Goal: Information Seeking & Learning: Check status

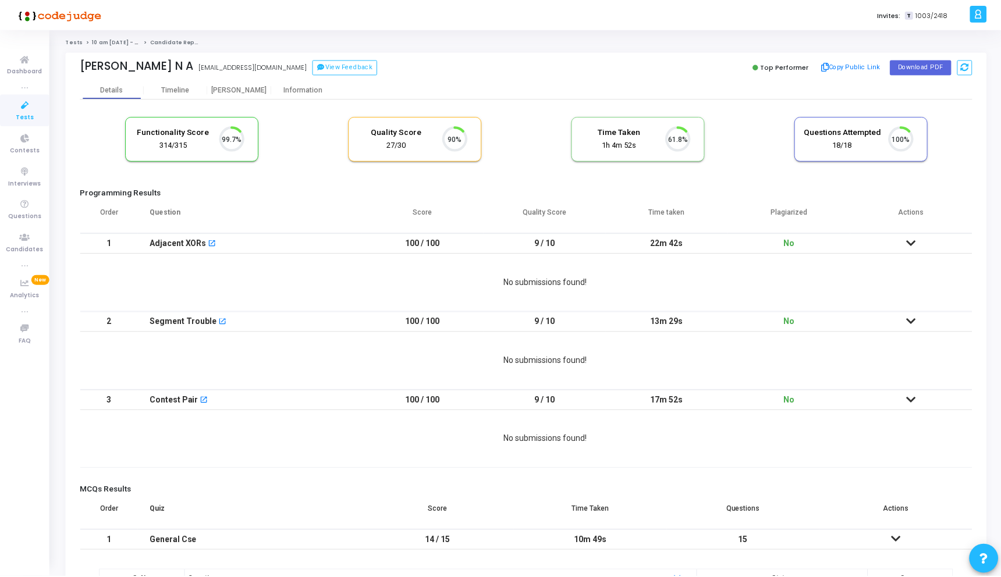
scroll to position [24, 30]
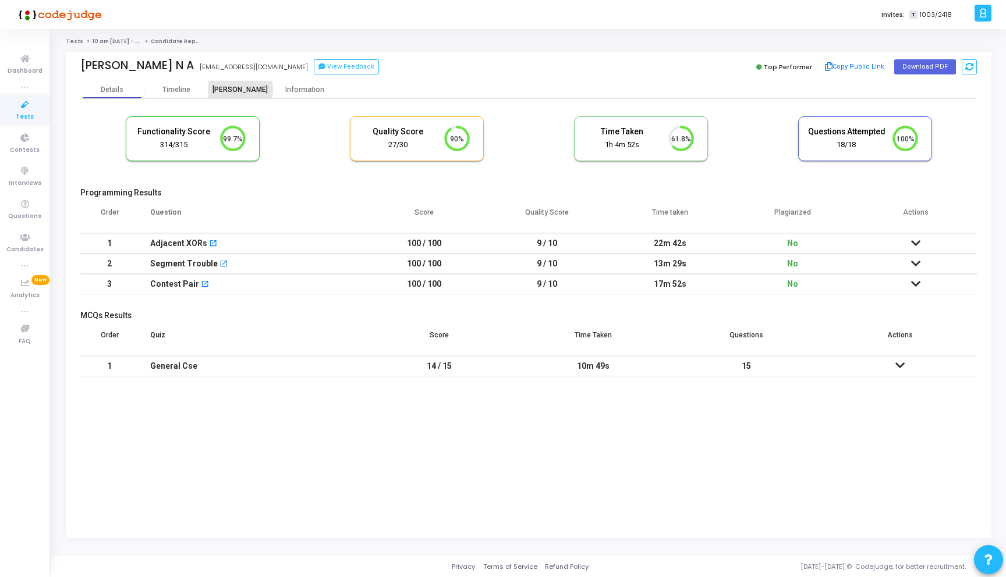
click at [246, 92] on div "[PERSON_NAME]" at bounding box center [240, 90] width 64 height 9
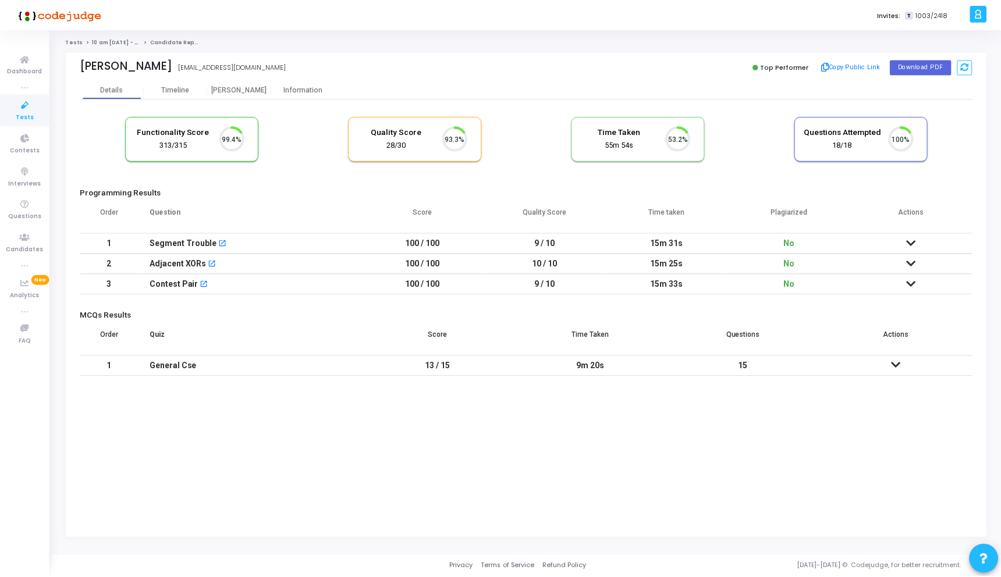
scroll to position [24, 30]
click at [240, 90] on div "[PERSON_NAME]" at bounding box center [240, 90] width 64 height 9
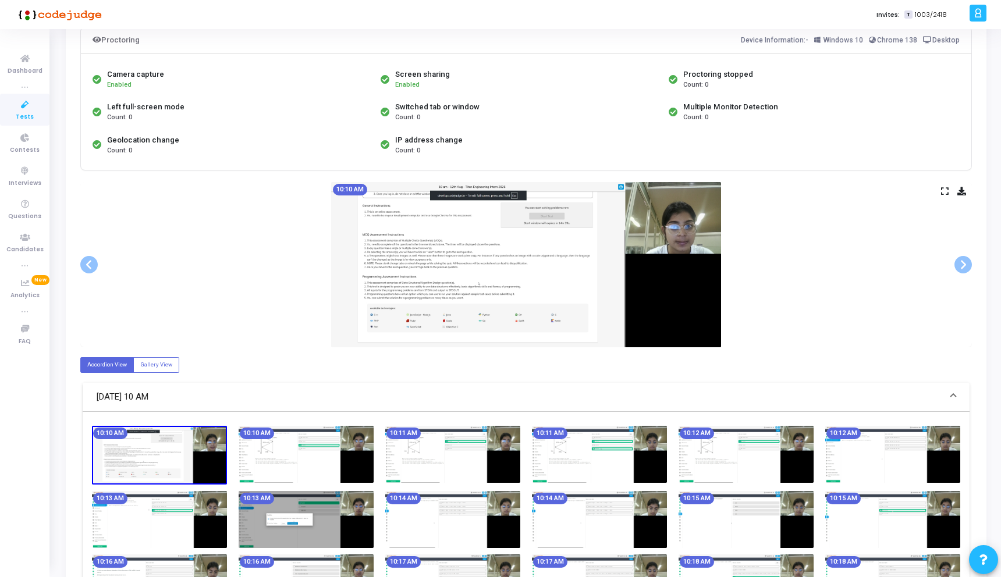
scroll to position [93, 0]
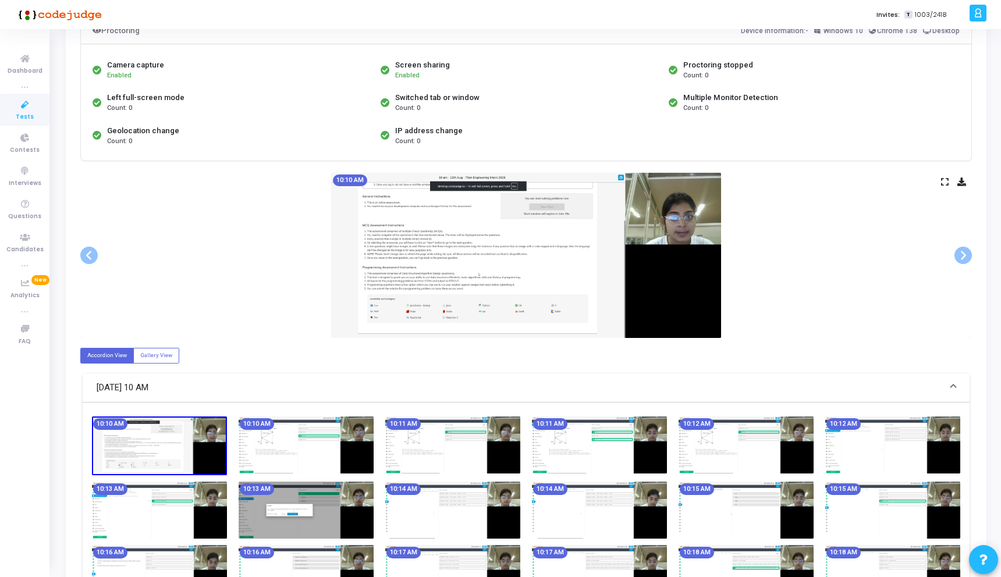
click at [943, 182] on icon at bounding box center [945, 182] width 8 height 6
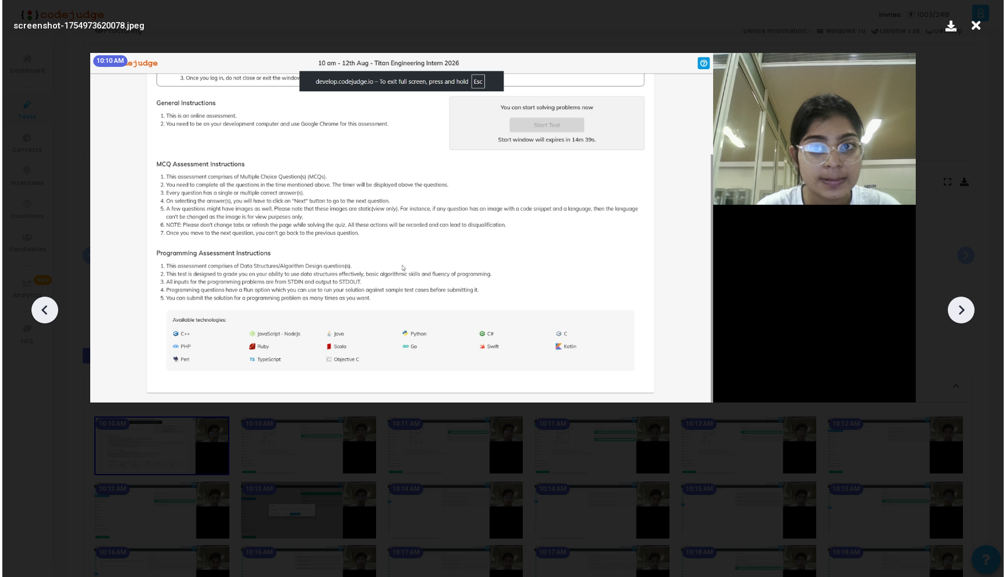
scroll to position [0, 0]
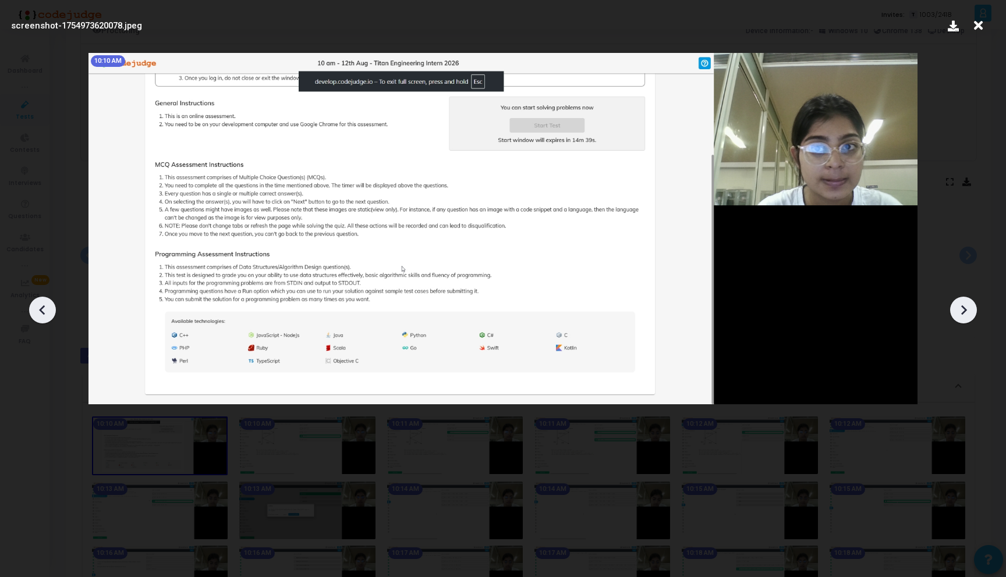
click at [956, 316] on icon at bounding box center [963, 310] width 17 height 17
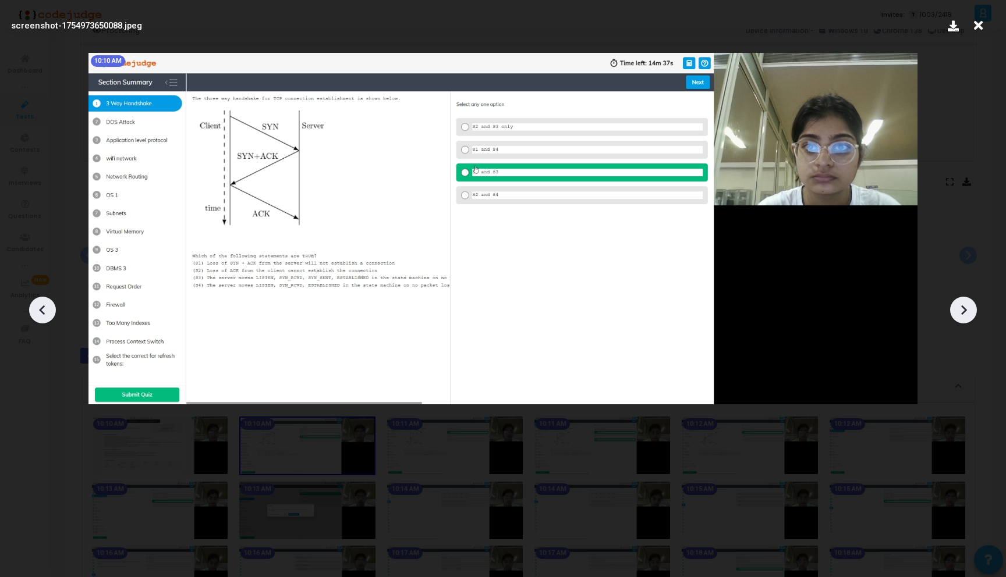
click at [956, 316] on icon at bounding box center [963, 310] width 17 height 17
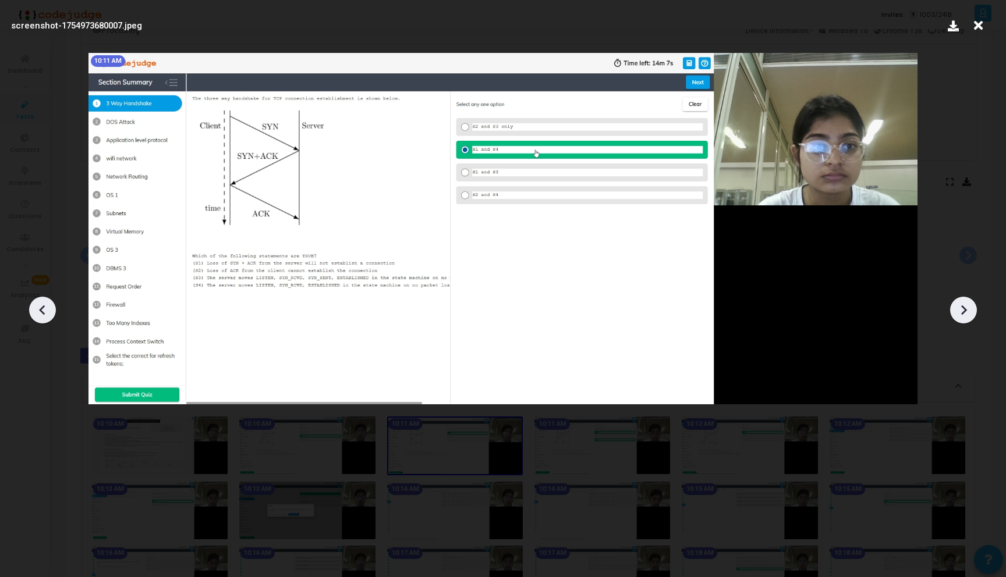
click at [956, 316] on icon at bounding box center [963, 310] width 17 height 17
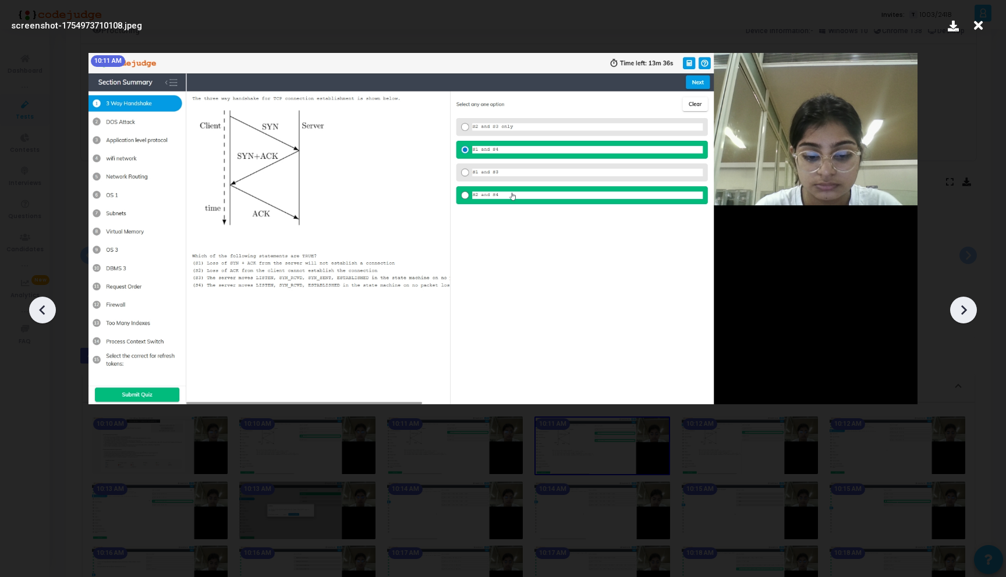
click at [956, 316] on icon at bounding box center [963, 310] width 17 height 17
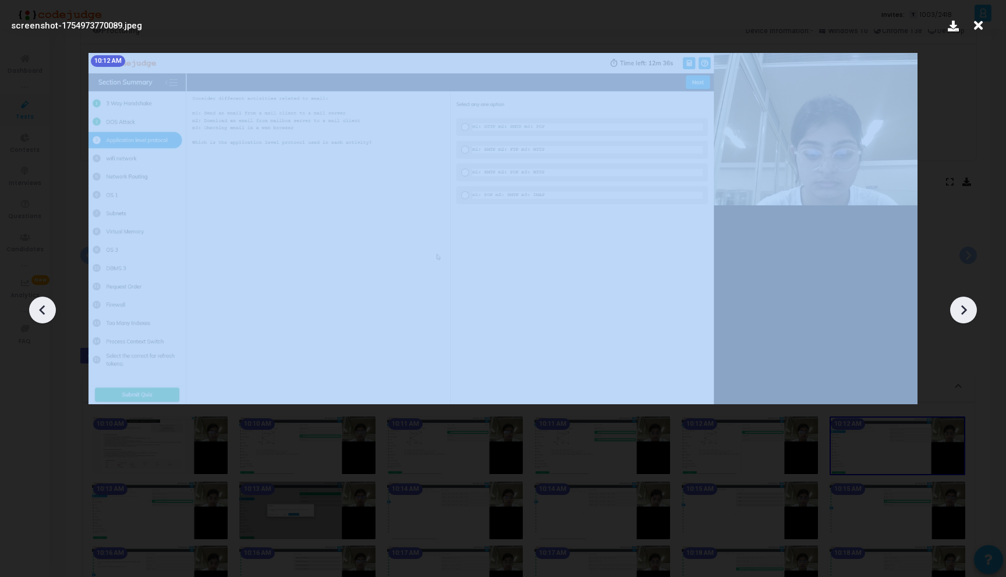
click at [956, 316] on icon at bounding box center [963, 310] width 17 height 17
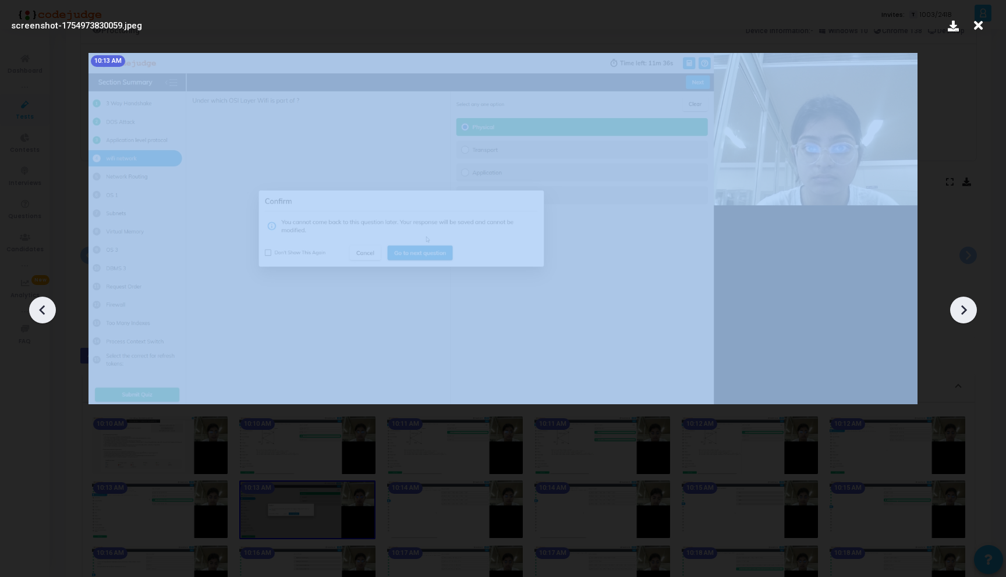
click at [956, 316] on icon at bounding box center [963, 310] width 17 height 17
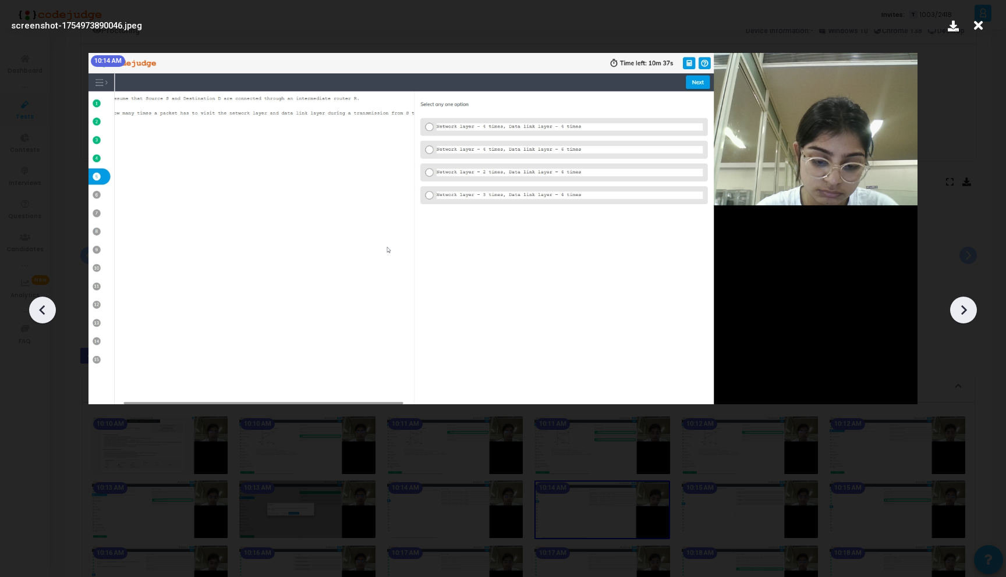
click at [956, 316] on icon at bounding box center [963, 310] width 17 height 17
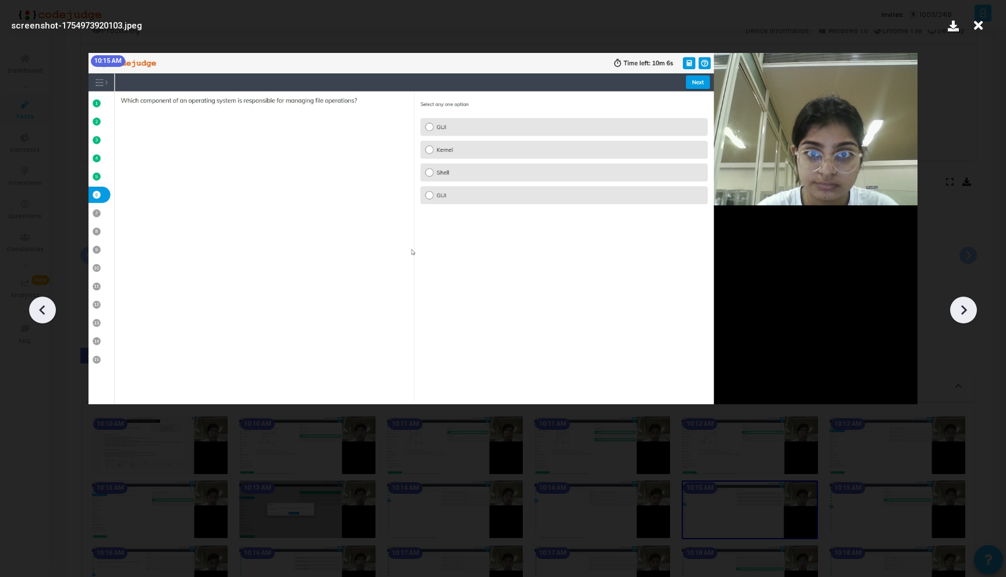
click at [956, 316] on icon at bounding box center [963, 310] width 17 height 17
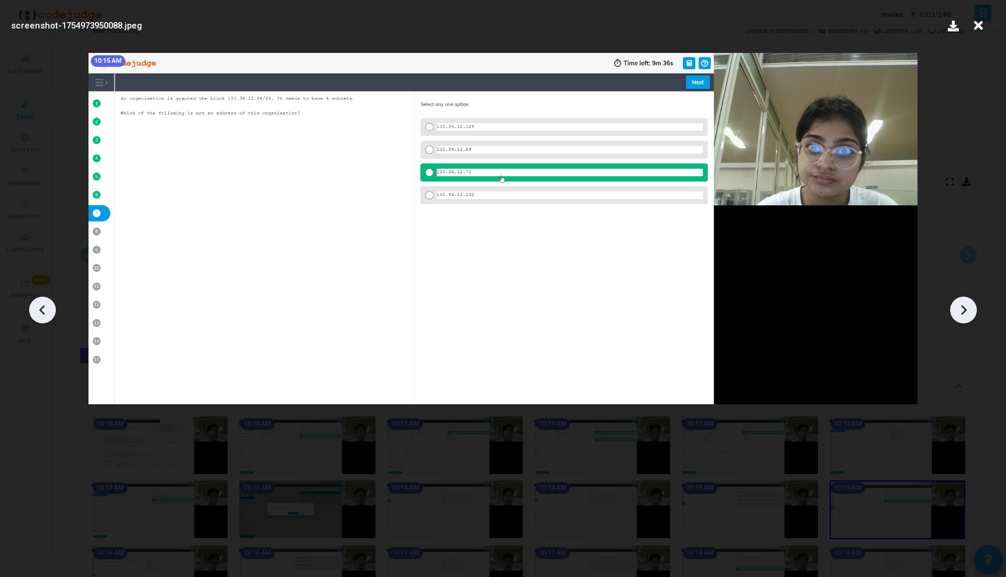
click at [956, 315] on icon at bounding box center [963, 310] width 17 height 17
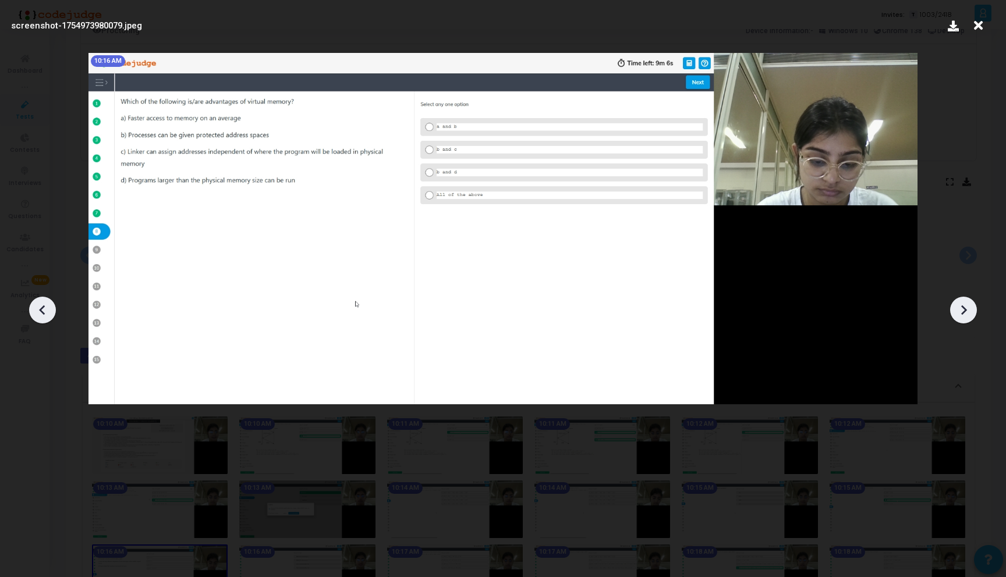
click at [956, 315] on icon at bounding box center [963, 310] width 17 height 17
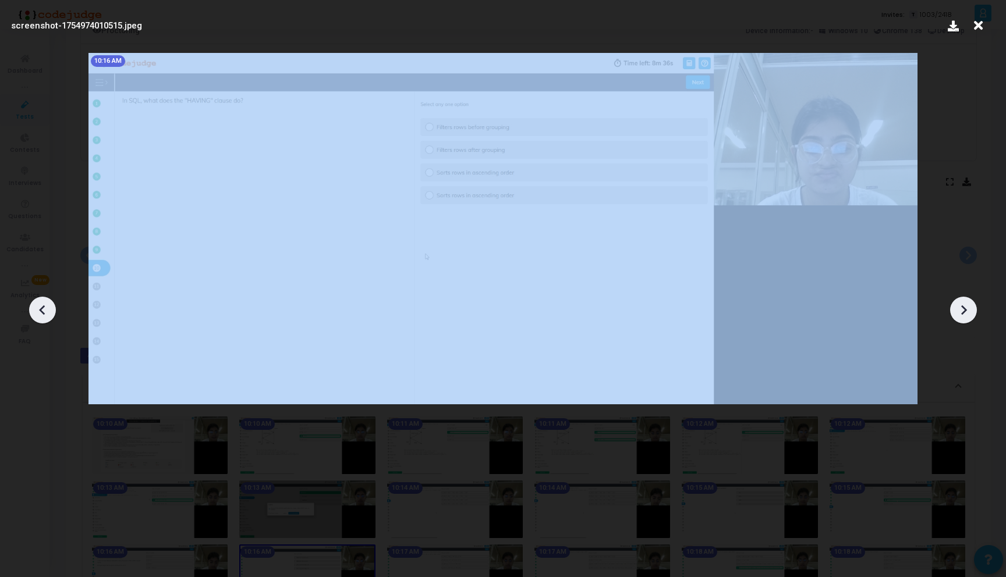
click at [956, 315] on icon at bounding box center [963, 310] width 17 height 17
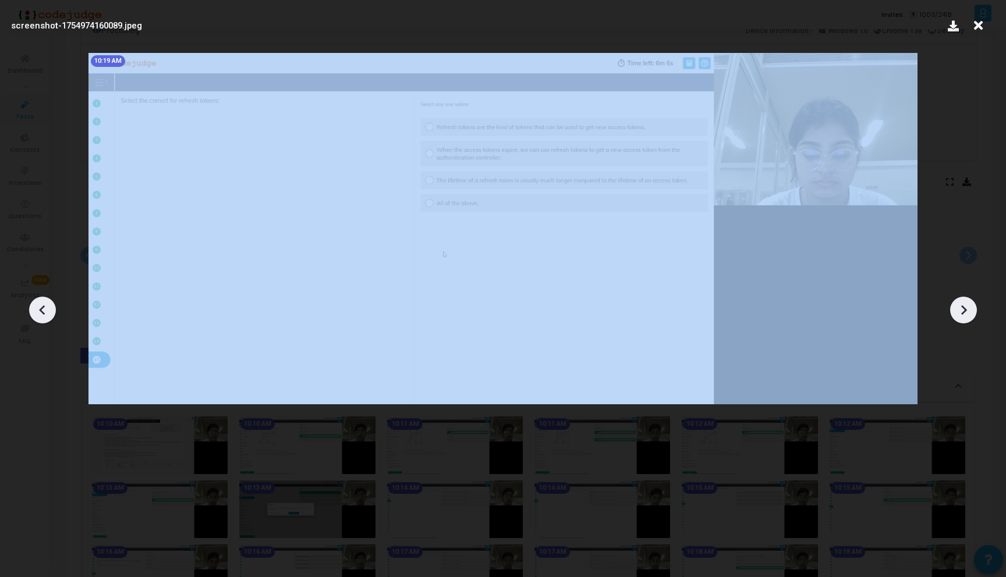
click at [956, 315] on icon at bounding box center [963, 310] width 17 height 17
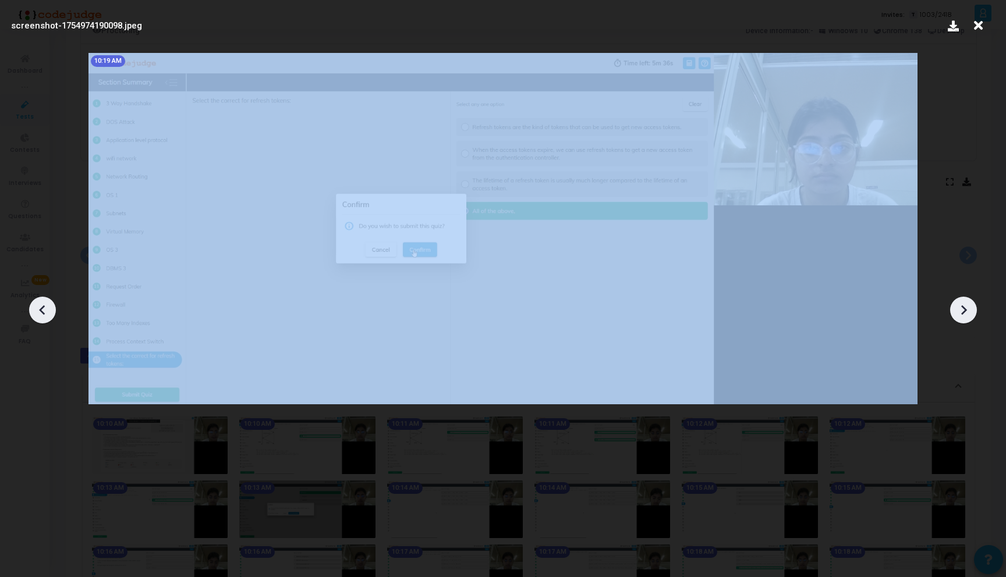
click at [956, 315] on icon at bounding box center [963, 310] width 17 height 17
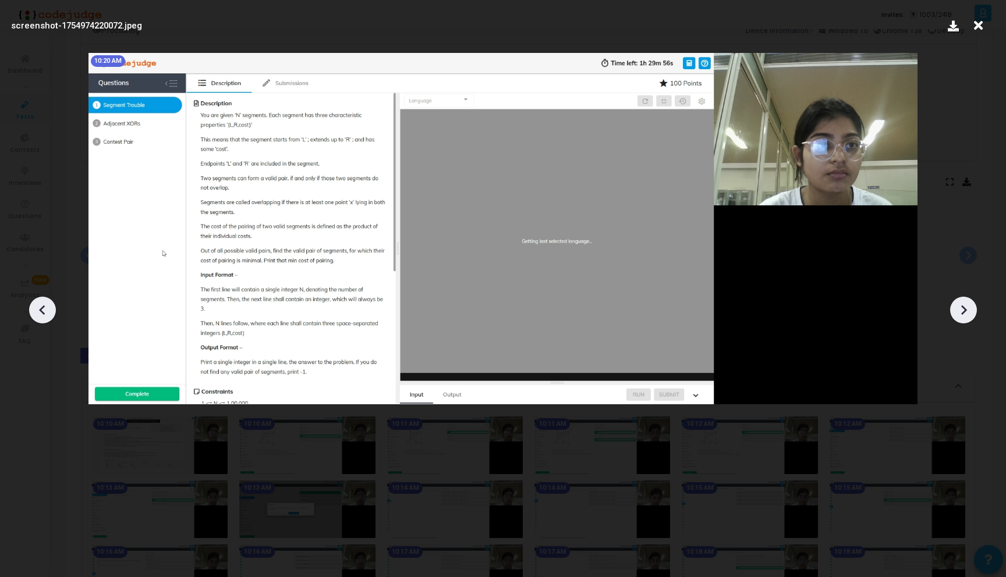
click at [956, 315] on icon at bounding box center [963, 310] width 17 height 17
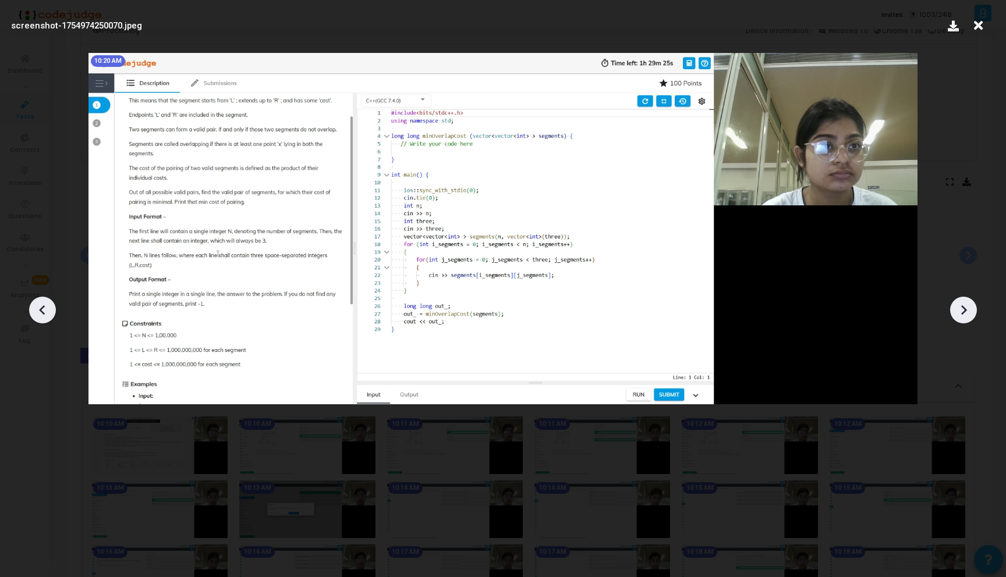
click at [956, 315] on icon at bounding box center [963, 310] width 17 height 17
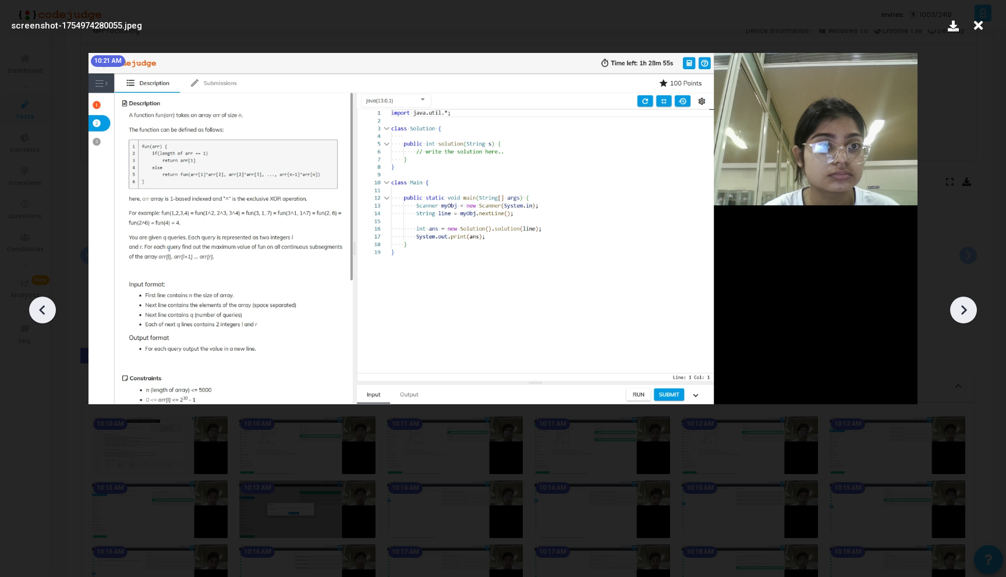
click at [956, 316] on icon at bounding box center [963, 310] width 17 height 17
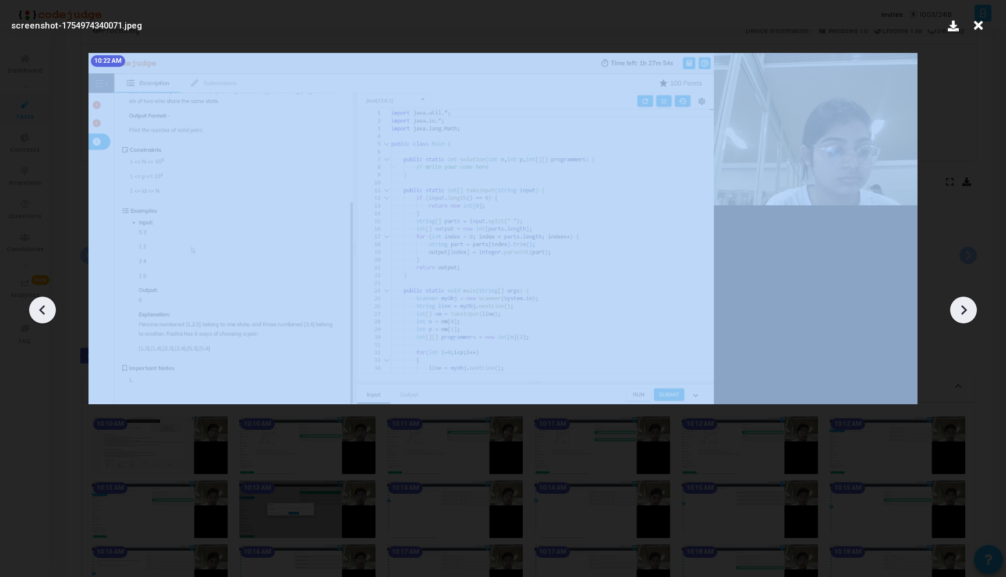
click at [956, 316] on icon at bounding box center [963, 310] width 17 height 17
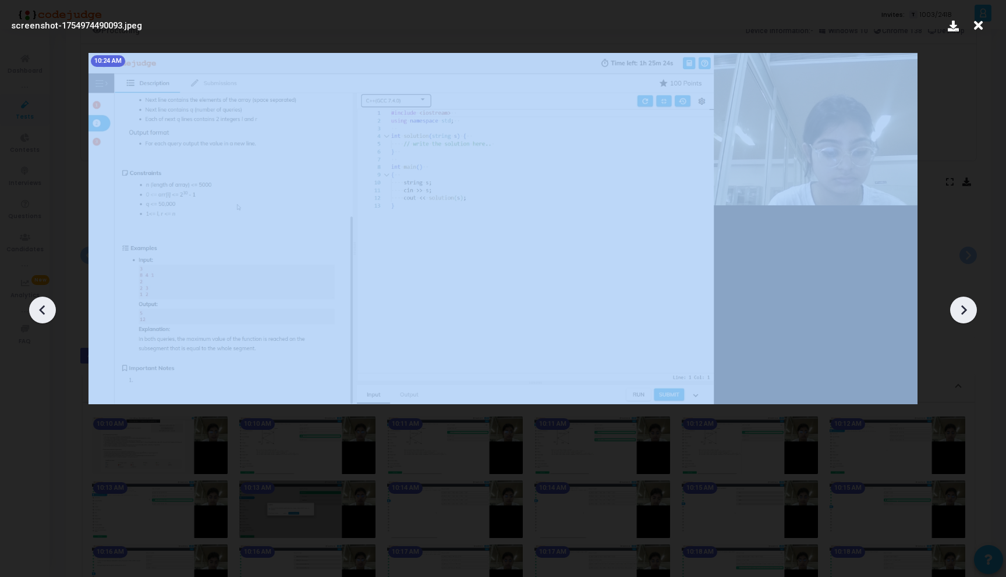
click at [956, 316] on icon at bounding box center [963, 310] width 17 height 17
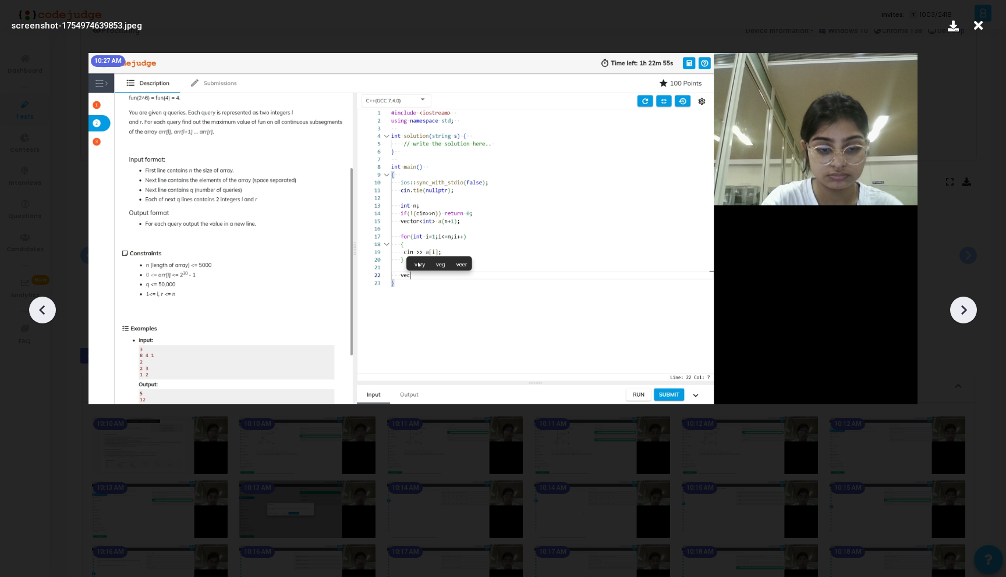
click at [956, 316] on icon at bounding box center [963, 310] width 17 height 17
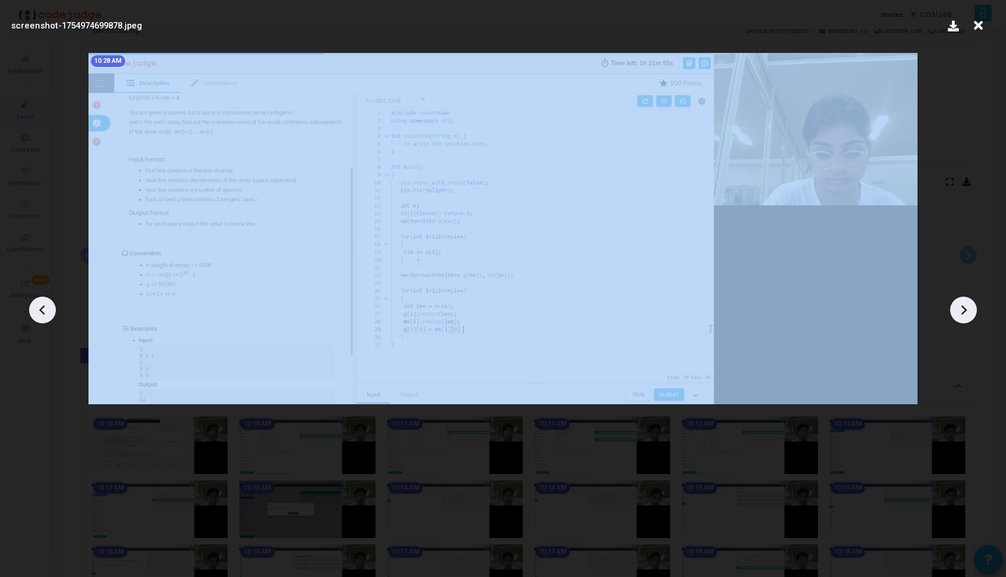
click at [956, 316] on icon at bounding box center [963, 310] width 17 height 17
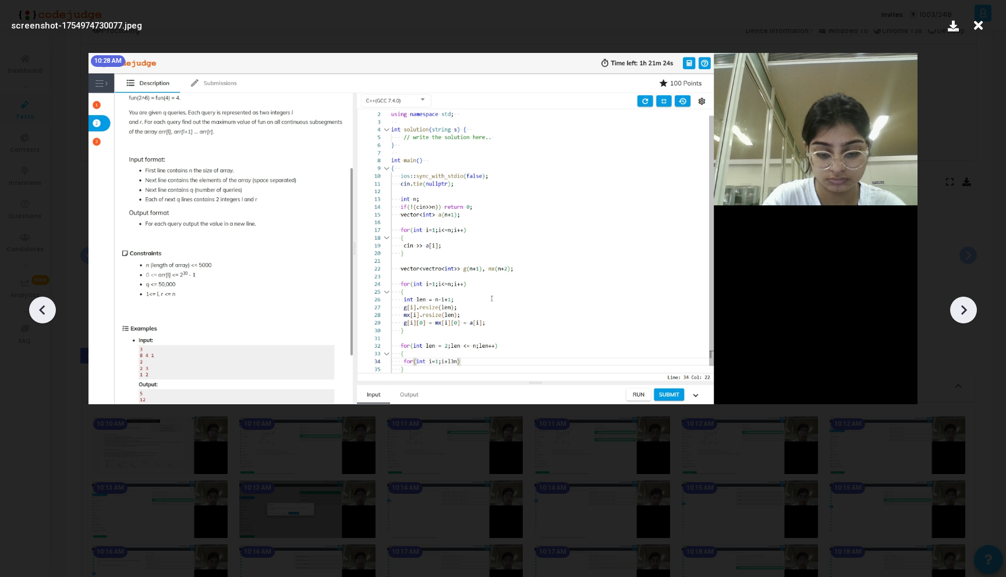
click at [956, 310] on icon at bounding box center [963, 310] width 17 height 17
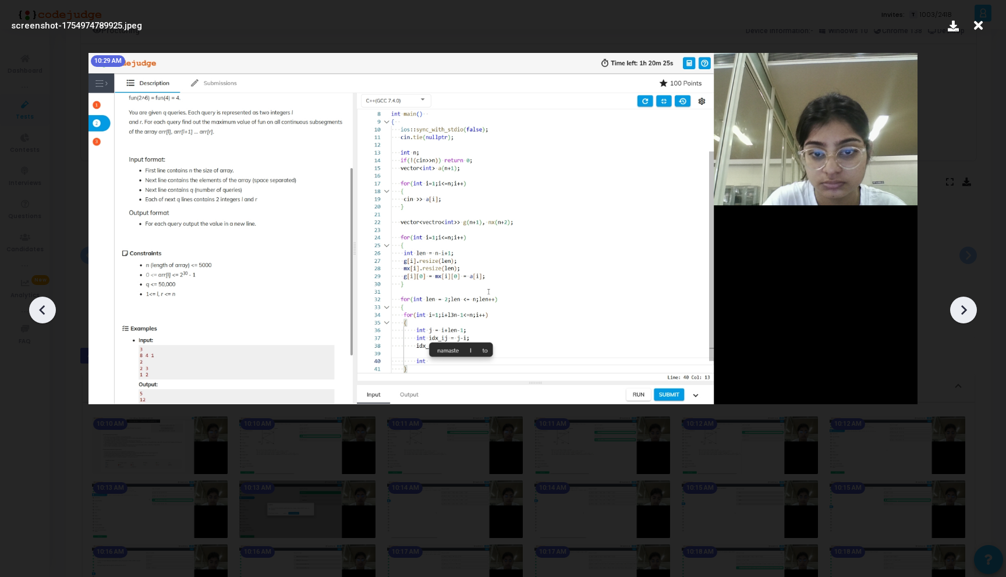
click at [963, 313] on icon at bounding box center [964, 311] width 6 height 10
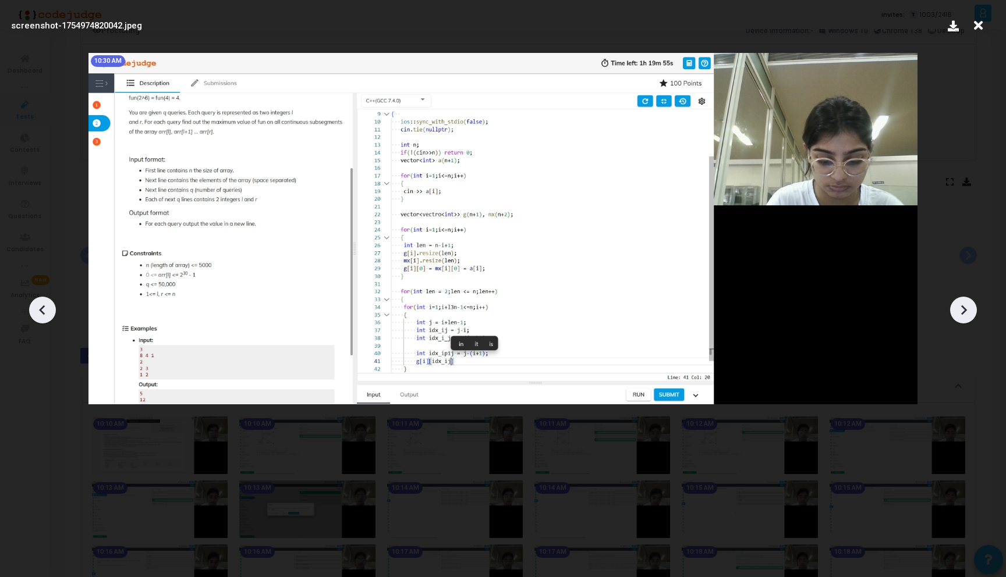
click at [963, 313] on icon at bounding box center [964, 311] width 6 height 10
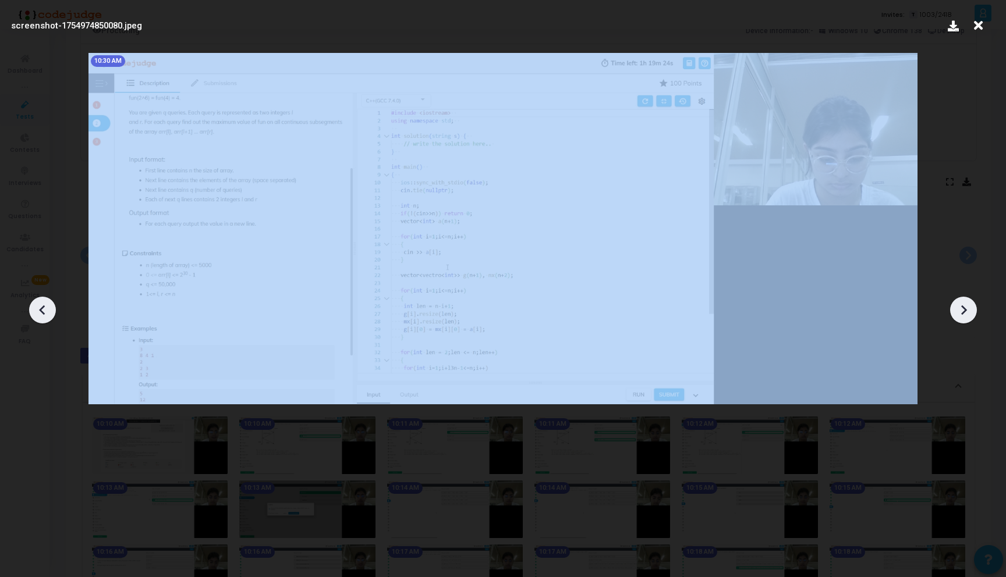
click at [963, 313] on icon at bounding box center [964, 311] width 6 height 10
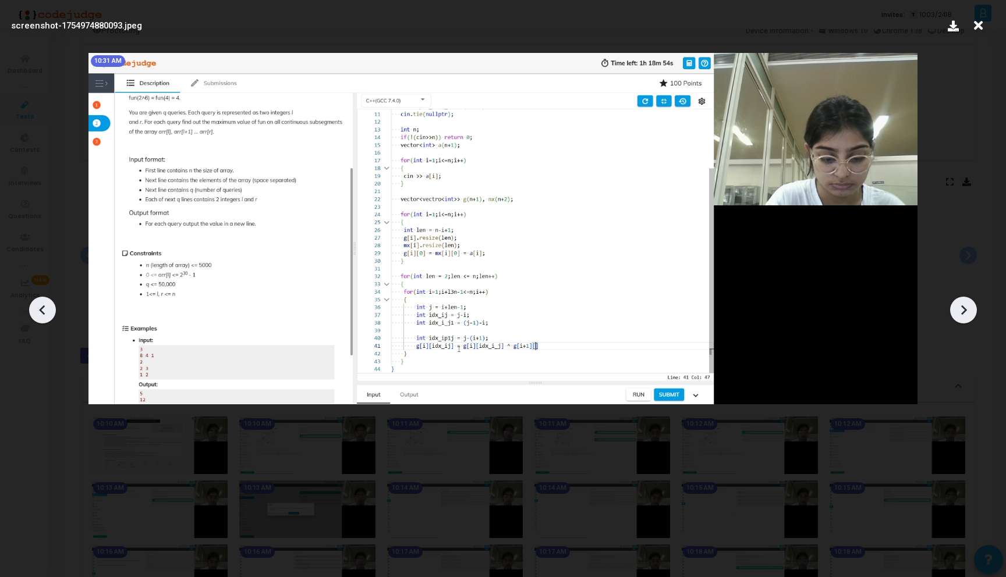
click at [963, 313] on icon at bounding box center [964, 311] width 6 height 10
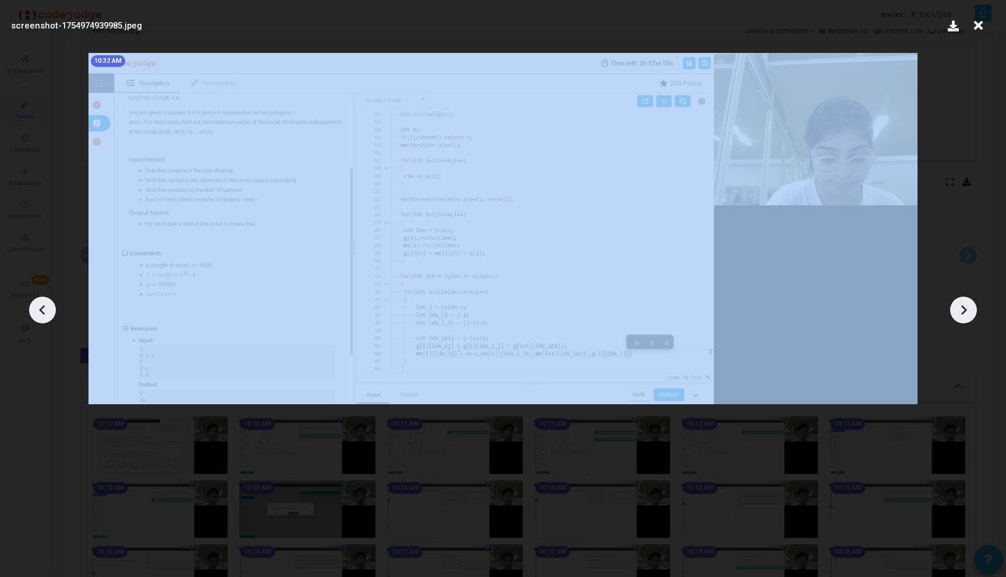
click at [963, 313] on icon at bounding box center [964, 311] width 6 height 10
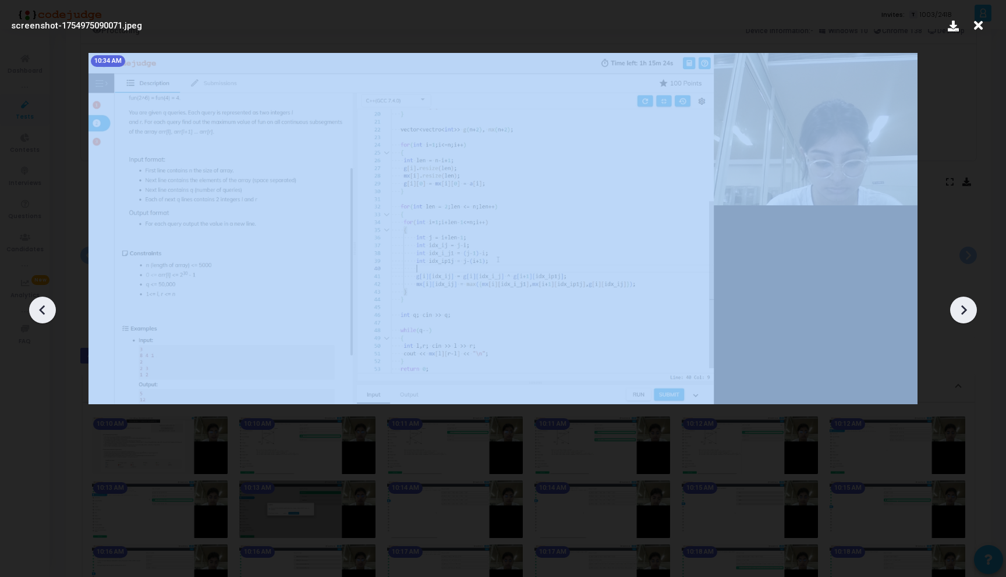
click at [963, 313] on icon at bounding box center [964, 311] width 6 height 10
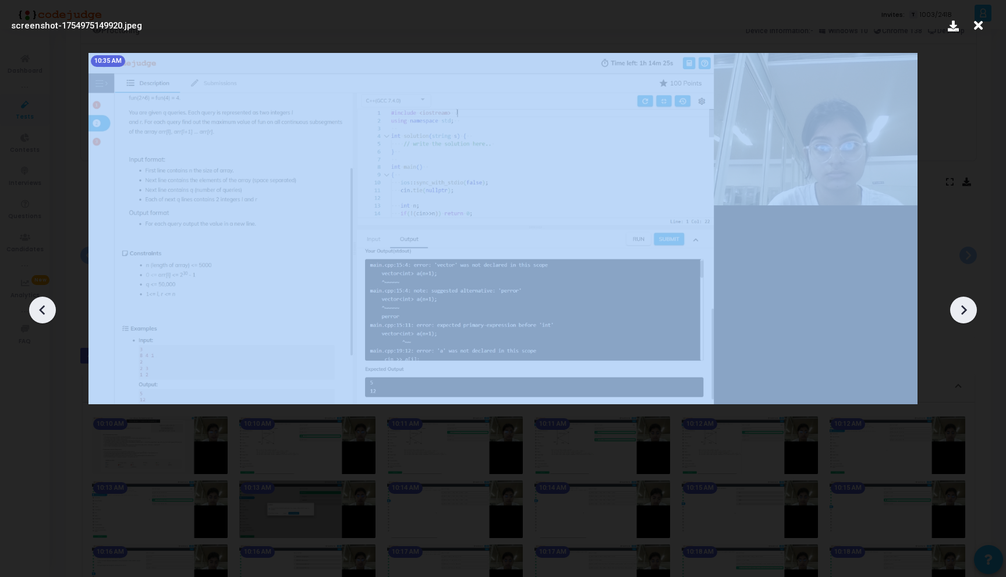
click at [963, 313] on icon at bounding box center [964, 311] width 6 height 10
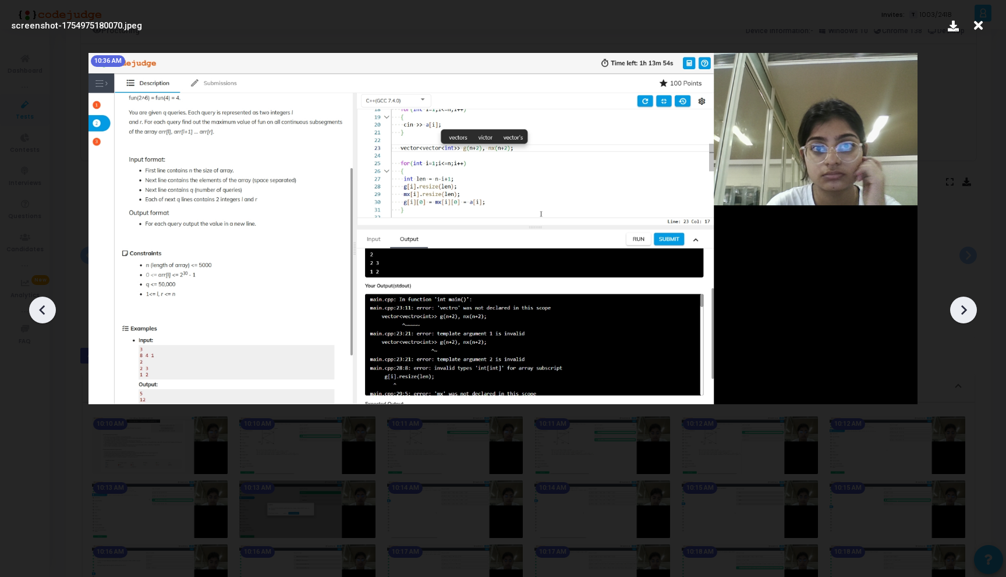
click at [963, 313] on icon at bounding box center [964, 311] width 6 height 10
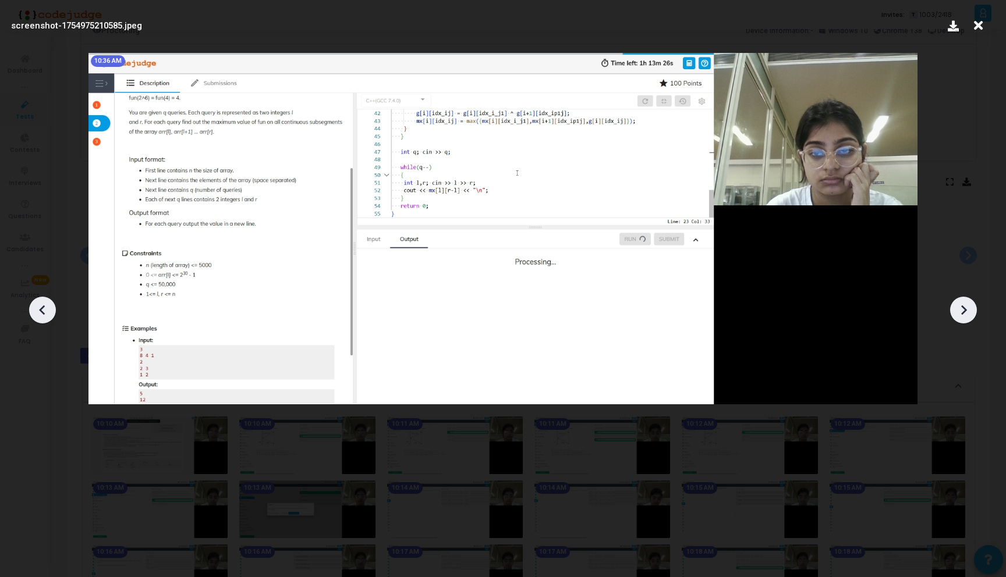
click at [963, 313] on icon at bounding box center [964, 311] width 6 height 10
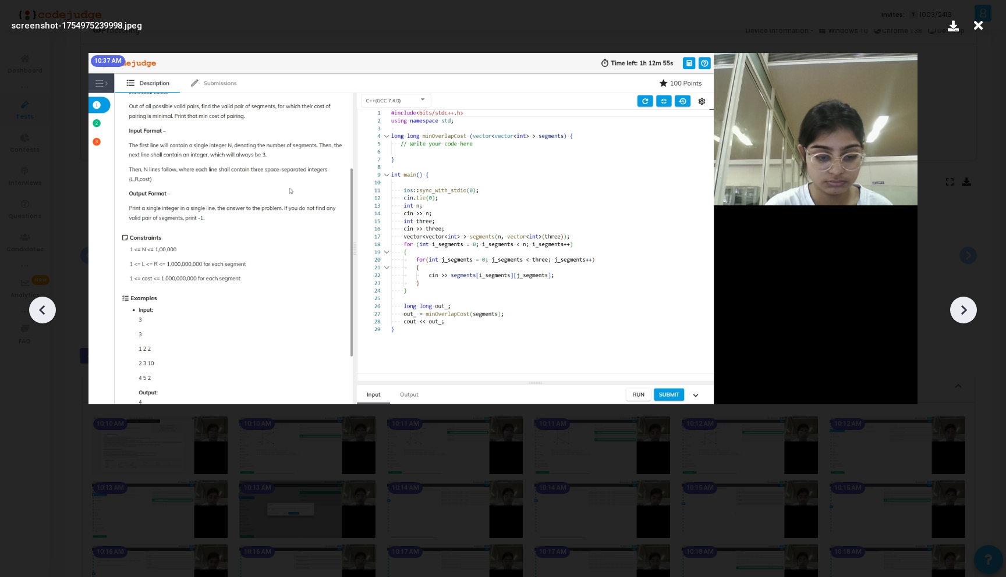
click at [963, 313] on icon at bounding box center [964, 311] width 6 height 10
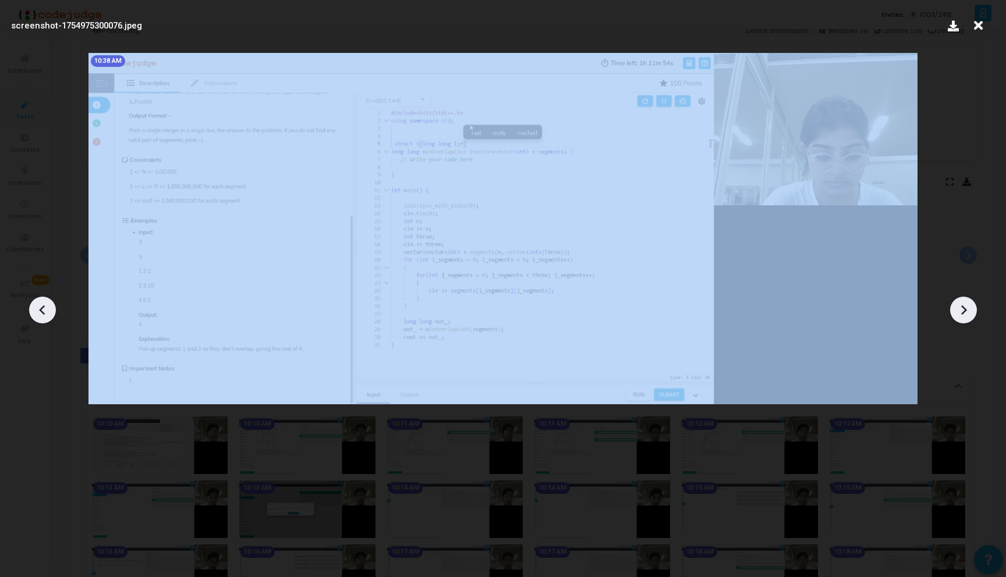
click at [963, 313] on icon at bounding box center [964, 311] width 6 height 10
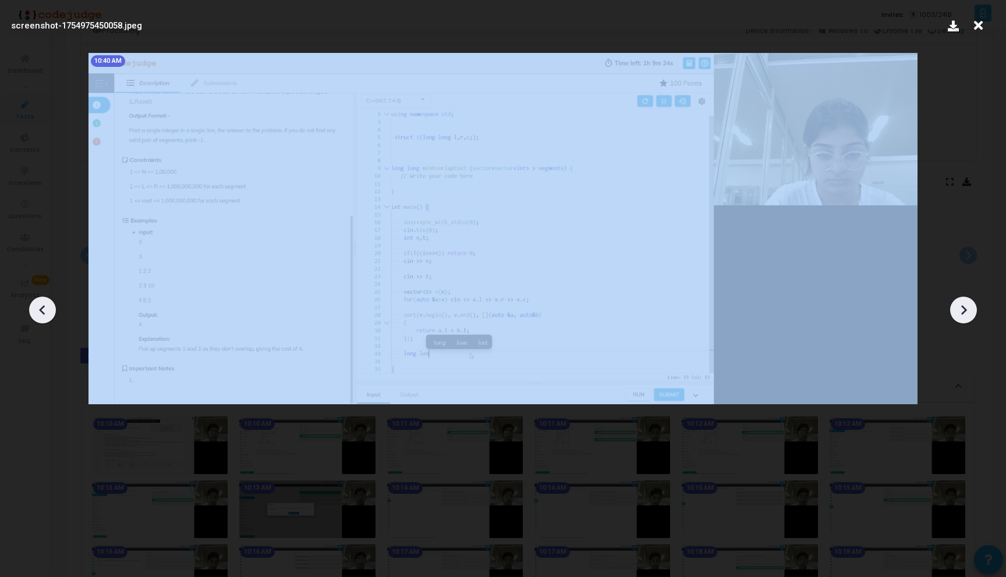
click at [963, 313] on icon at bounding box center [964, 311] width 6 height 10
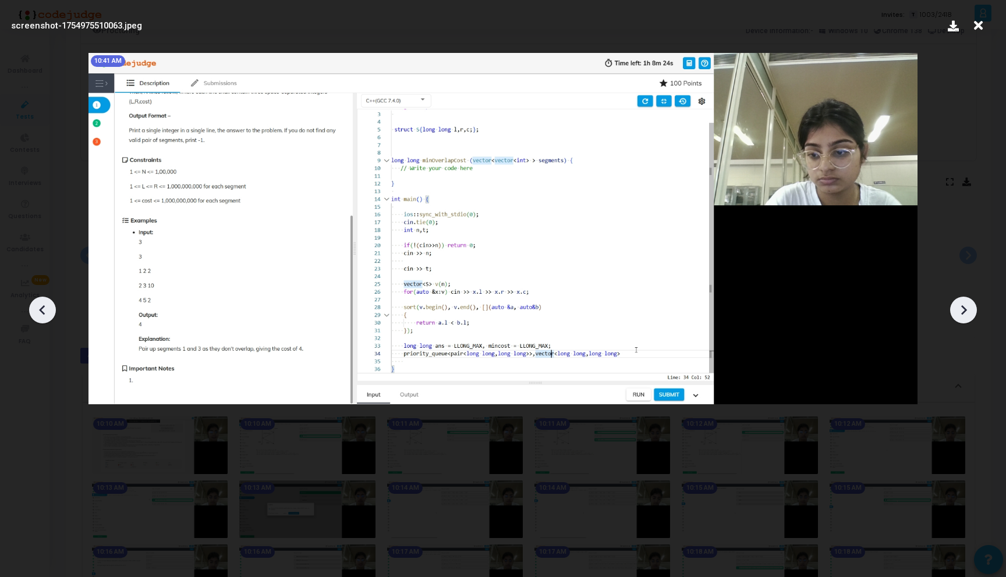
click at [963, 312] on icon at bounding box center [964, 311] width 6 height 10
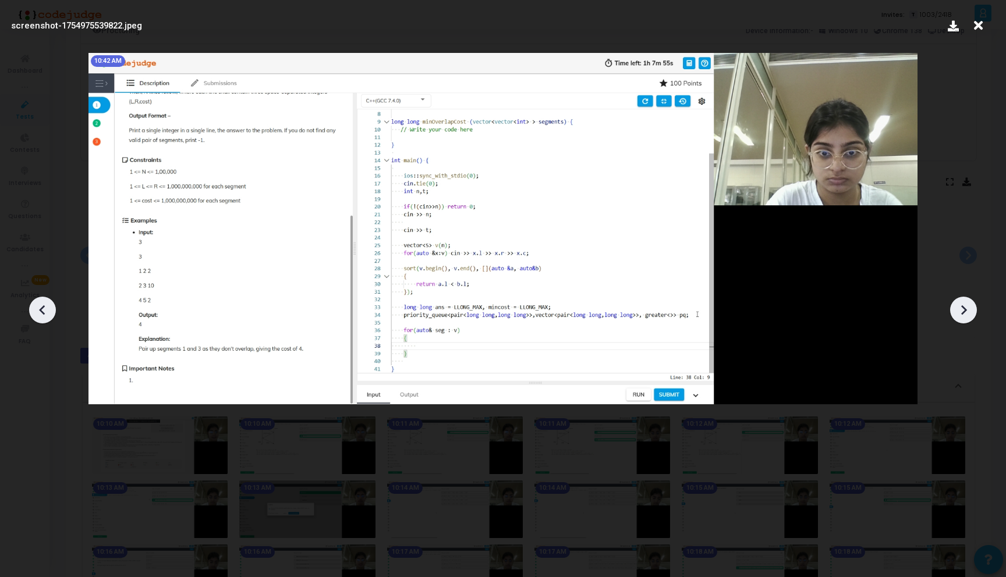
click at [963, 313] on icon at bounding box center [964, 311] width 6 height 10
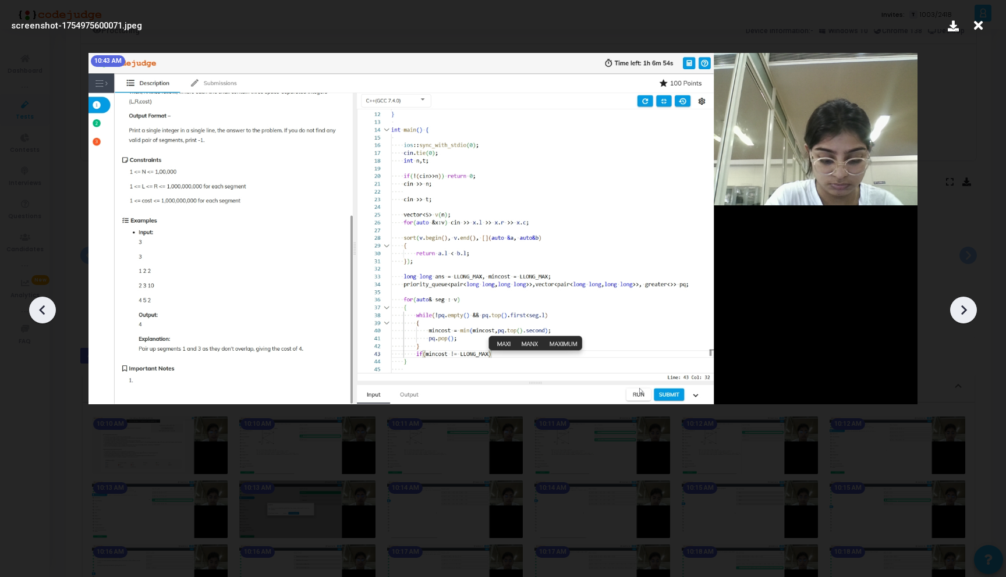
click at [963, 313] on icon at bounding box center [964, 311] width 6 height 10
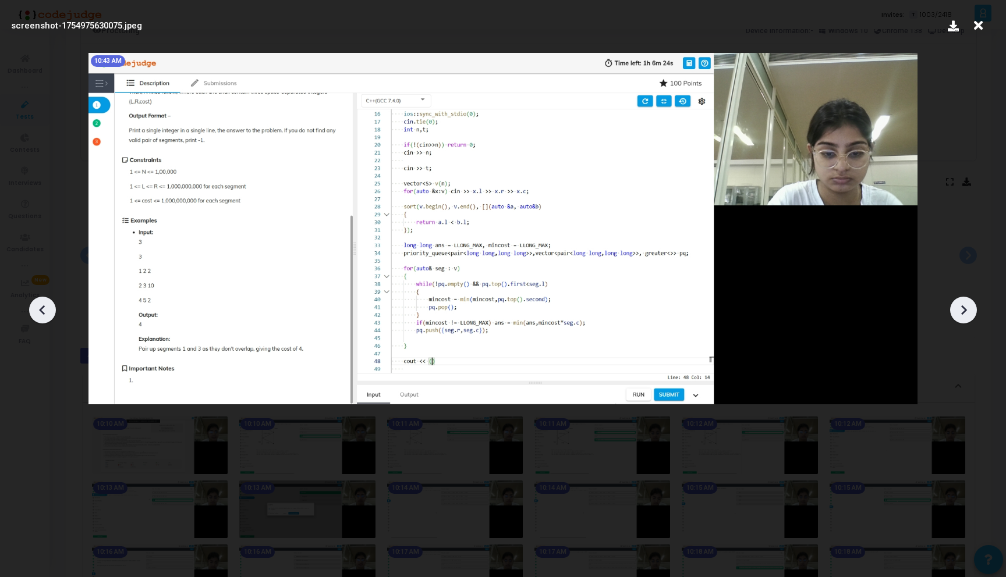
click at [967, 311] on icon at bounding box center [963, 310] width 17 height 17
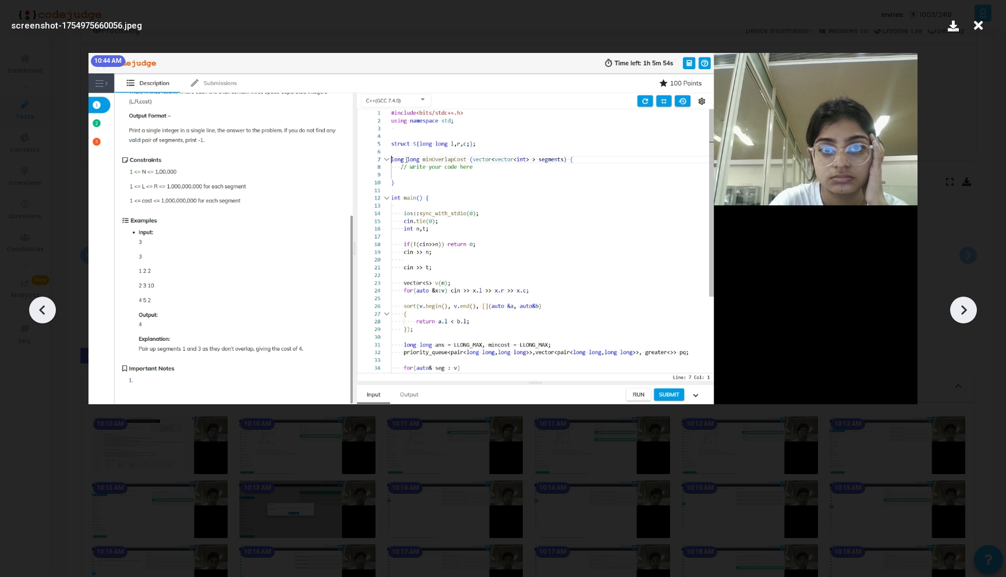
click at [967, 311] on icon at bounding box center [963, 310] width 17 height 17
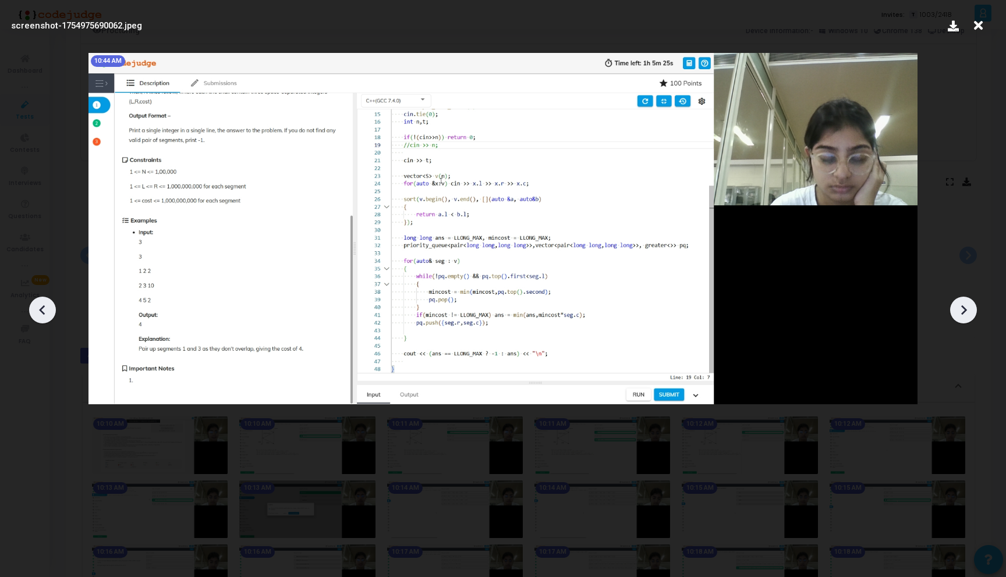
click at [965, 311] on icon at bounding box center [964, 311] width 6 height 10
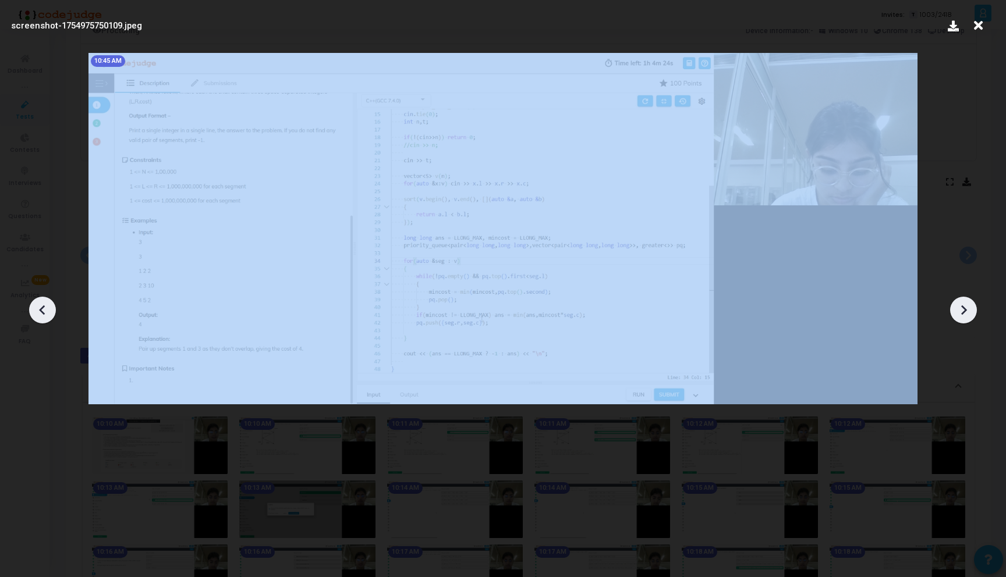
click at [965, 311] on icon at bounding box center [964, 311] width 6 height 10
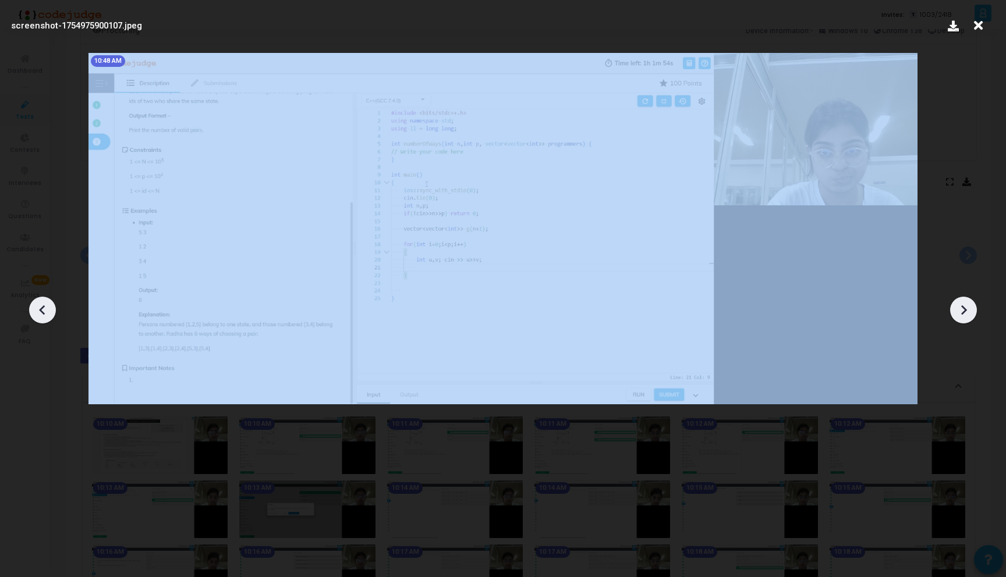
click at [965, 311] on icon at bounding box center [964, 311] width 6 height 10
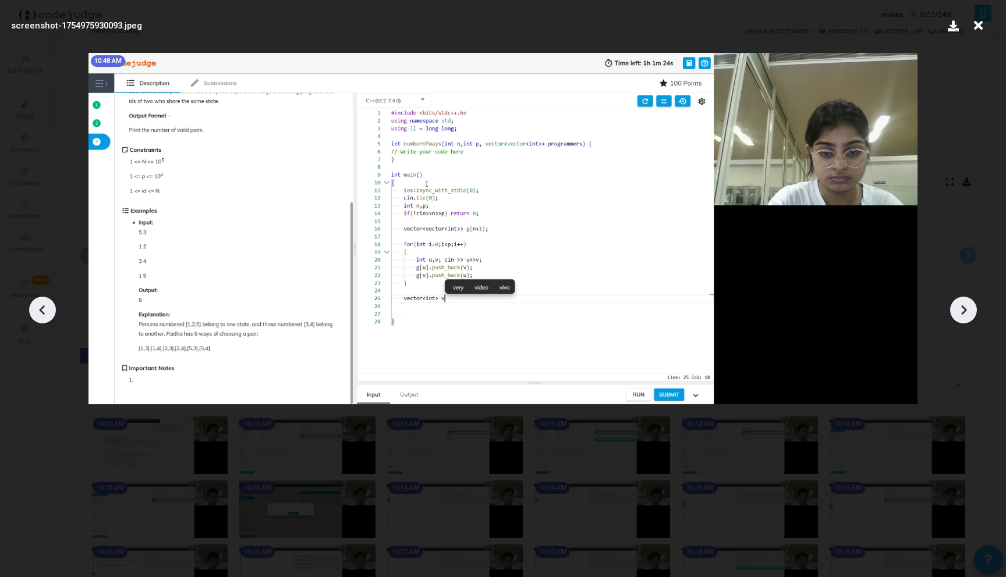
click at [965, 311] on icon at bounding box center [964, 311] width 6 height 10
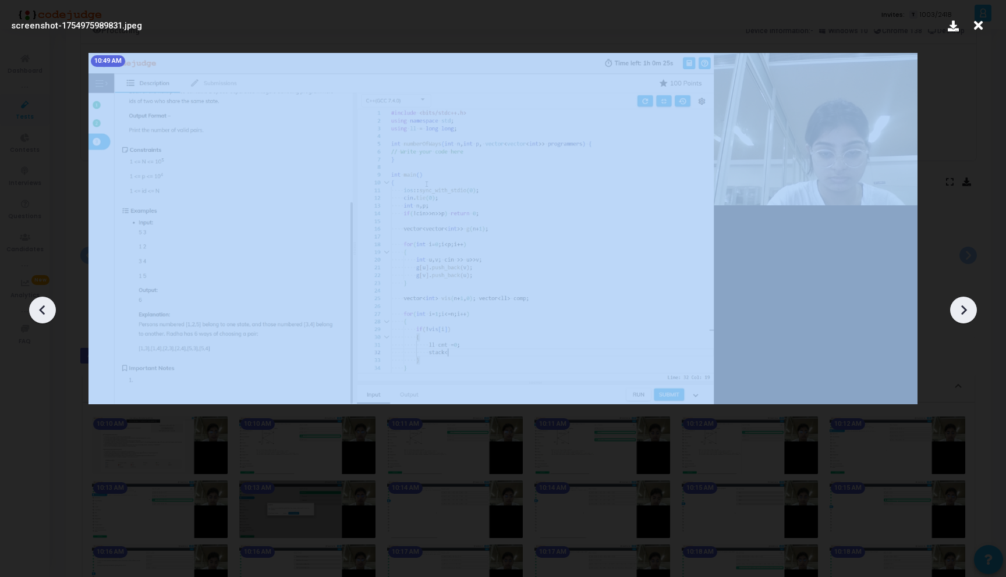
click at [965, 311] on icon at bounding box center [964, 311] width 6 height 10
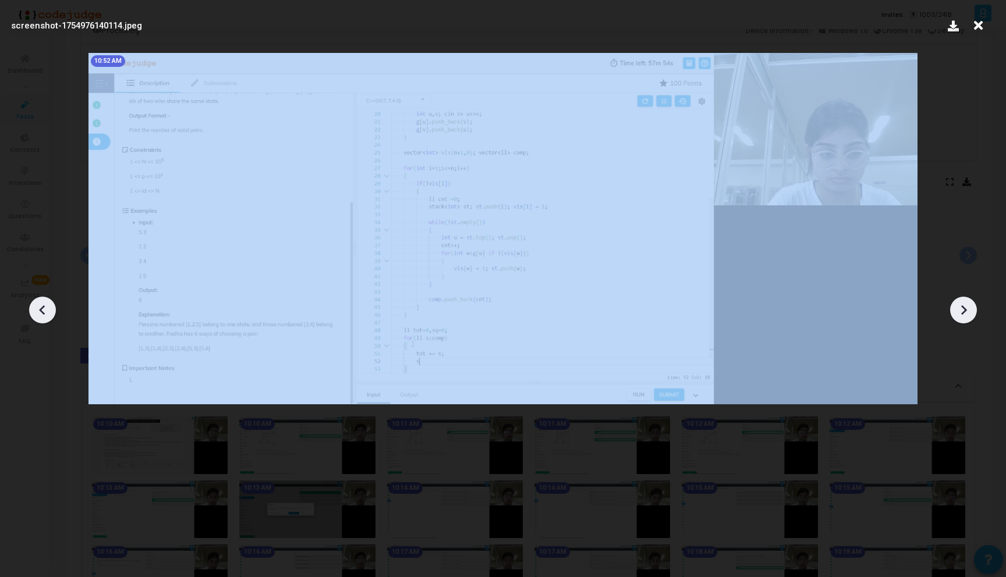
click at [965, 311] on icon at bounding box center [964, 311] width 6 height 10
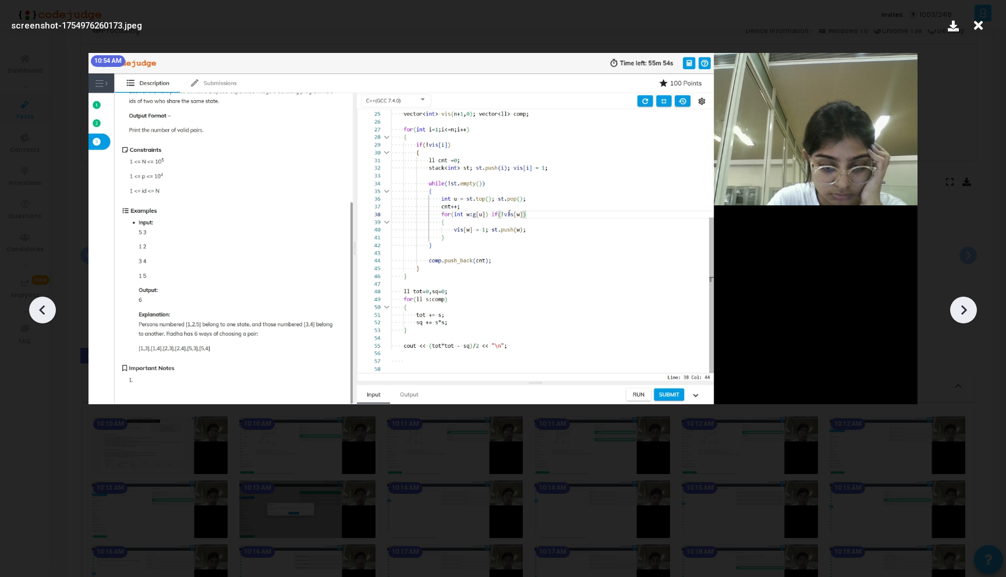
click at [965, 311] on icon at bounding box center [964, 311] width 6 height 10
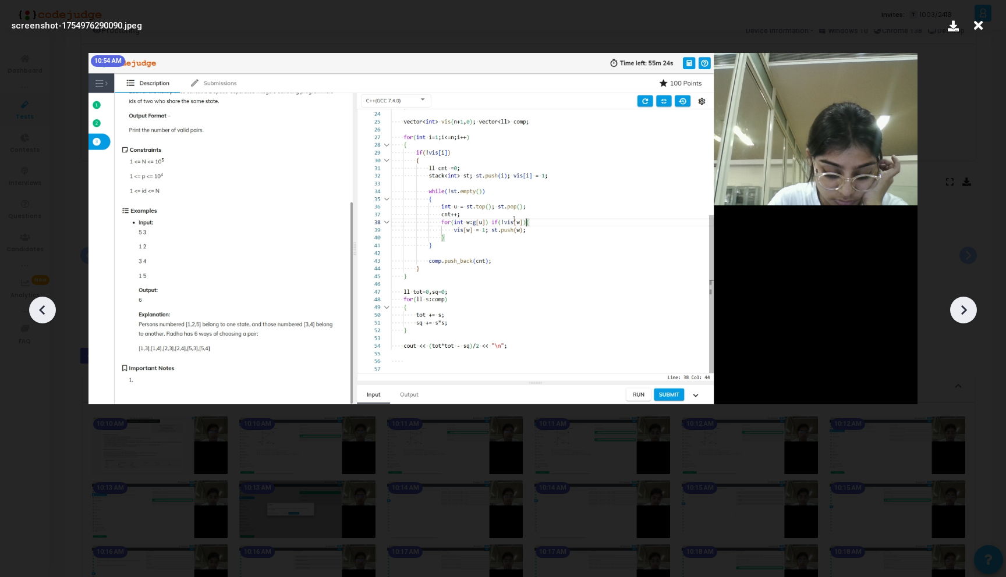
click at [965, 311] on icon at bounding box center [964, 311] width 6 height 10
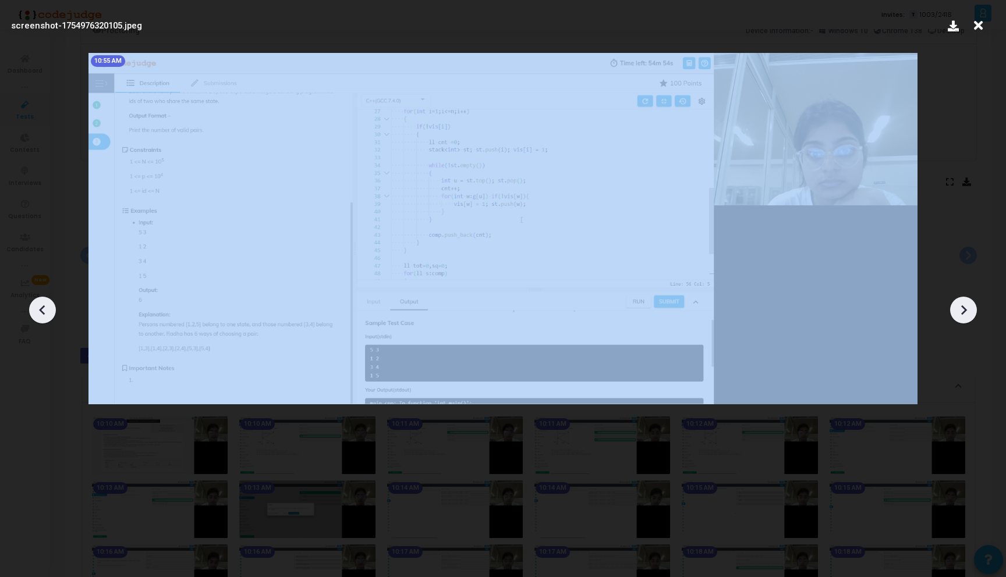
click at [965, 311] on icon at bounding box center [964, 311] width 6 height 10
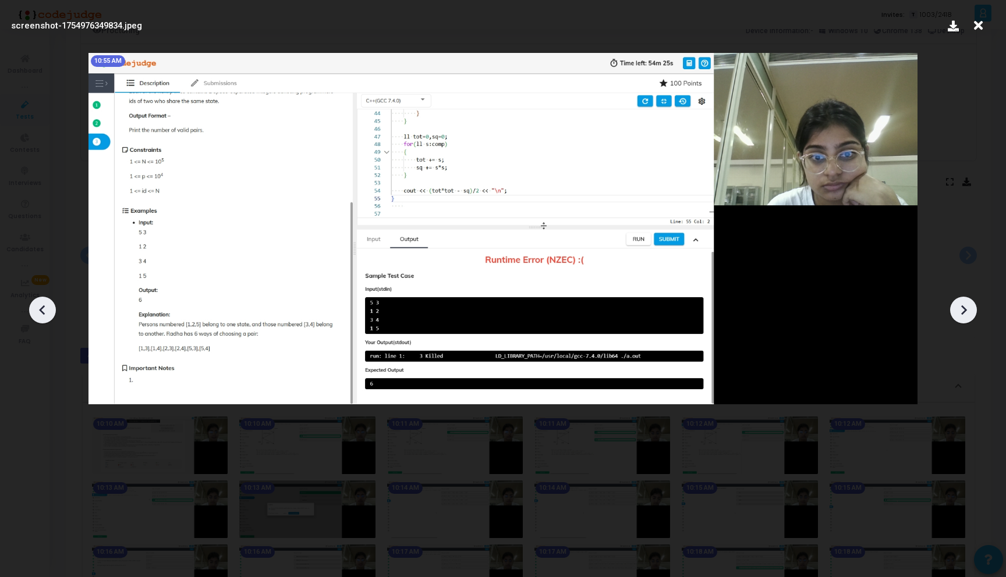
click at [965, 311] on icon at bounding box center [964, 311] width 6 height 10
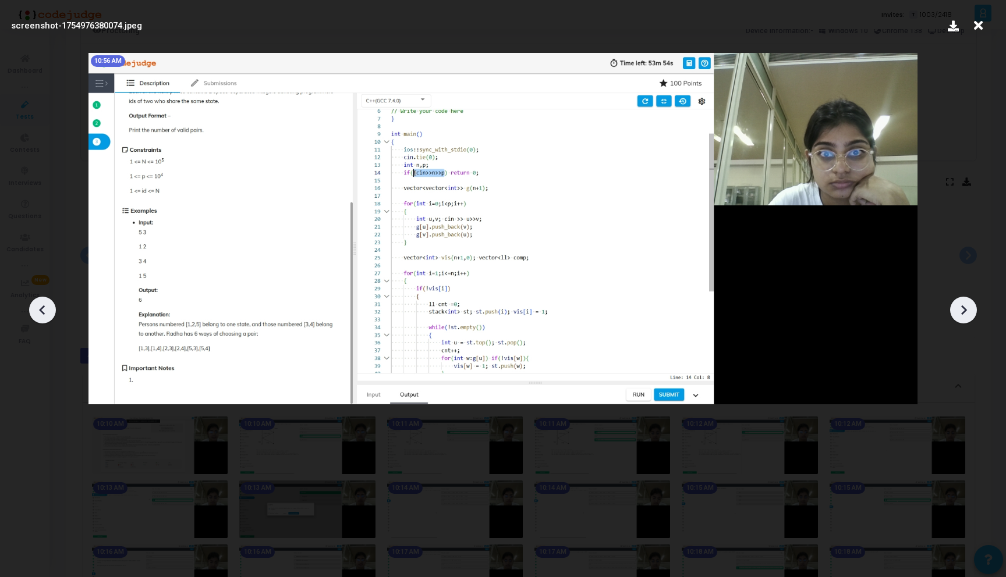
click at [965, 311] on icon at bounding box center [964, 311] width 6 height 10
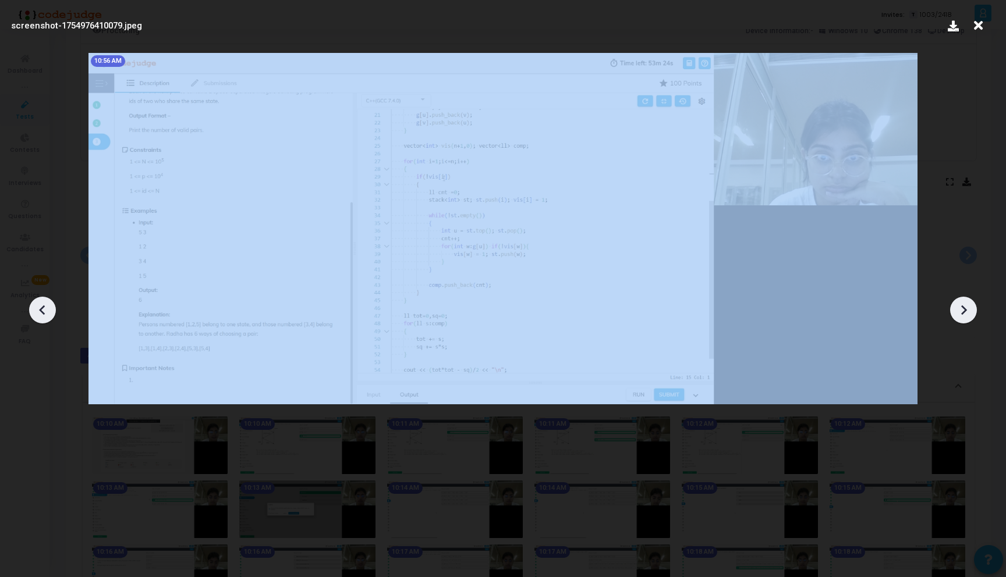
click at [965, 311] on icon at bounding box center [964, 311] width 6 height 10
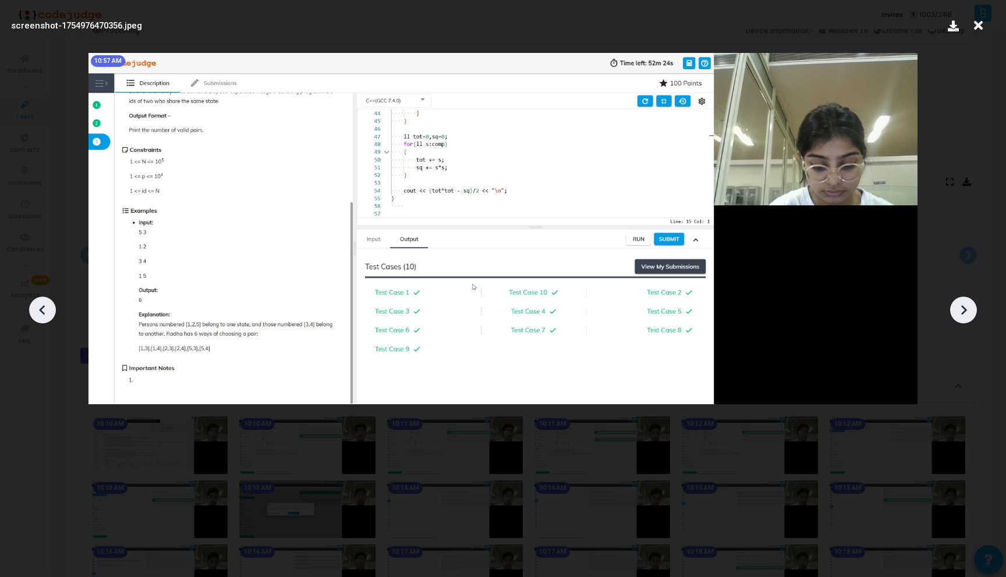
click at [965, 311] on icon at bounding box center [964, 311] width 6 height 10
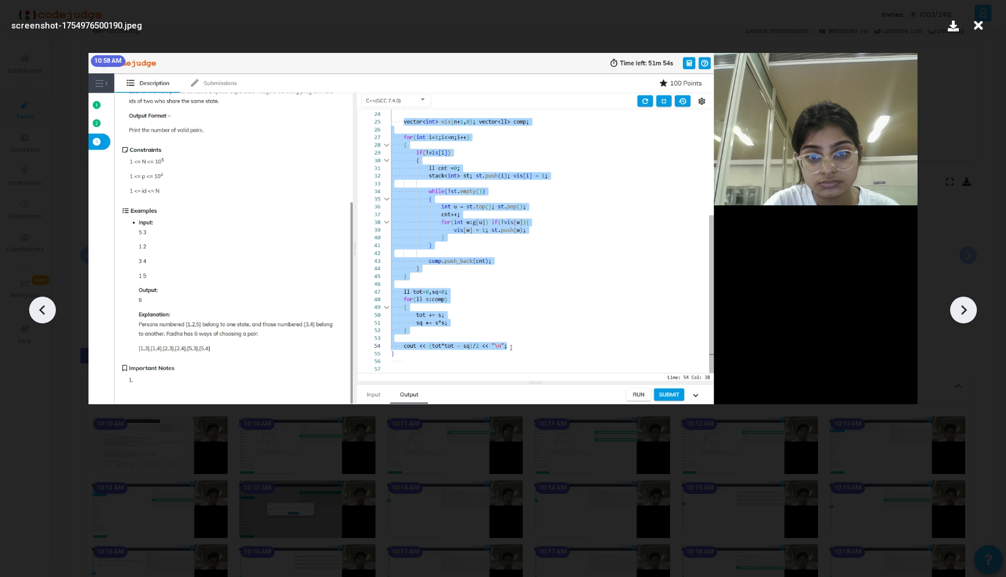
click at [965, 311] on icon at bounding box center [964, 311] width 6 height 10
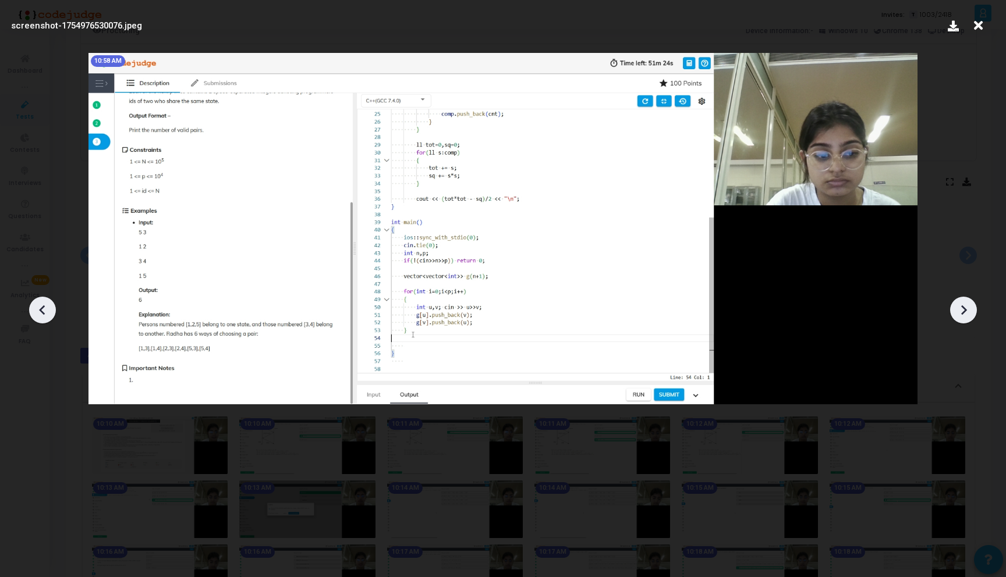
click at [965, 311] on icon at bounding box center [964, 311] width 6 height 10
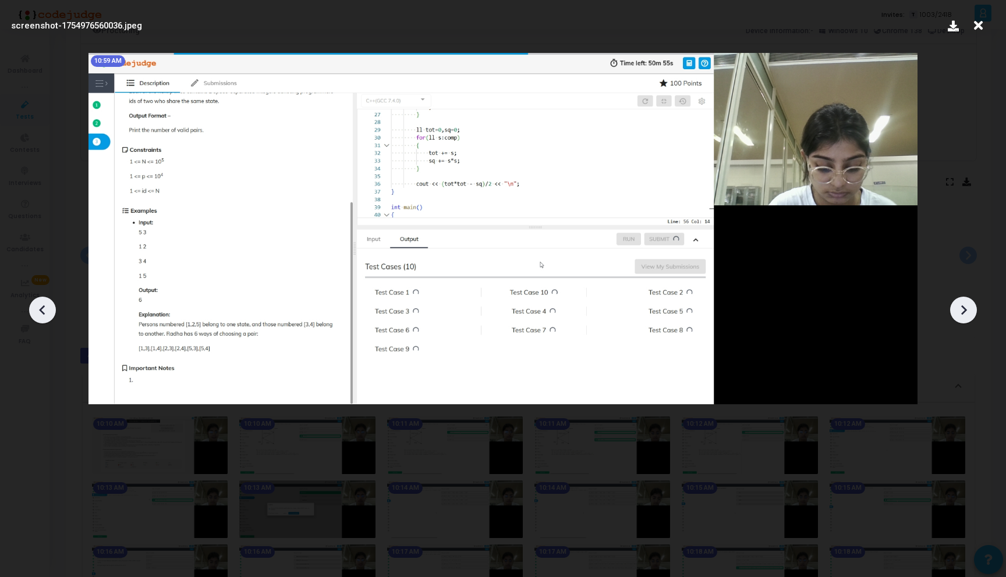
click at [965, 311] on icon at bounding box center [964, 311] width 6 height 10
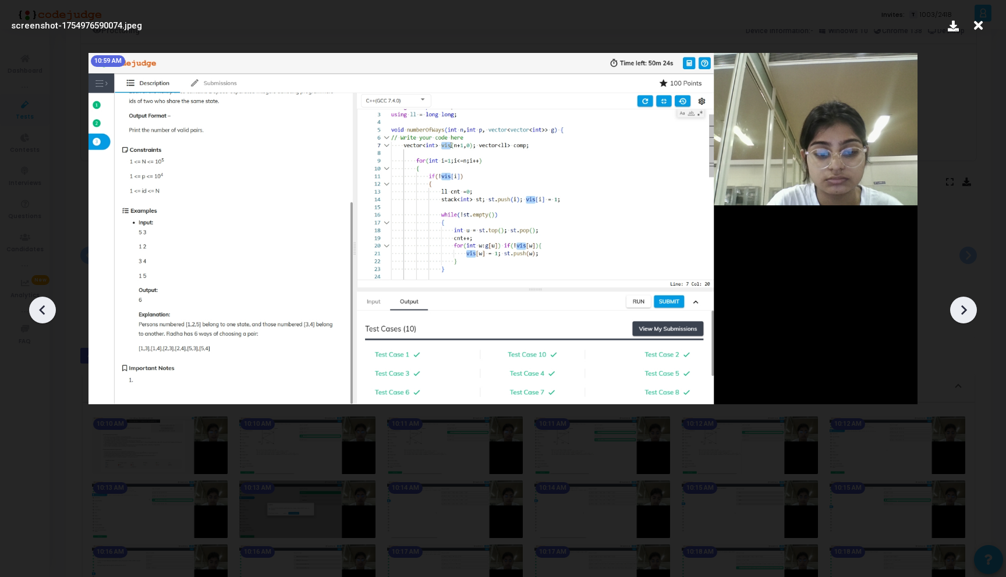
click at [965, 311] on icon at bounding box center [964, 311] width 6 height 10
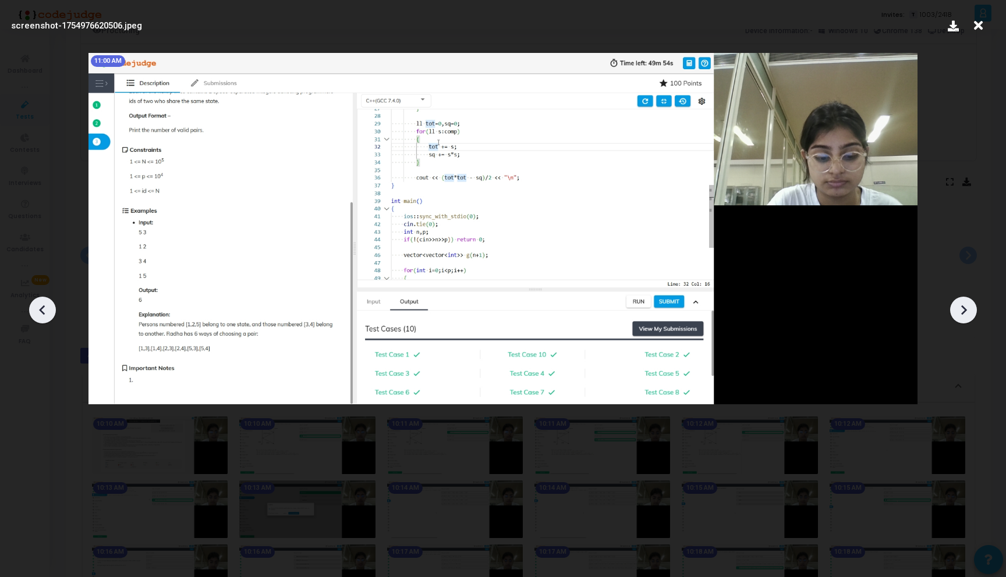
click at [965, 311] on icon at bounding box center [964, 311] width 6 height 10
click at [40, 315] on icon at bounding box center [42, 310] width 17 height 17
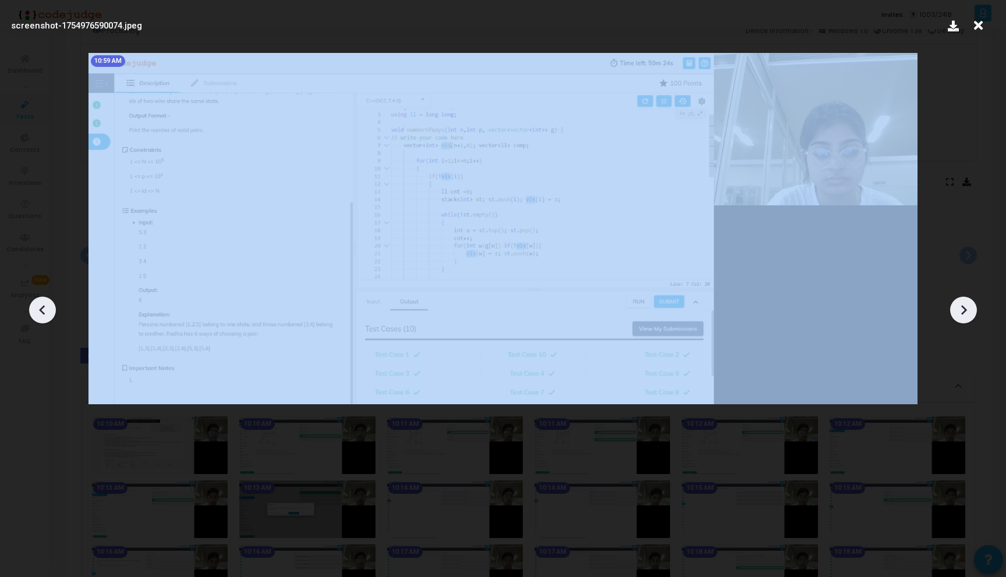
click at [40, 315] on icon at bounding box center [42, 310] width 17 height 17
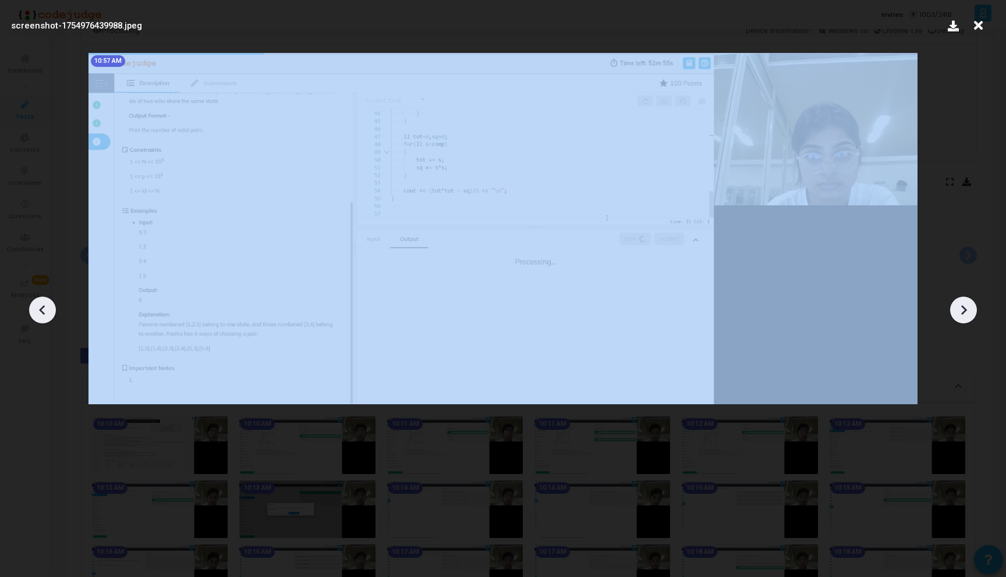
click at [40, 315] on icon at bounding box center [42, 310] width 17 height 17
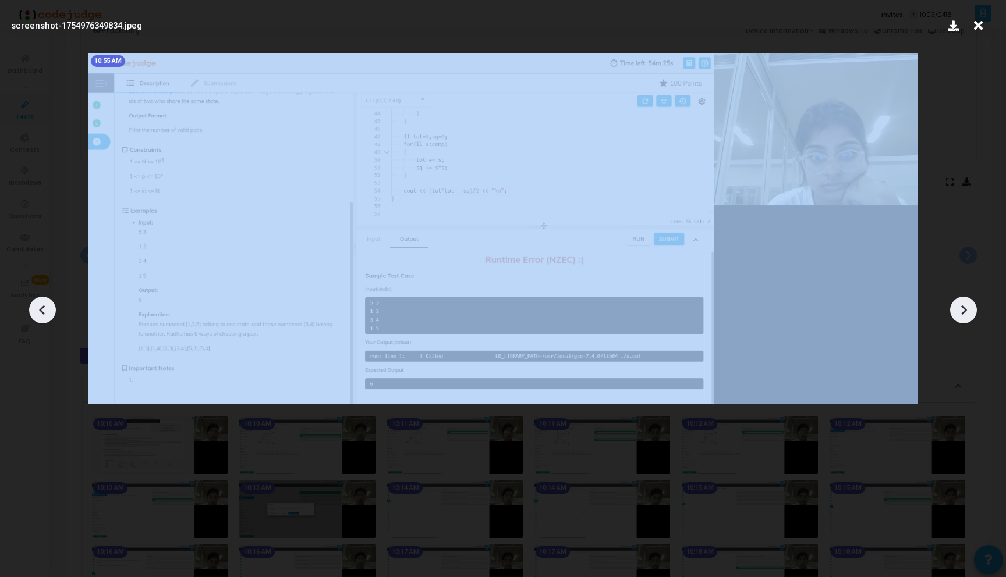
click at [40, 315] on icon at bounding box center [42, 310] width 17 height 17
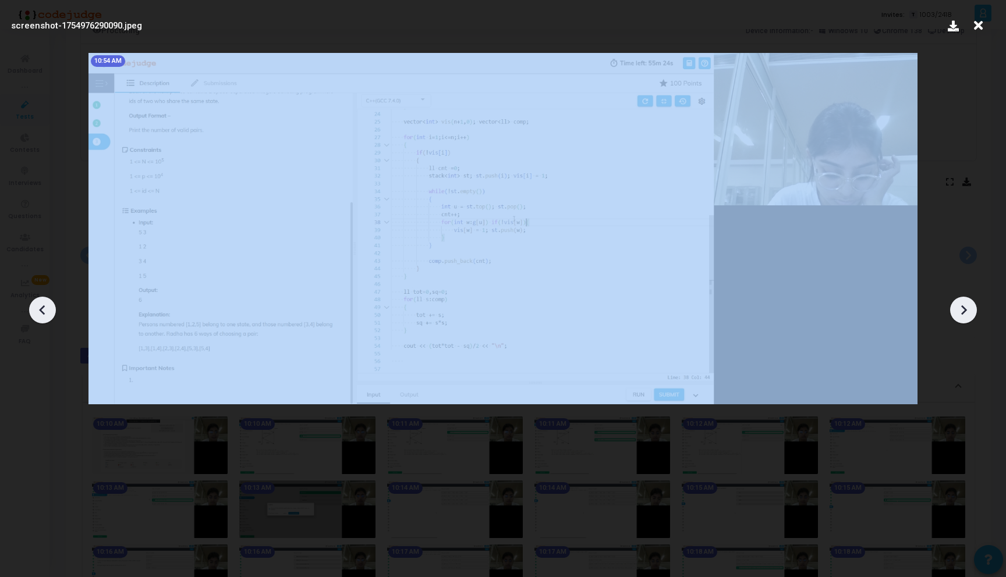
click at [40, 315] on icon at bounding box center [42, 310] width 17 height 17
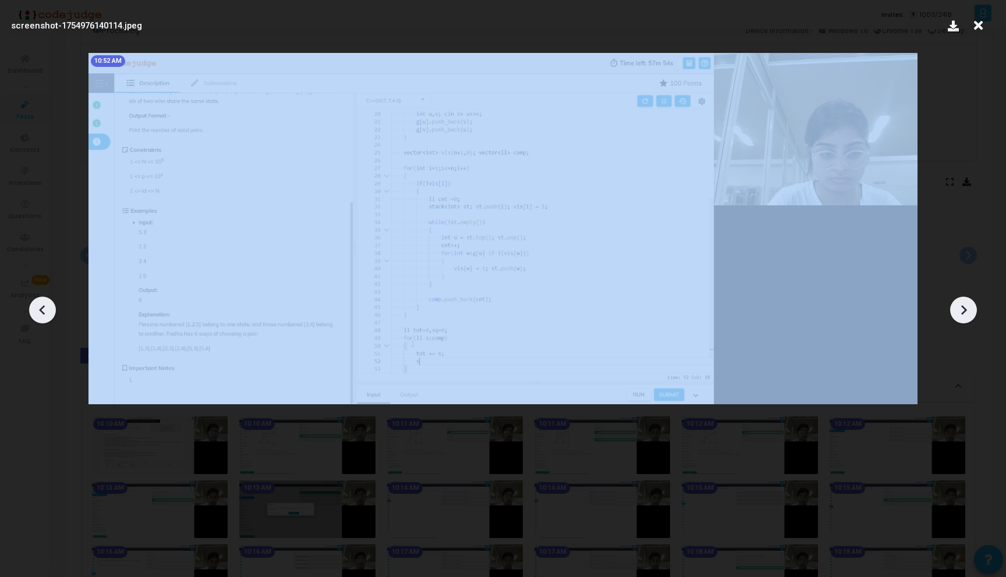
click at [40, 315] on icon at bounding box center [42, 310] width 17 height 17
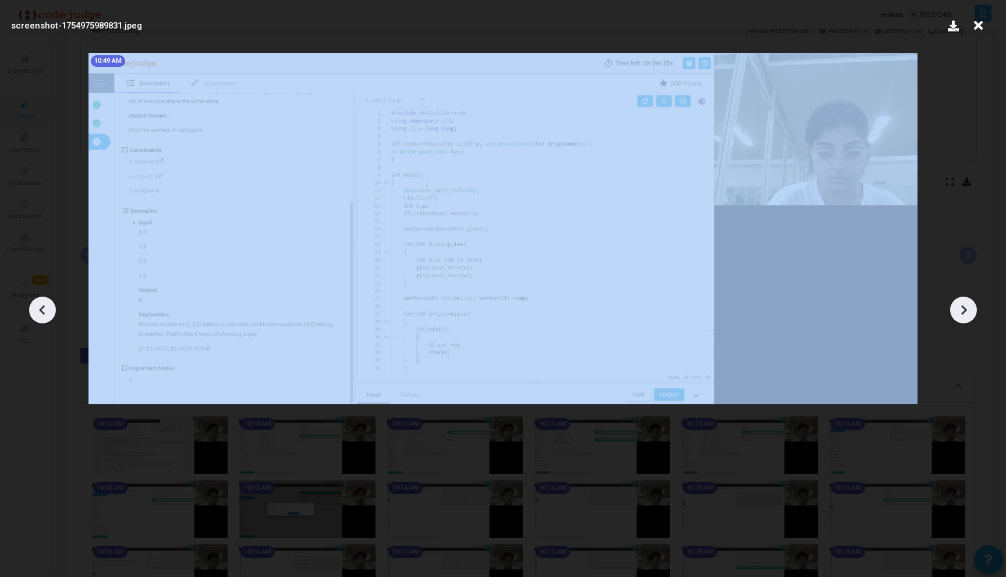
click at [40, 315] on icon at bounding box center [42, 310] width 17 height 17
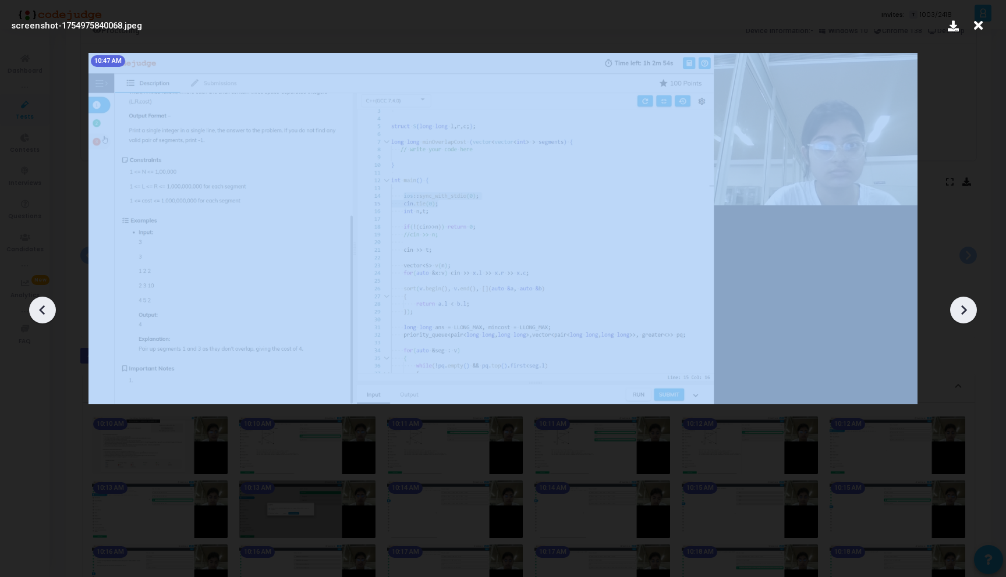
click at [40, 315] on icon at bounding box center [42, 310] width 17 height 17
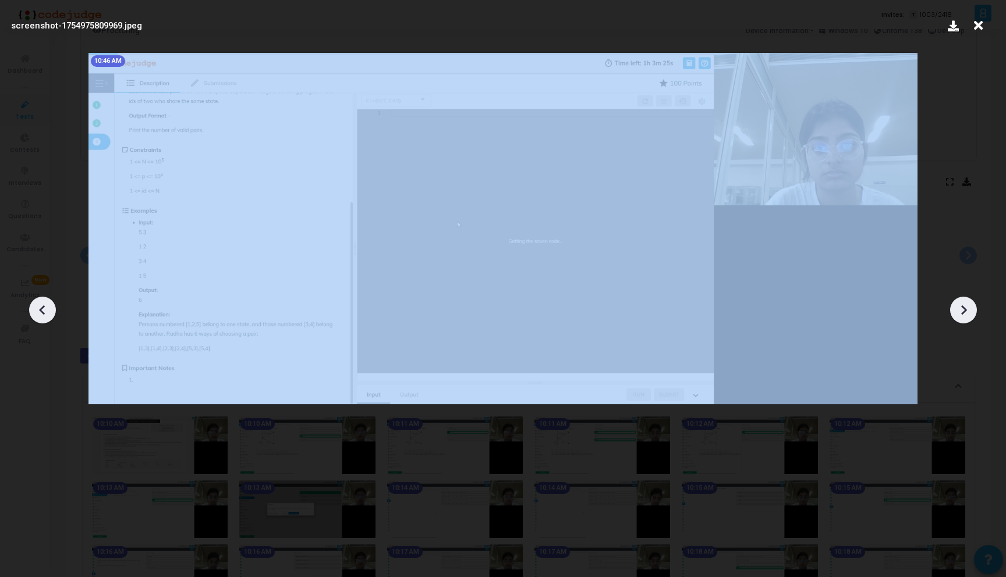
click at [40, 315] on icon at bounding box center [42, 310] width 17 height 17
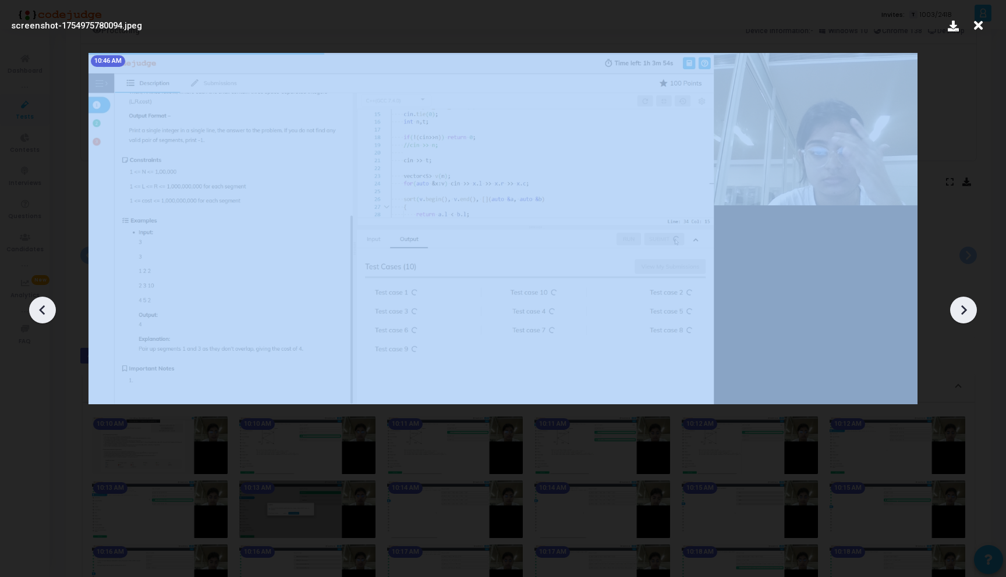
click at [40, 315] on icon at bounding box center [42, 310] width 17 height 17
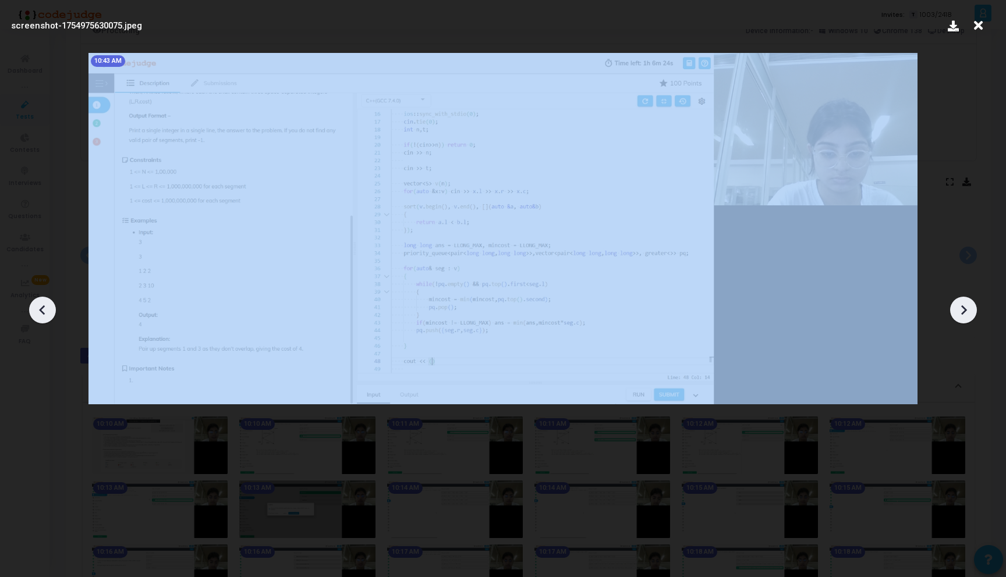
click at [40, 315] on icon at bounding box center [42, 310] width 17 height 17
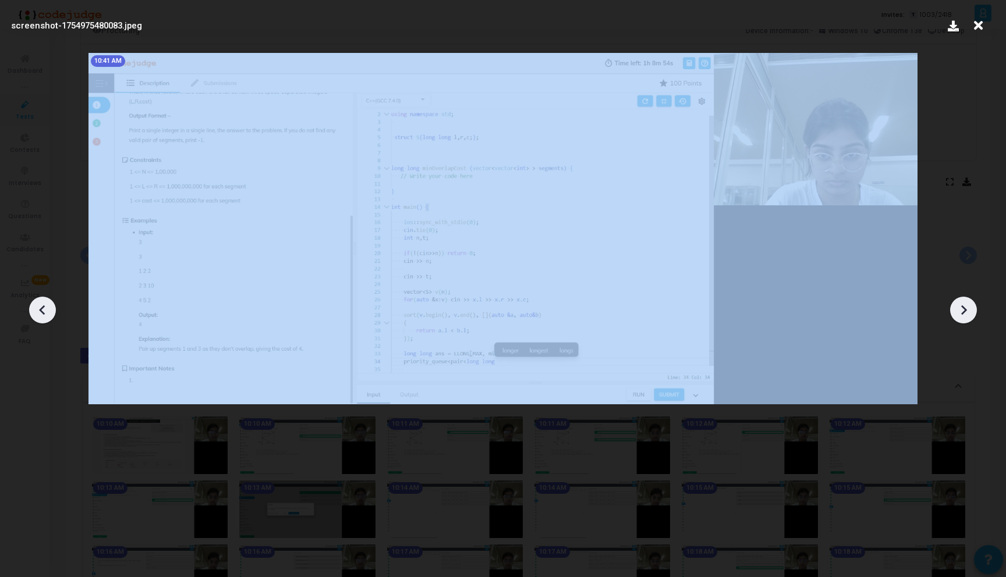
click at [40, 315] on icon at bounding box center [42, 310] width 17 height 17
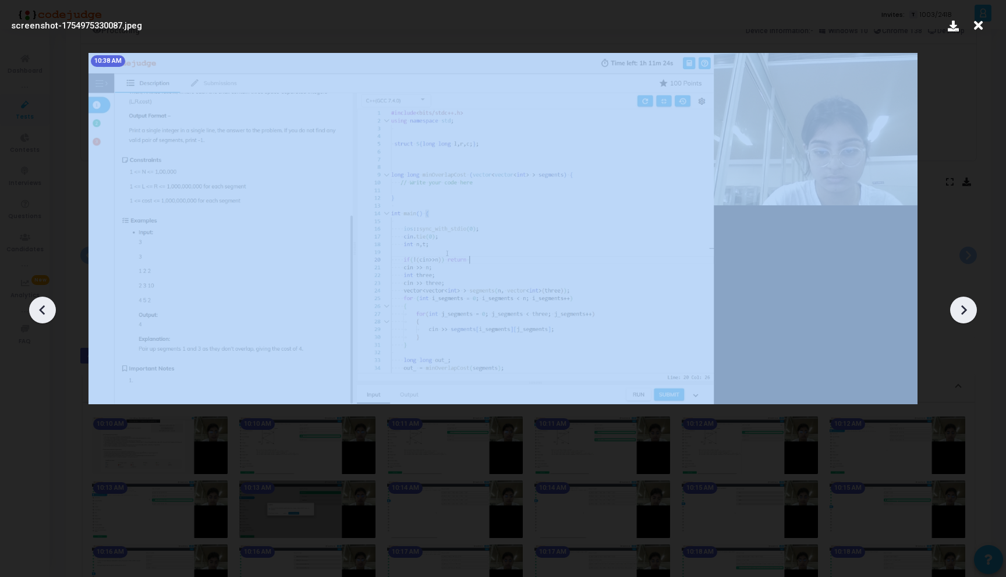
click at [40, 315] on icon at bounding box center [42, 310] width 17 height 17
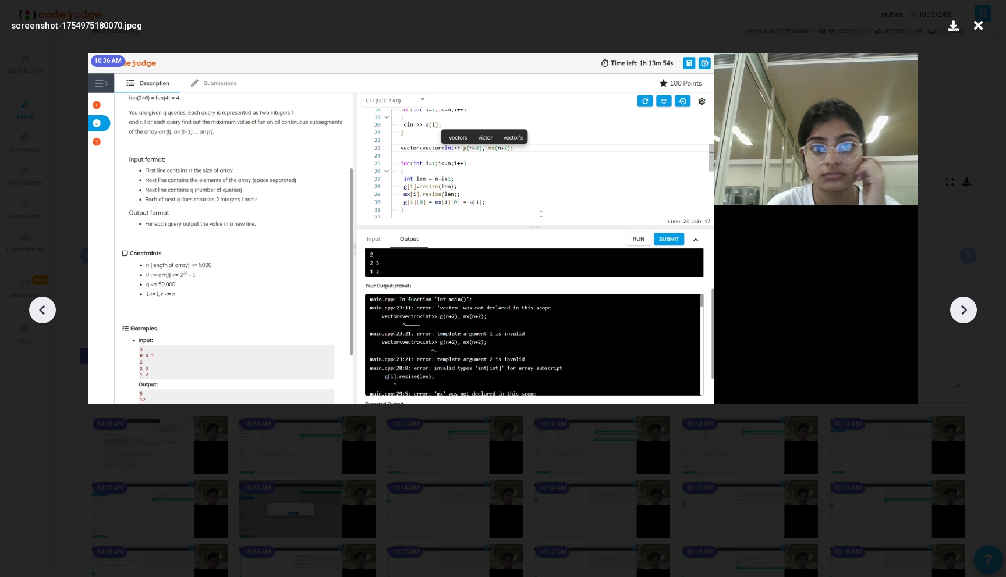
click at [40, 315] on icon at bounding box center [42, 310] width 17 height 17
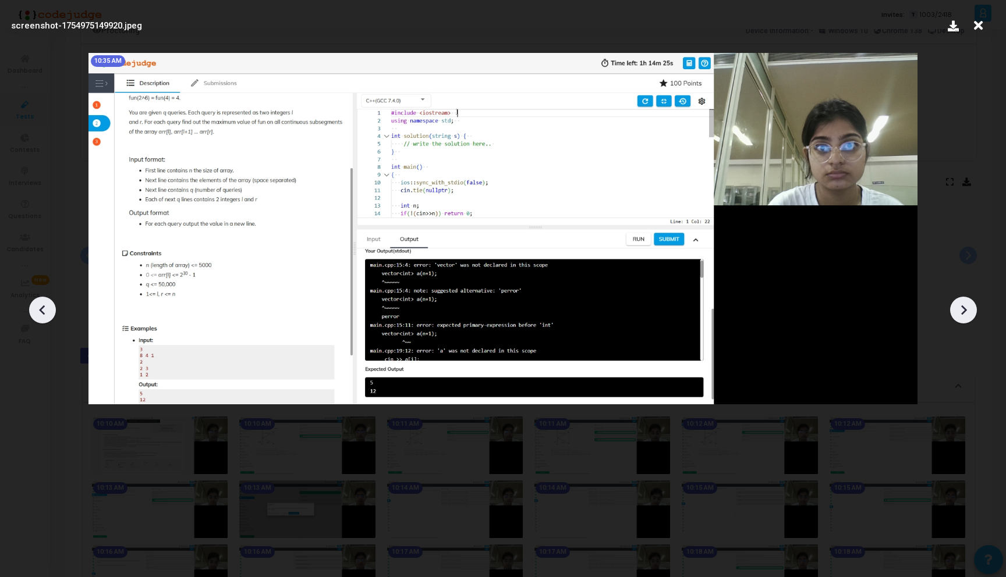
click at [40, 315] on icon at bounding box center [42, 310] width 17 height 17
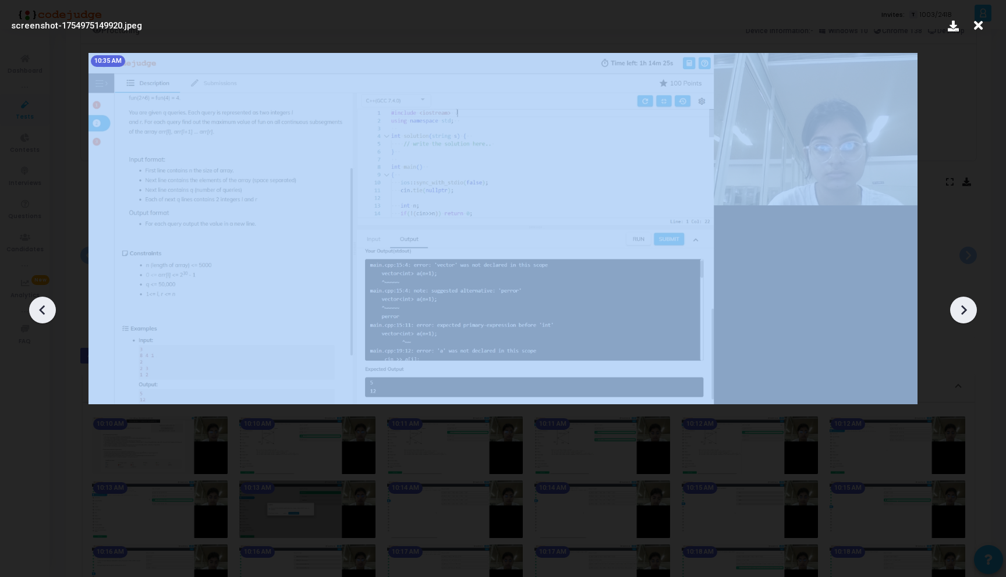
click at [40, 315] on icon at bounding box center [42, 310] width 17 height 17
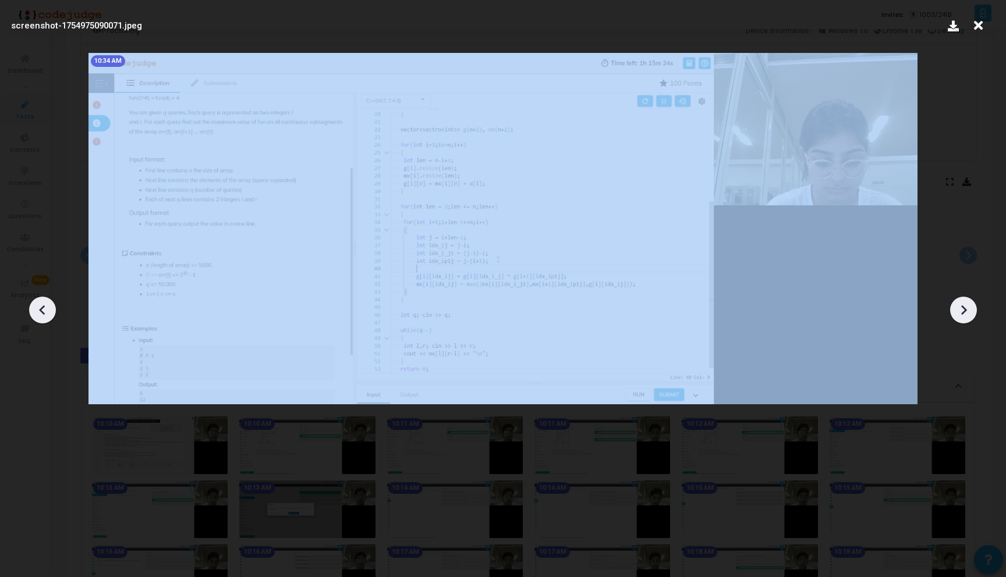
click at [40, 315] on icon at bounding box center [42, 310] width 17 height 17
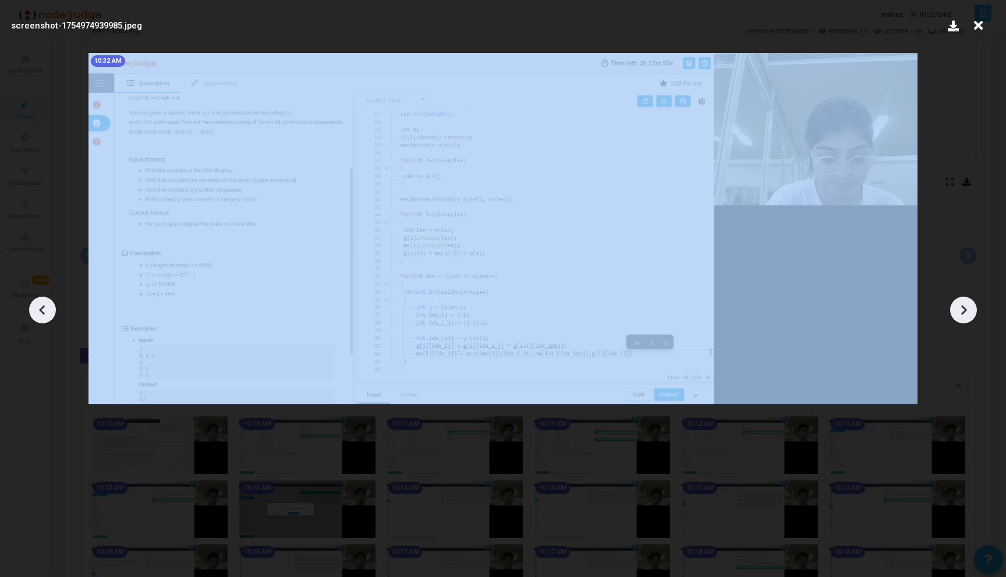
click at [40, 315] on icon at bounding box center [42, 310] width 17 height 17
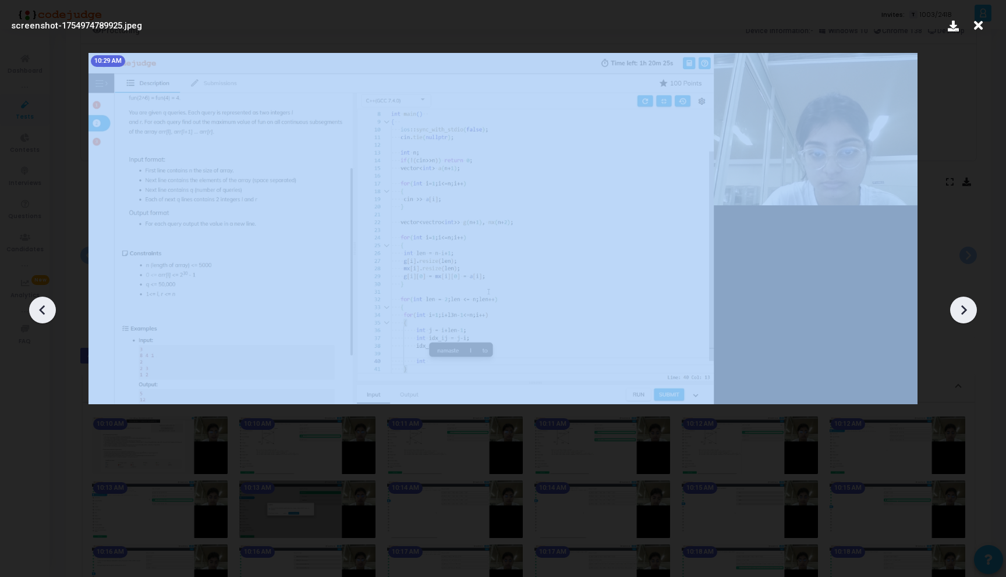
click at [40, 315] on icon at bounding box center [42, 310] width 17 height 17
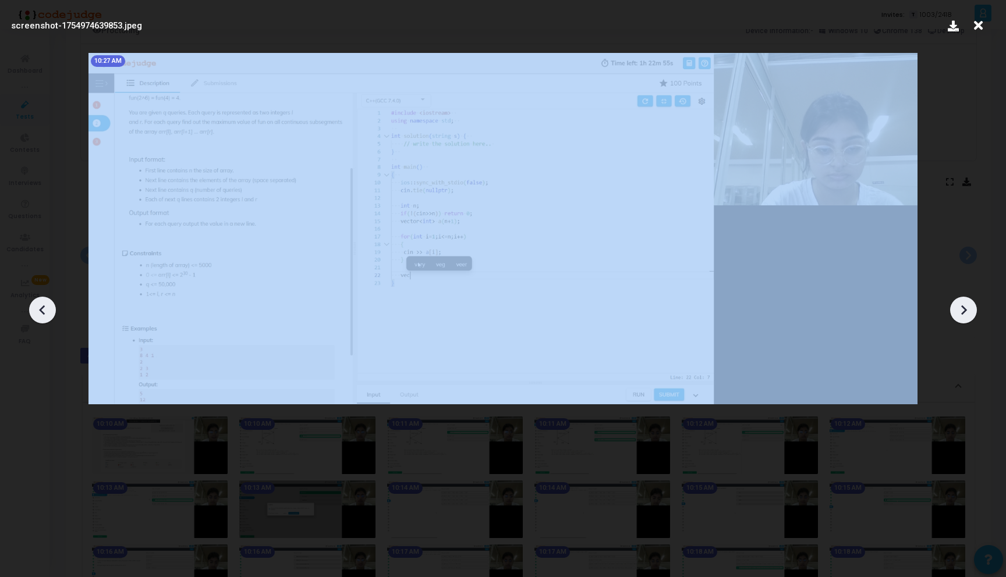
click at [40, 315] on icon at bounding box center [42, 310] width 17 height 17
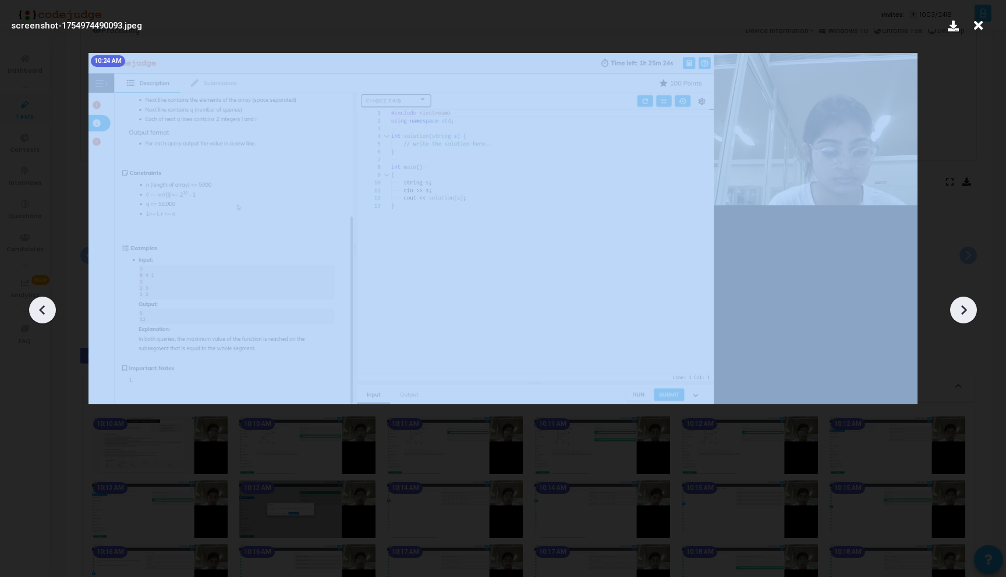
click at [40, 315] on icon at bounding box center [42, 310] width 17 height 17
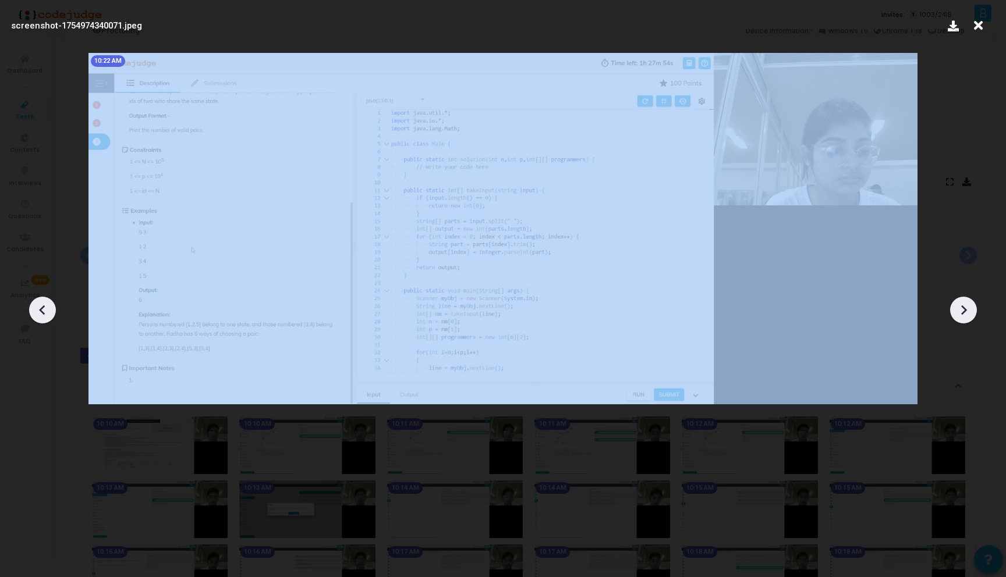
click at [40, 315] on icon at bounding box center [42, 310] width 17 height 17
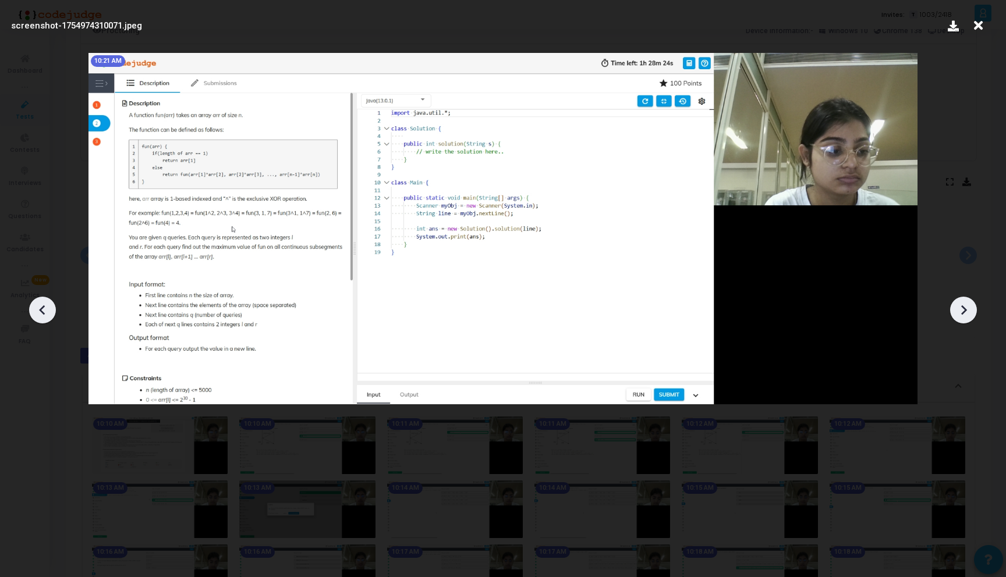
click at [961, 311] on icon at bounding box center [963, 310] width 17 height 17
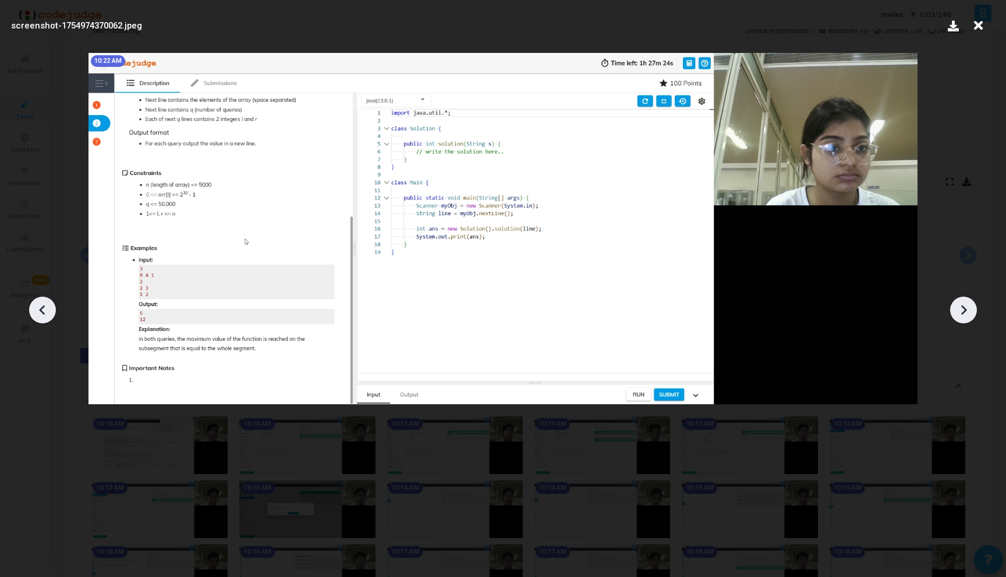
click at [961, 311] on icon at bounding box center [963, 310] width 17 height 17
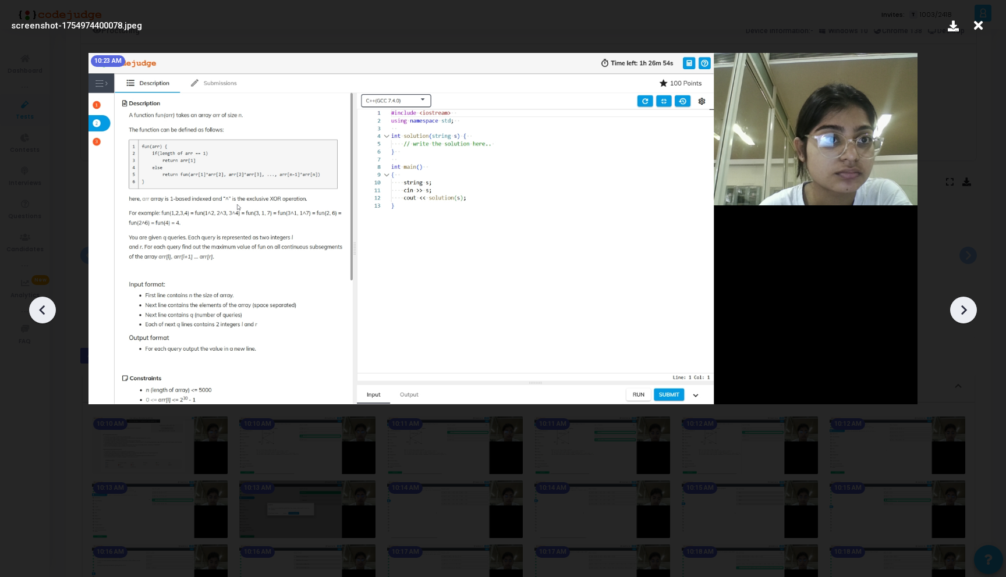
click at [961, 311] on icon at bounding box center [963, 310] width 17 height 17
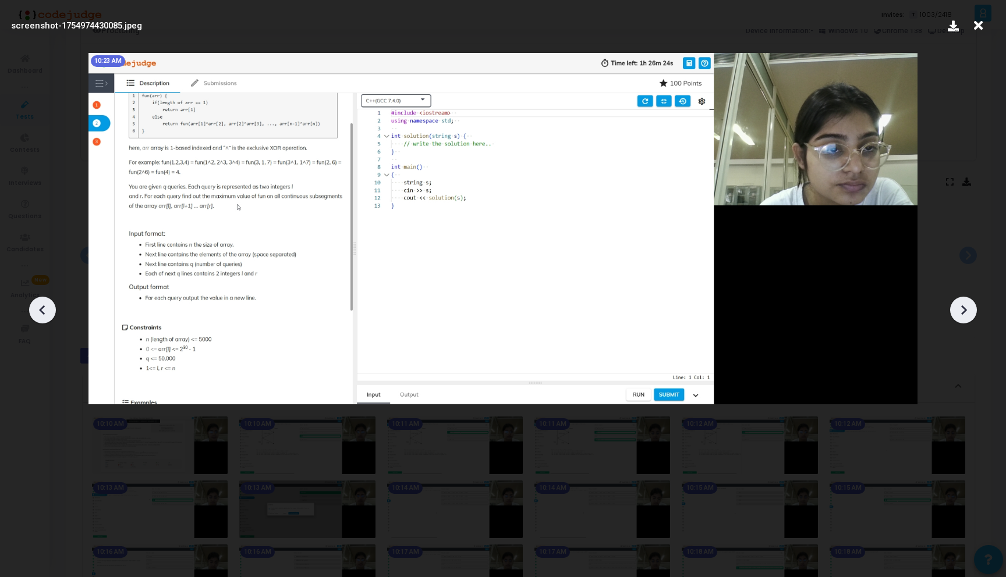
click at [961, 311] on icon at bounding box center [963, 310] width 17 height 17
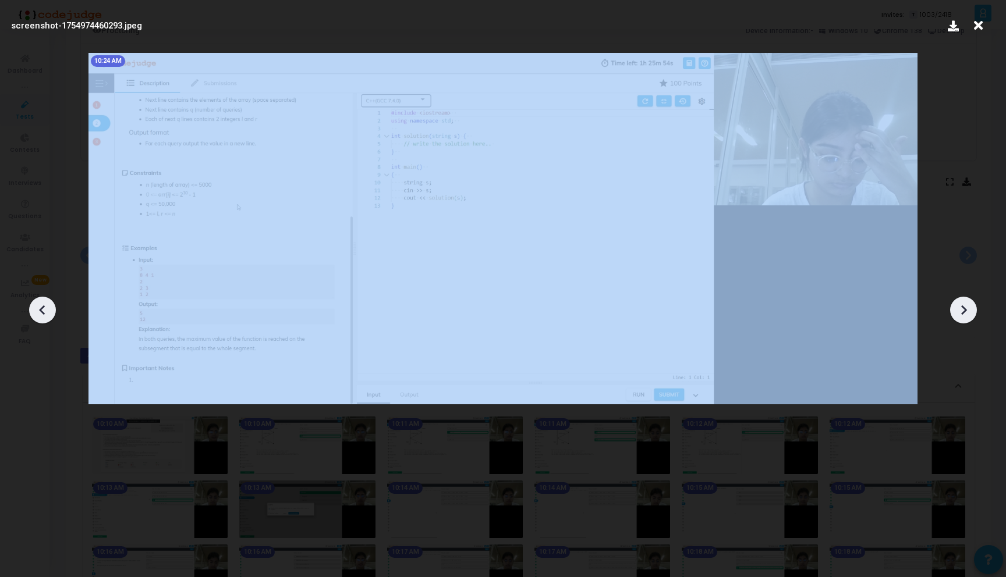
click at [961, 311] on icon at bounding box center [963, 310] width 17 height 17
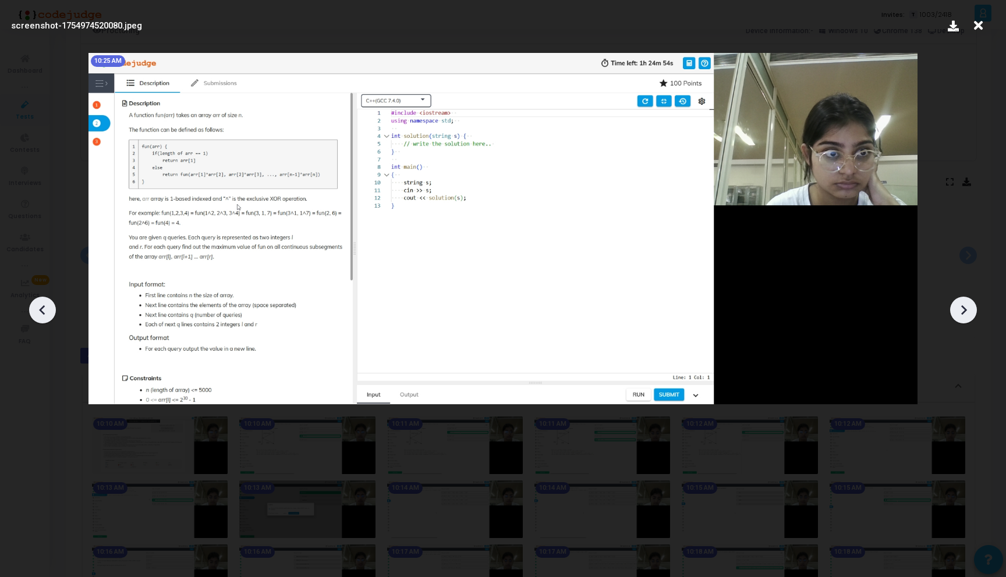
click at [961, 311] on icon at bounding box center [963, 310] width 17 height 17
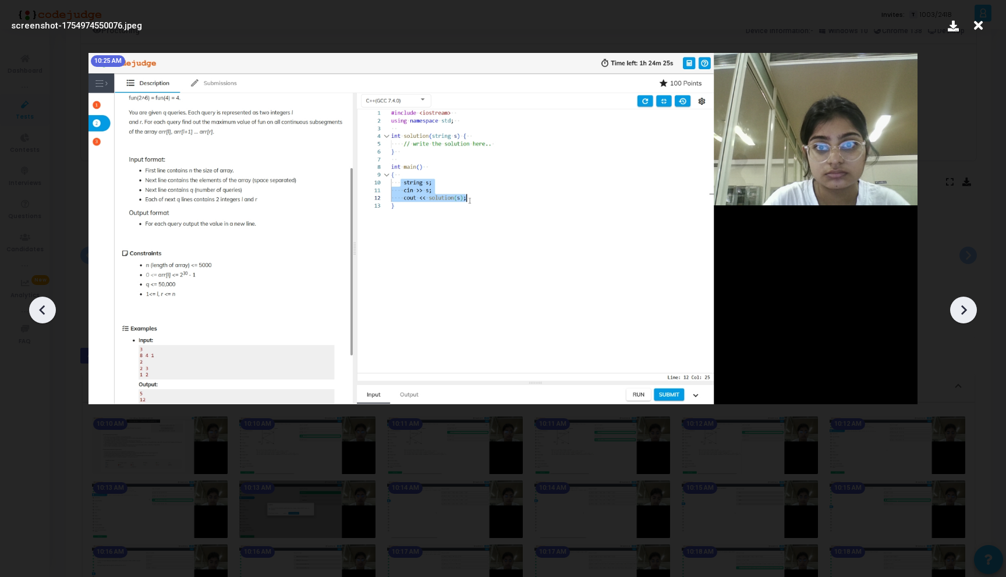
click at [961, 311] on icon at bounding box center [963, 310] width 17 height 17
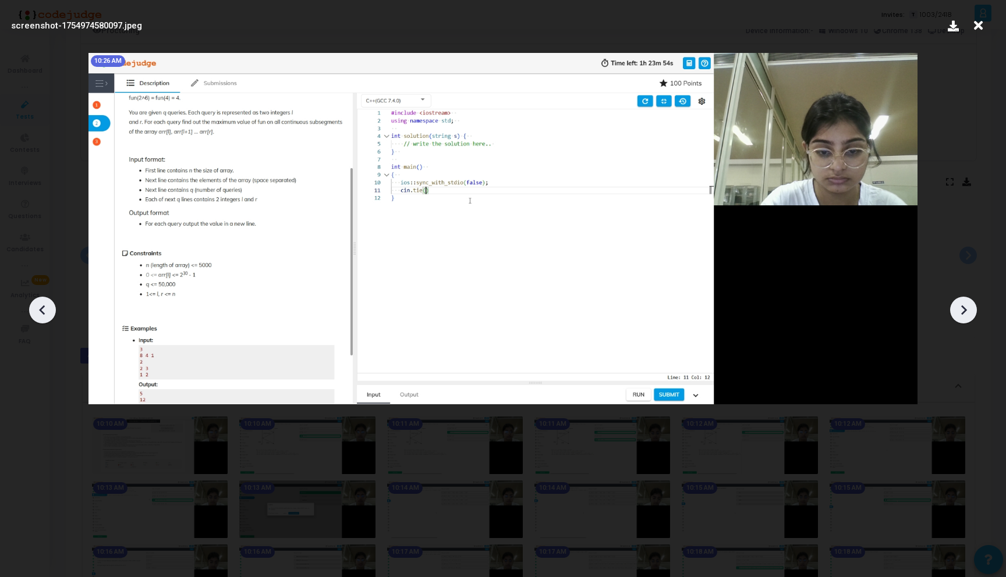
click at [961, 311] on icon at bounding box center [963, 310] width 17 height 17
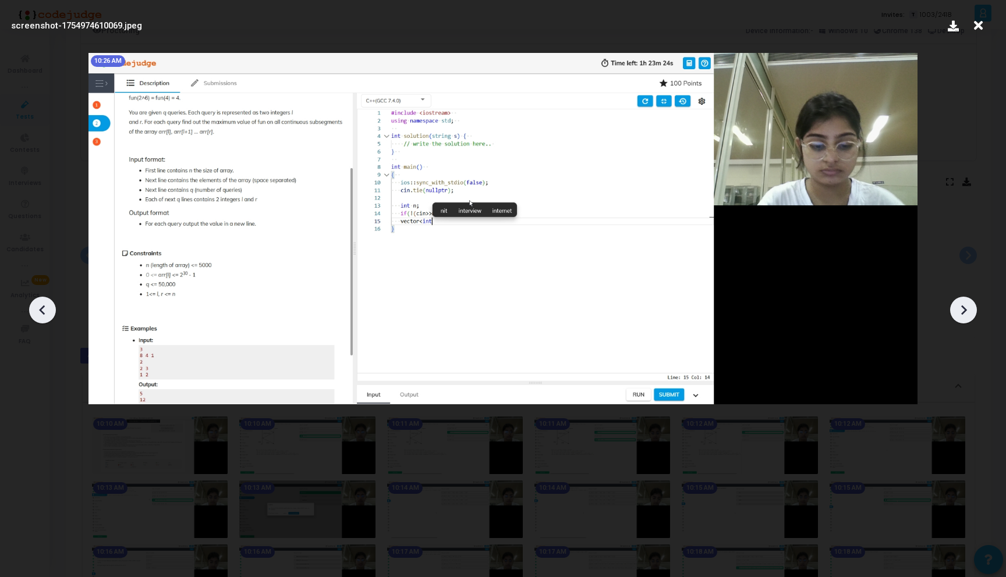
click at [961, 311] on icon at bounding box center [963, 310] width 17 height 17
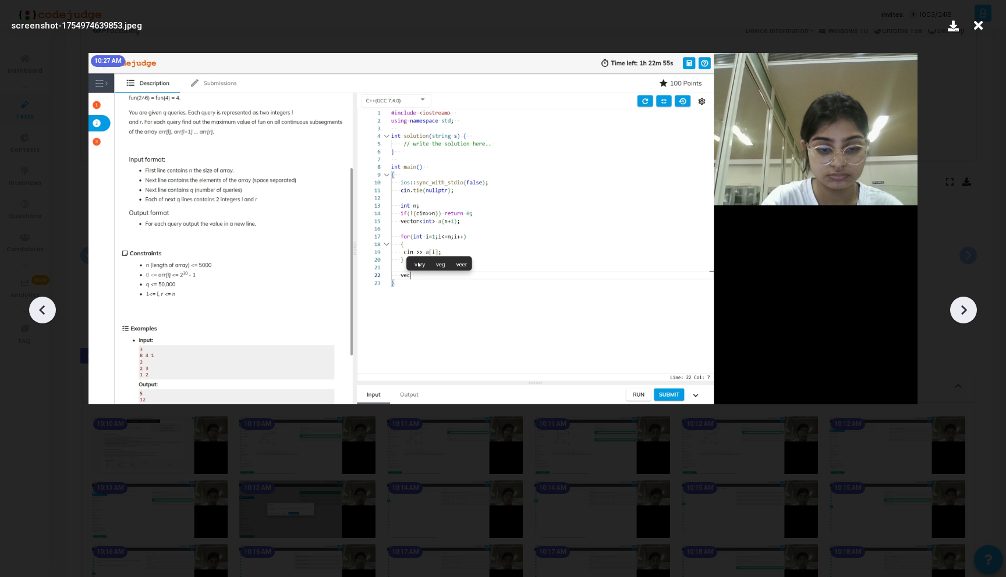
click at [961, 311] on icon at bounding box center [963, 310] width 17 height 17
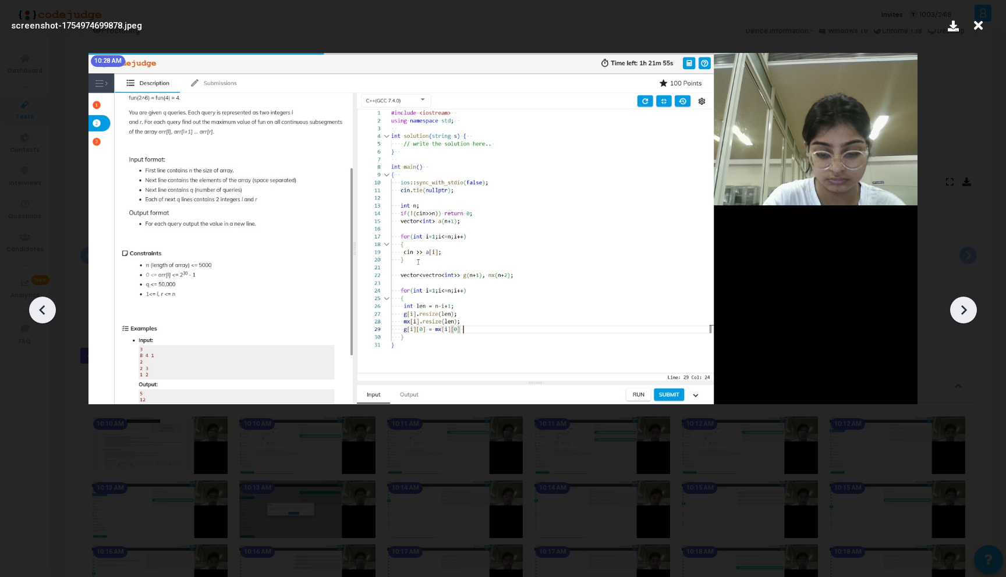
click at [961, 311] on icon at bounding box center [963, 310] width 17 height 17
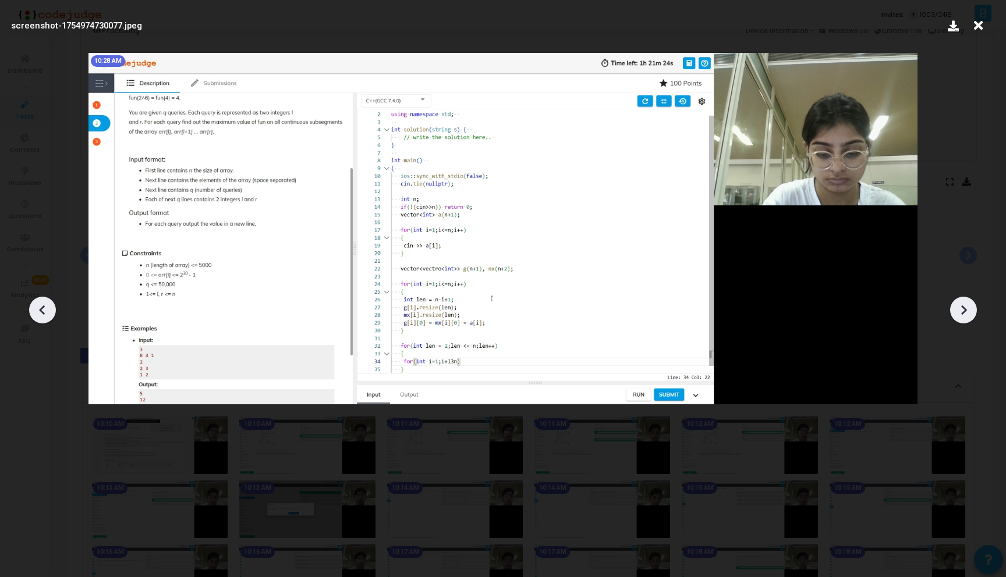
click at [961, 311] on icon at bounding box center [963, 310] width 17 height 17
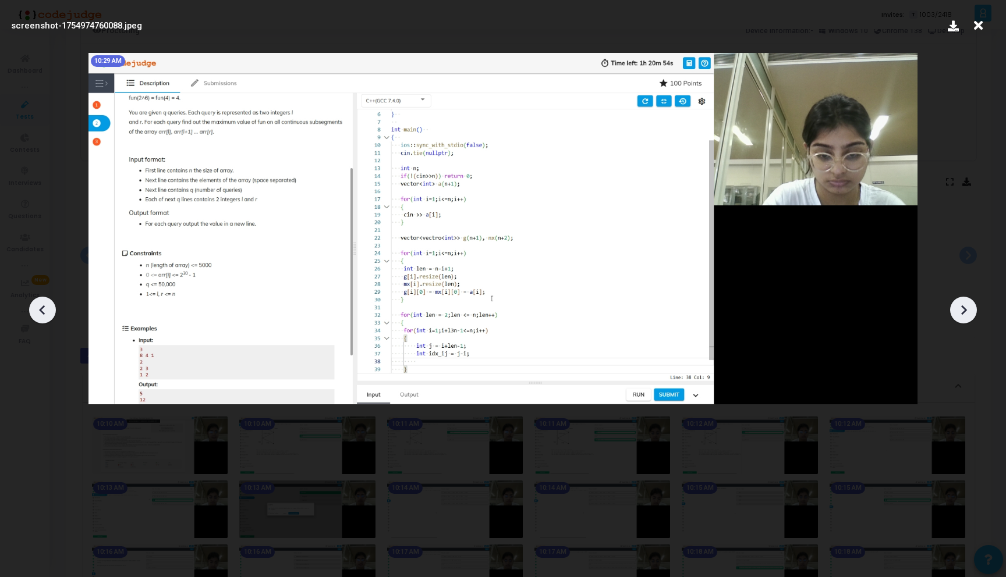
click at [961, 311] on icon at bounding box center [963, 310] width 17 height 17
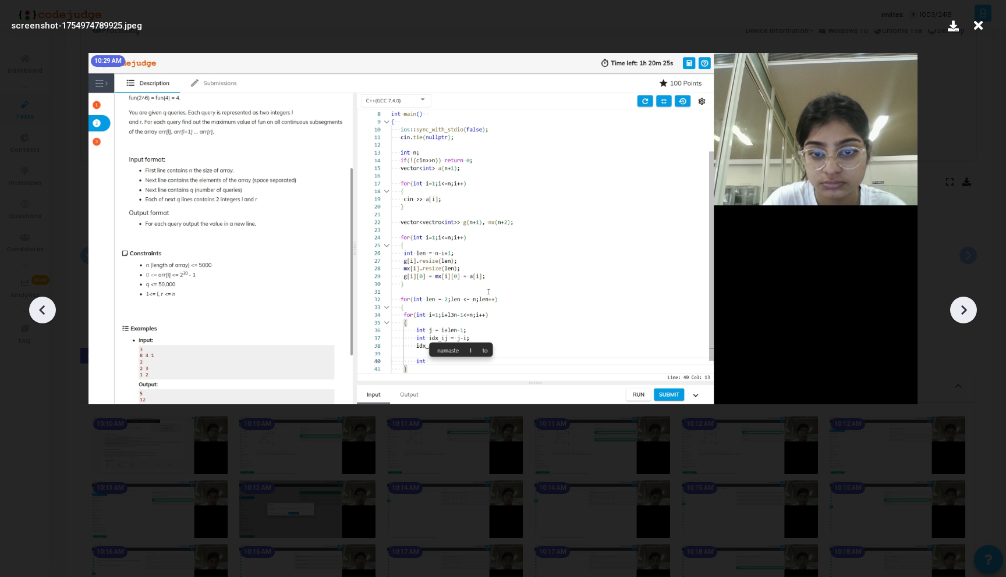
click at [961, 311] on icon at bounding box center [963, 310] width 17 height 17
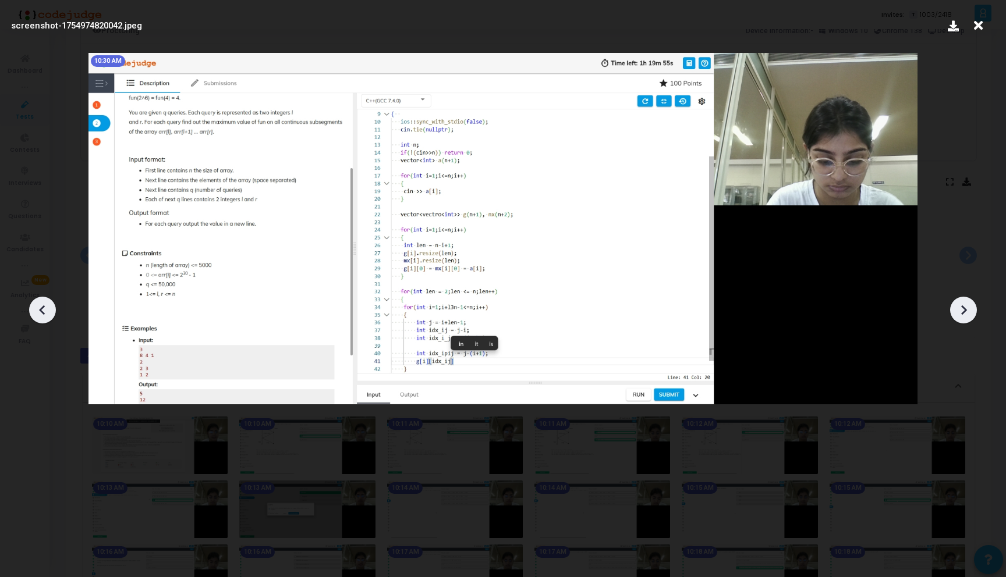
click at [961, 311] on icon at bounding box center [963, 310] width 17 height 17
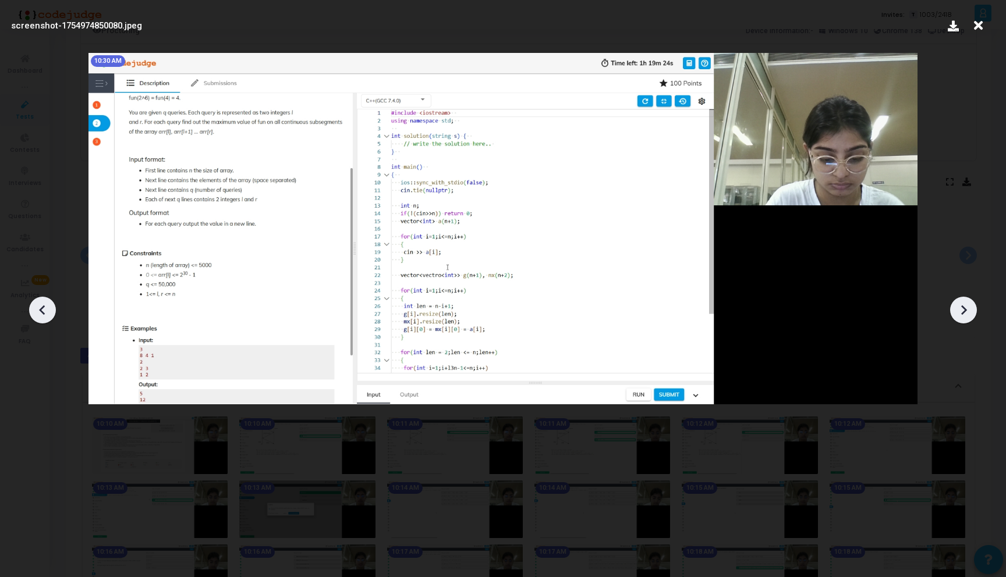
click at [961, 311] on icon at bounding box center [963, 310] width 17 height 17
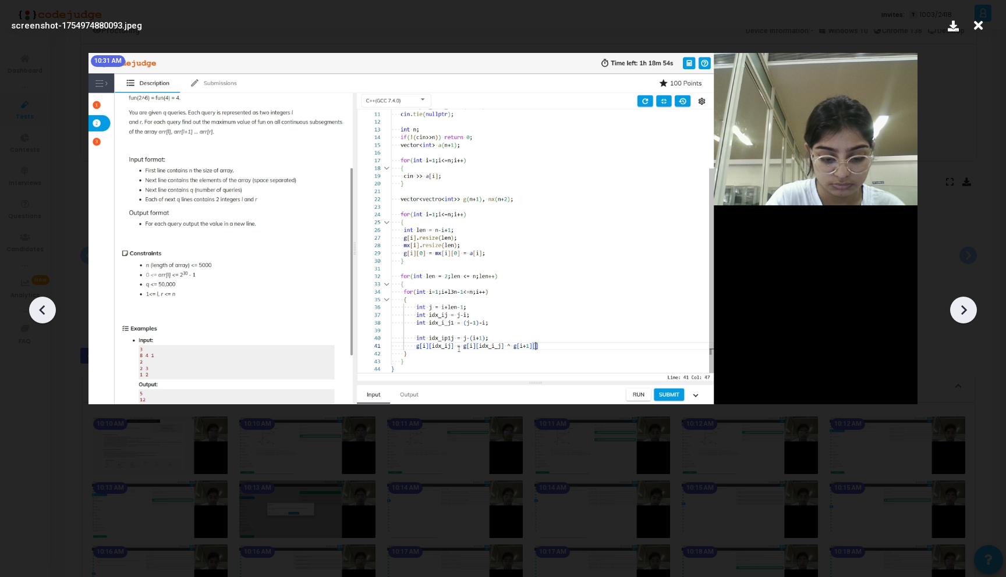
click at [961, 311] on icon at bounding box center [963, 310] width 17 height 17
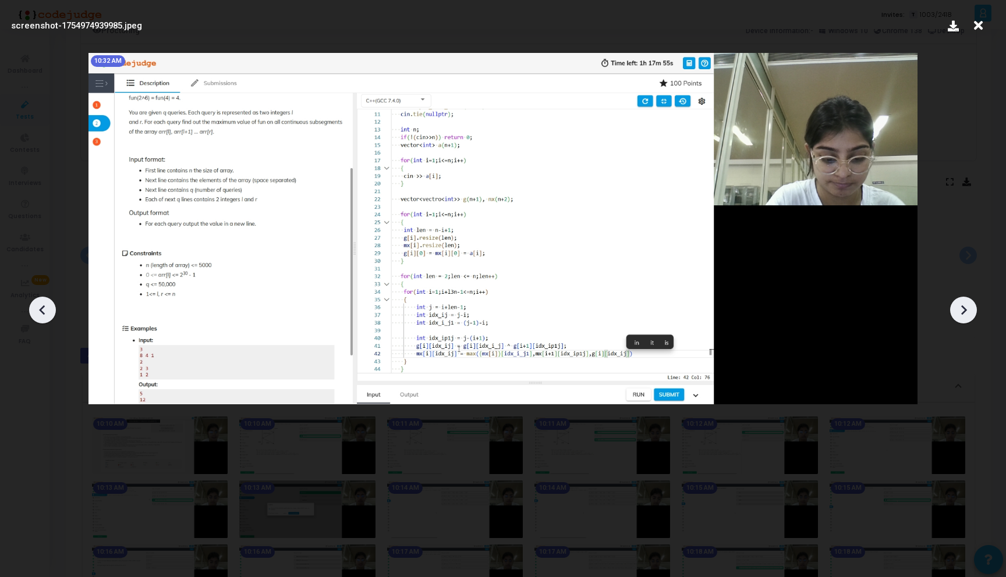
click at [961, 311] on icon at bounding box center [963, 310] width 17 height 17
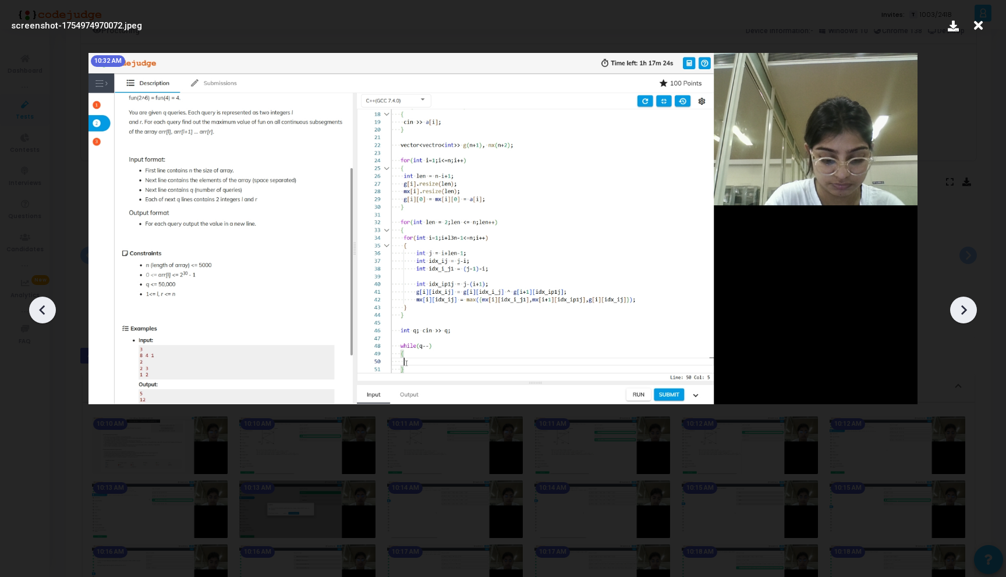
click at [961, 311] on icon at bounding box center [963, 310] width 17 height 17
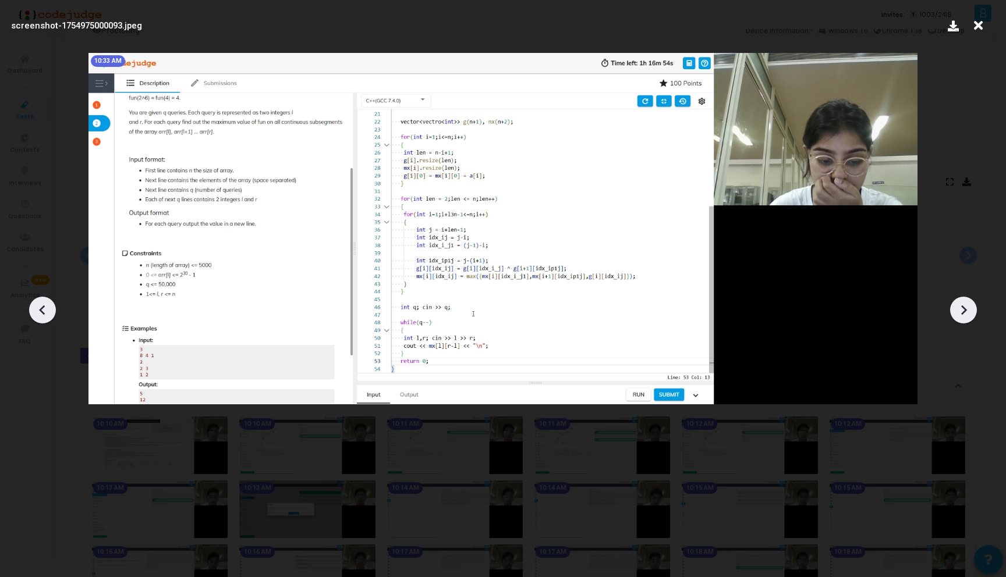
click at [961, 311] on icon at bounding box center [963, 310] width 17 height 17
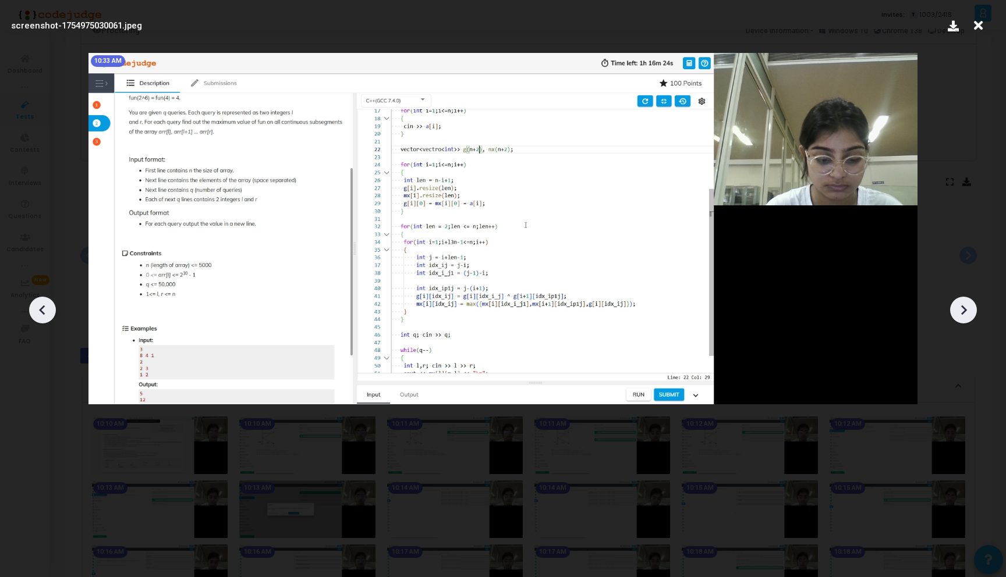
click at [961, 311] on icon at bounding box center [963, 310] width 17 height 17
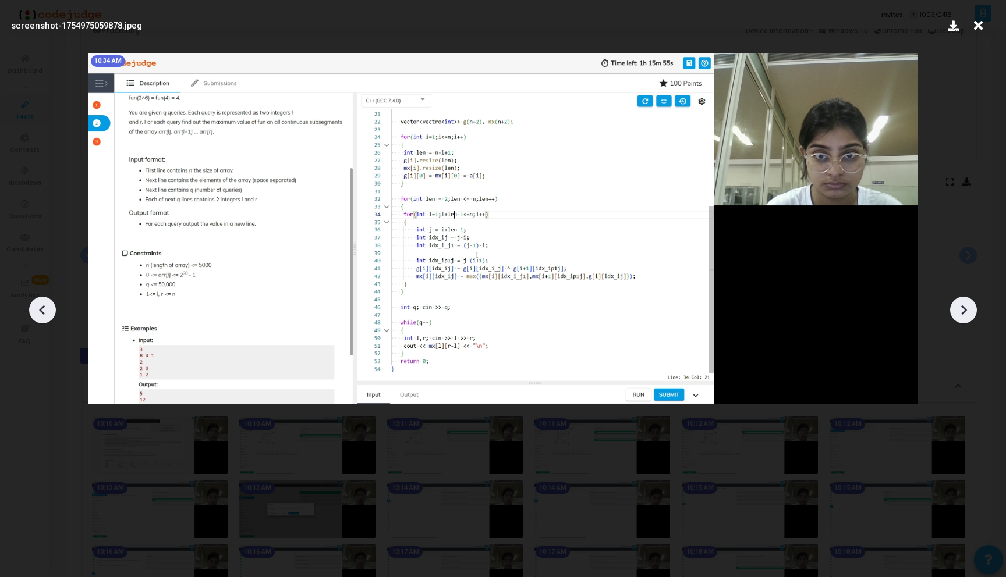
click at [961, 311] on icon at bounding box center [963, 310] width 17 height 17
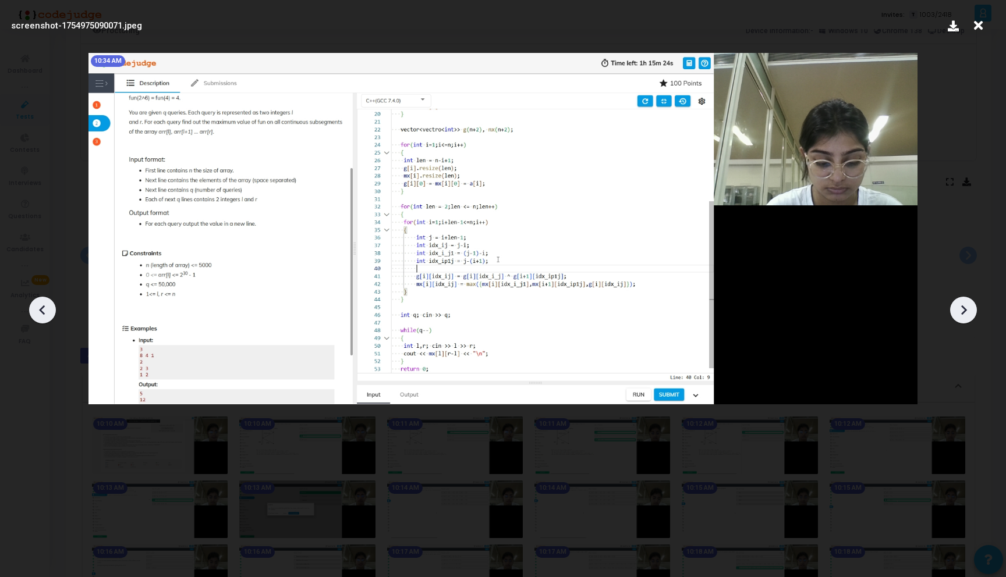
click at [961, 311] on icon at bounding box center [963, 310] width 17 height 17
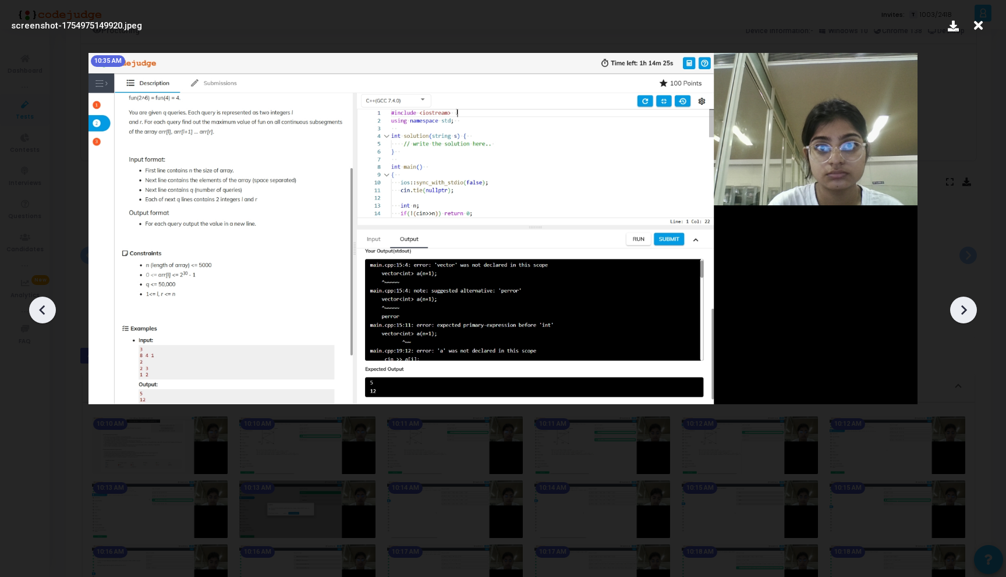
click at [961, 311] on icon at bounding box center [963, 310] width 17 height 17
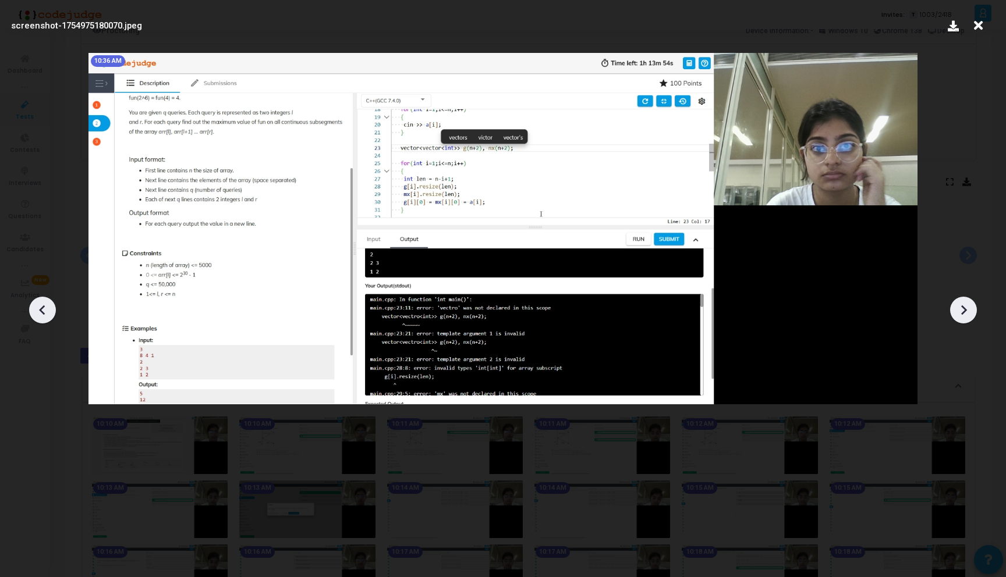
click at [961, 311] on icon at bounding box center [963, 310] width 17 height 17
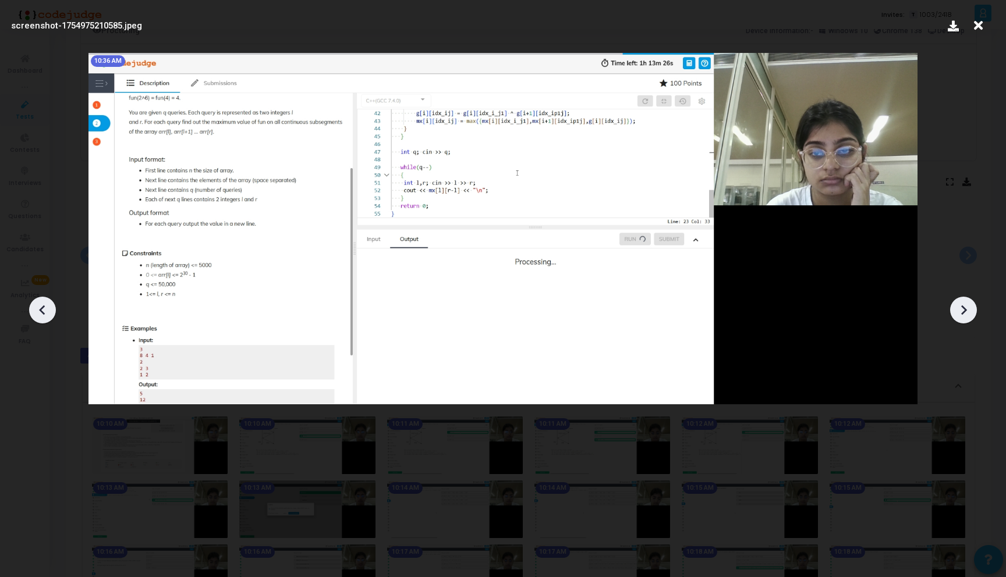
click at [961, 311] on icon at bounding box center [963, 310] width 17 height 17
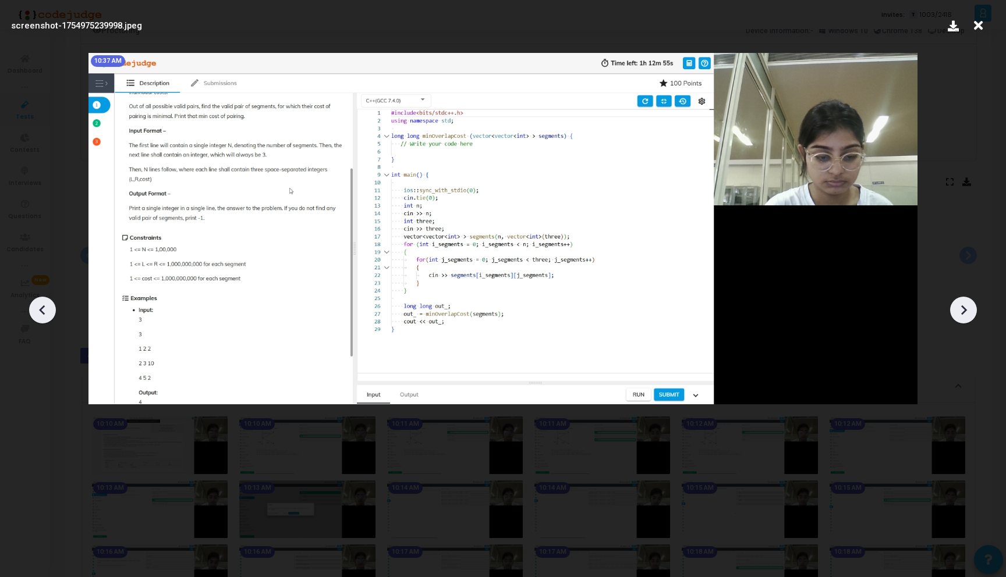
click at [961, 311] on icon at bounding box center [963, 310] width 17 height 17
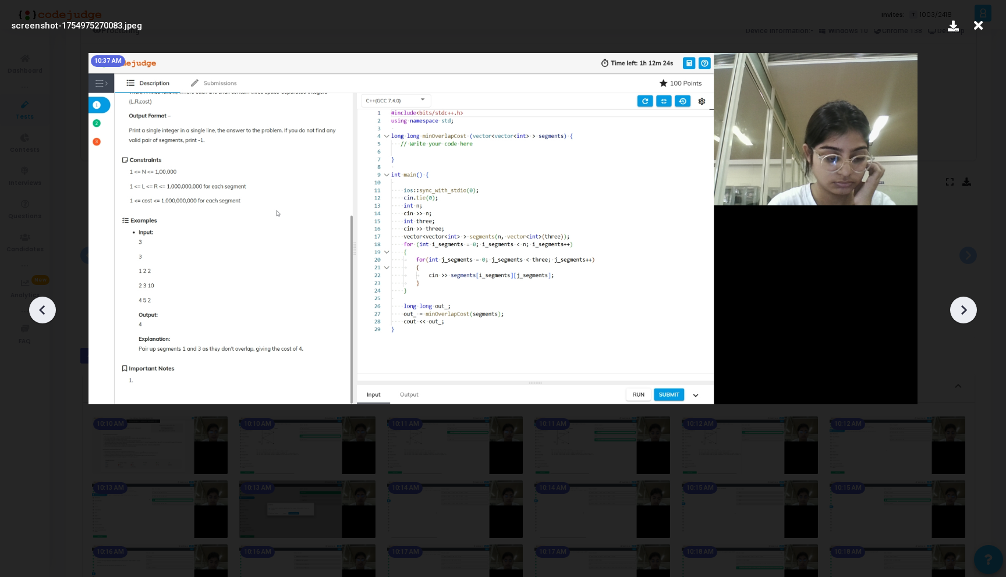
click at [961, 311] on icon at bounding box center [963, 310] width 17 height 17
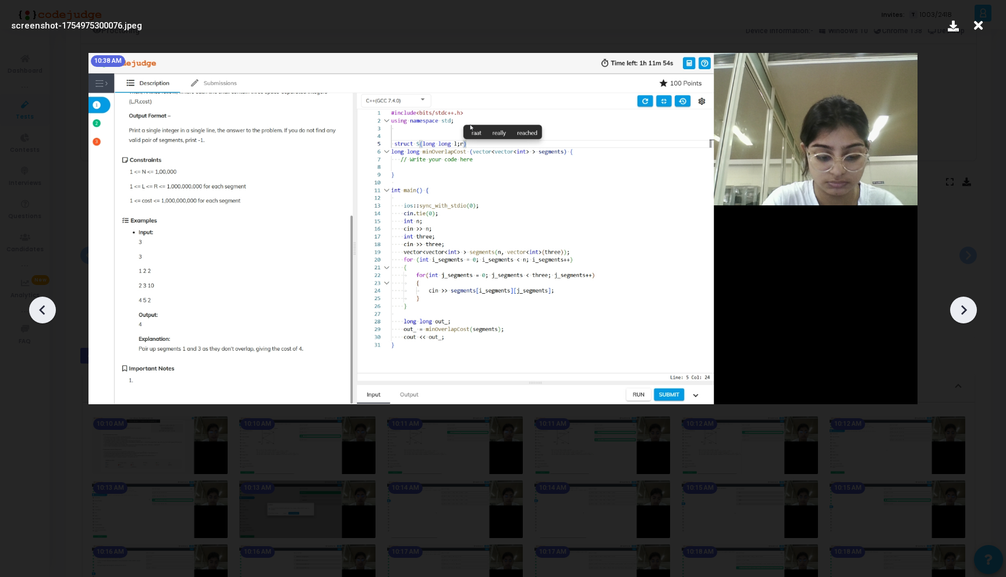
click at [961, 311] on icon at bounding box center [963, 310] width 17 height 17
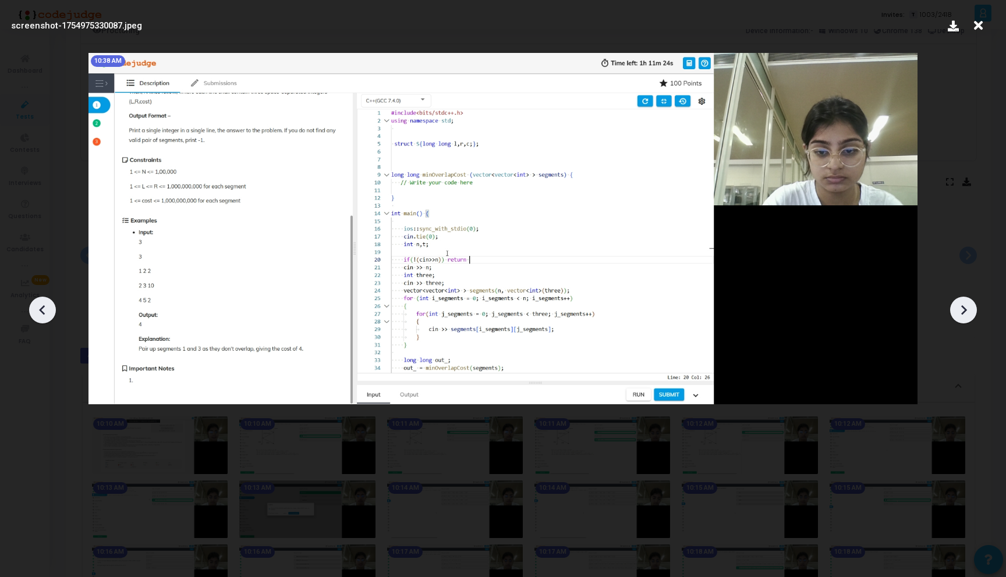
click at [961, 311] on icon at bounding box center [963, 310] width 17 height 17
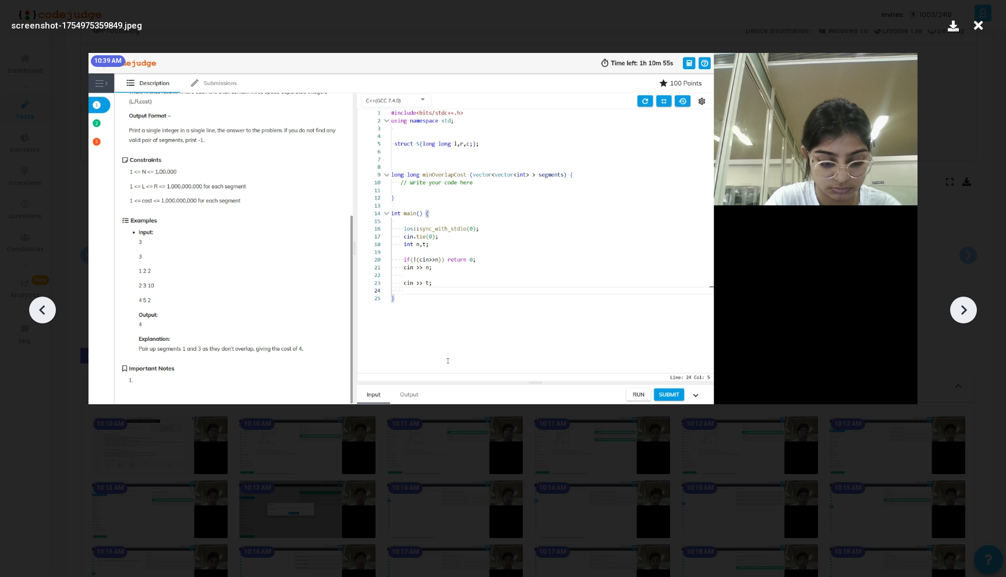
click at [961, 311] on icon at bounding box center [963, 310] width 17 height 17
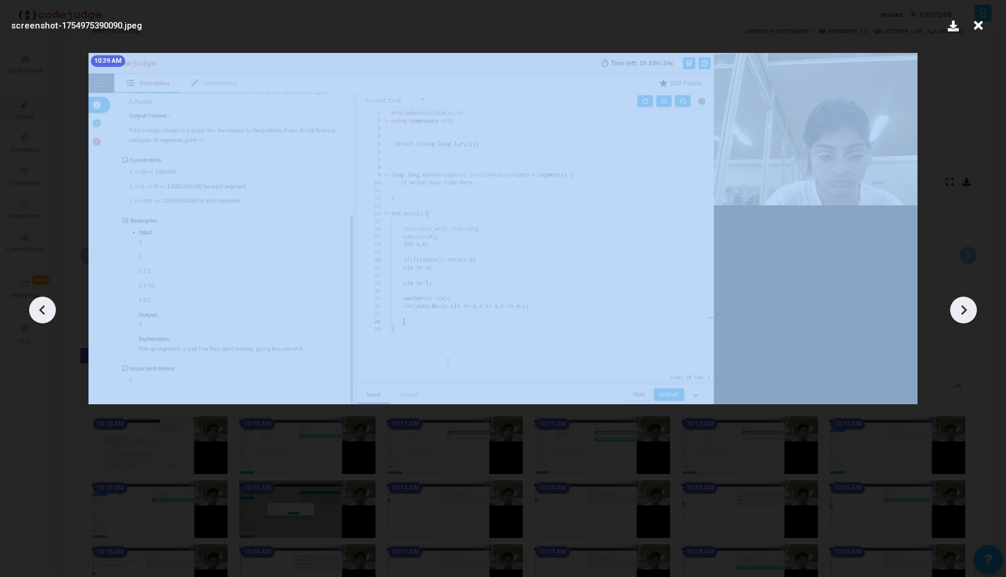
click at [961, 311] on icon at bounding box center [963, 310] width 17 height 17
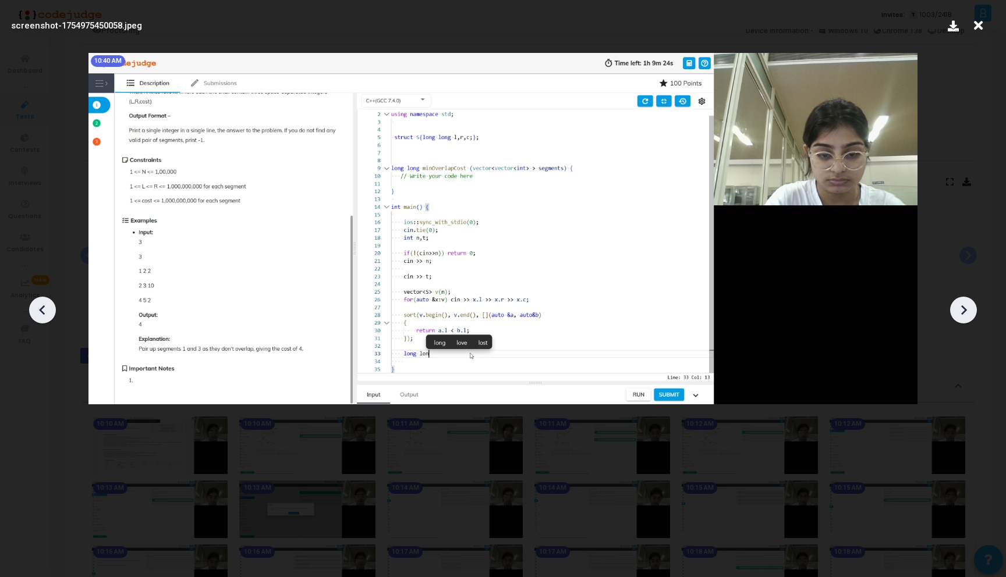
click at [961, 311] on icon at bounding box center [963, 310] width 17 height 17
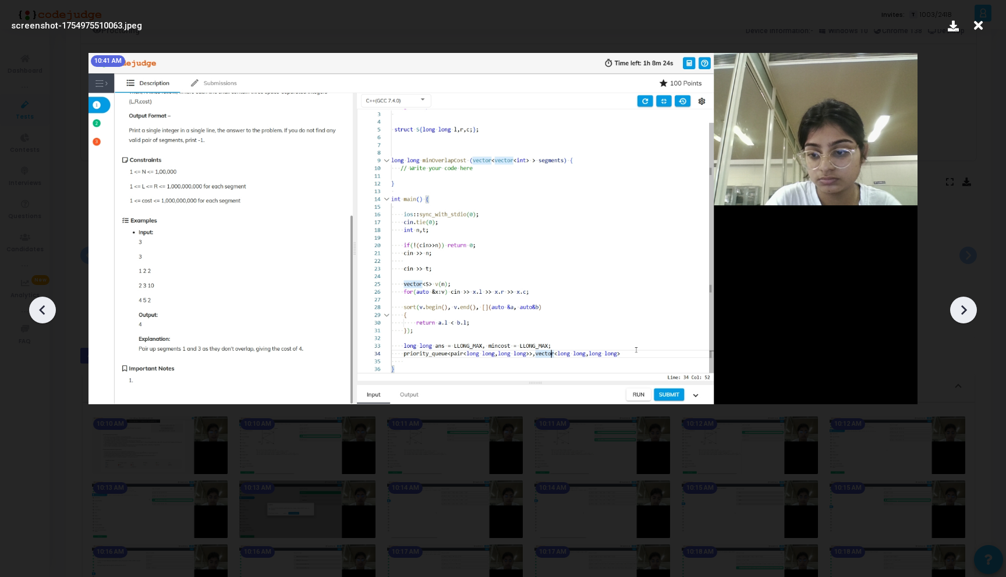
click at [961, 311] on icon at bounding box center [963, 310] width 17 height 17
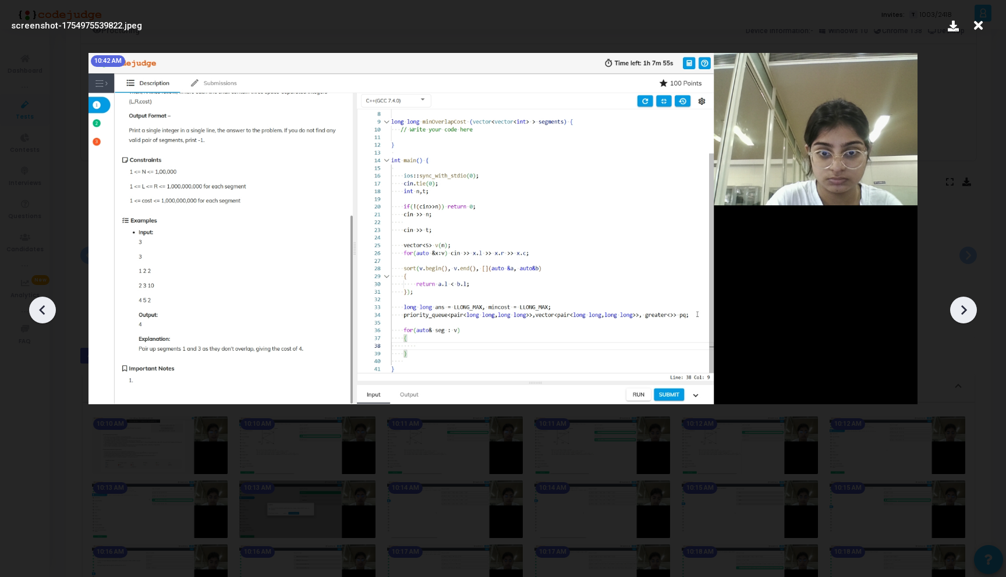
click at [961, 311] on icon at bounding box center [963, 310] width 17 height 17
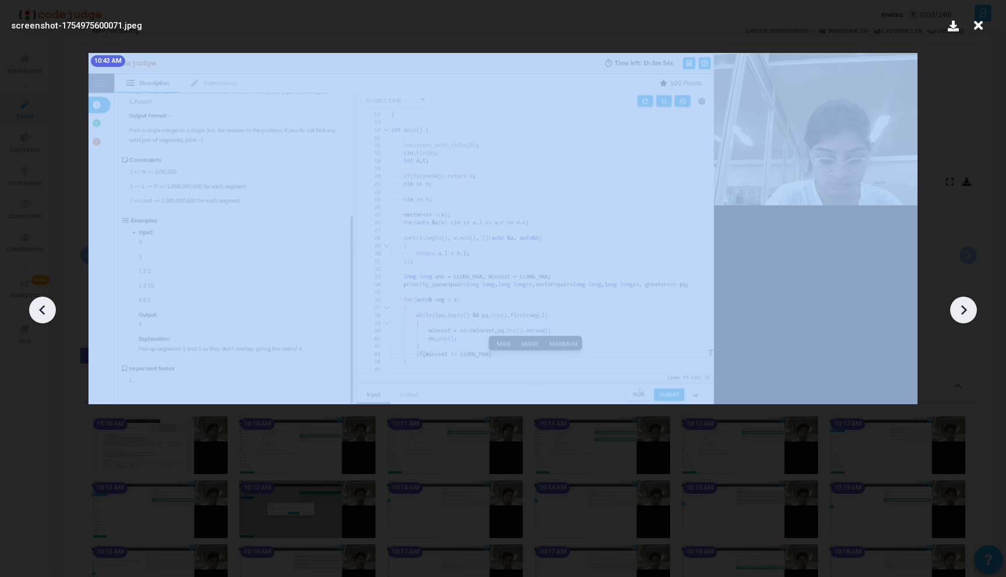
click at [961, 311] on icon at bounding box center [963, 310] width 17 height 17
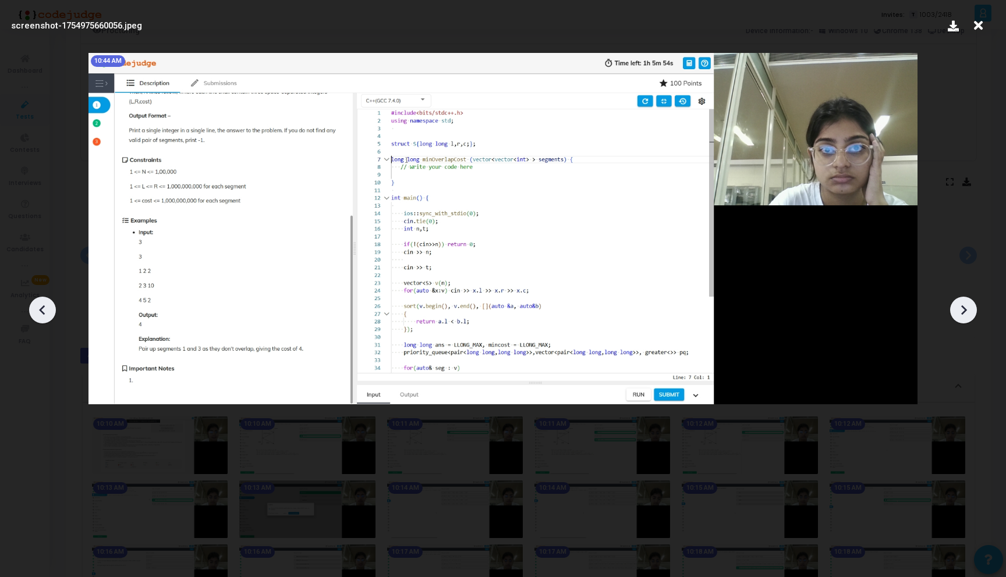
click at [961, 311] on icon at bounding box center [963, 310] width 17 height 17
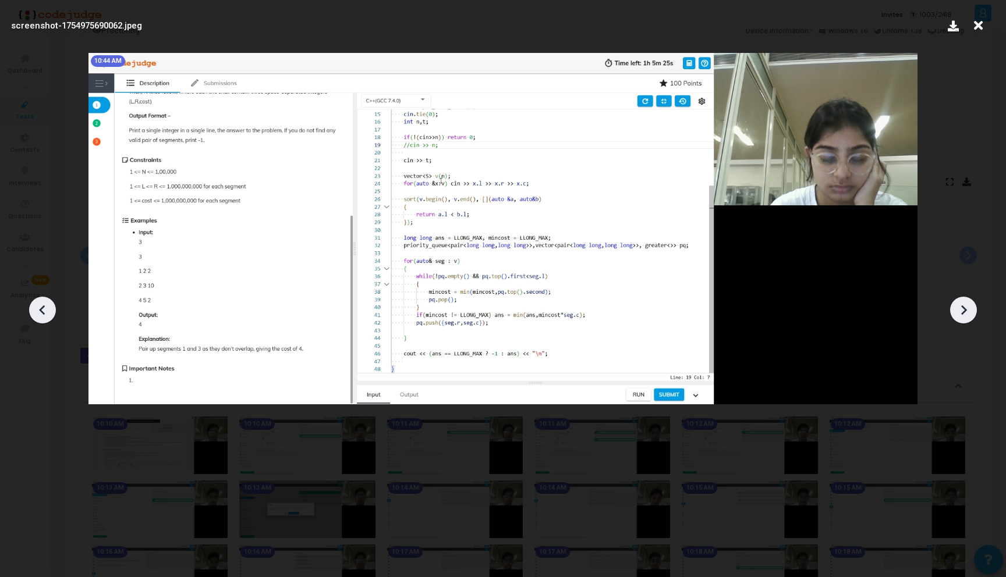
click at [961, 311] on icon at bounding box center [963, 310] width 17 height 17
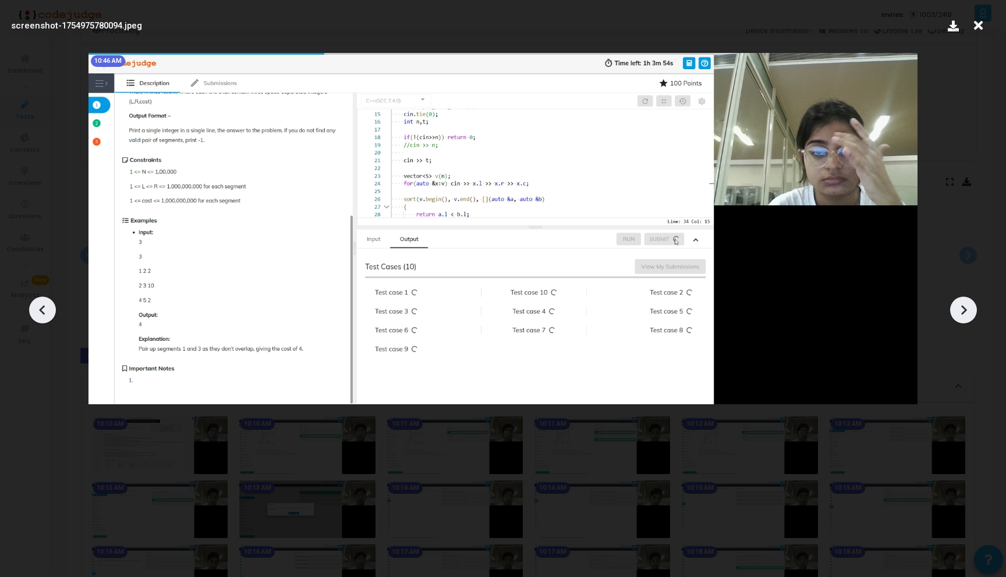
click at [961, 311] on icon at bounding box center [963, 310] width 17 height 17
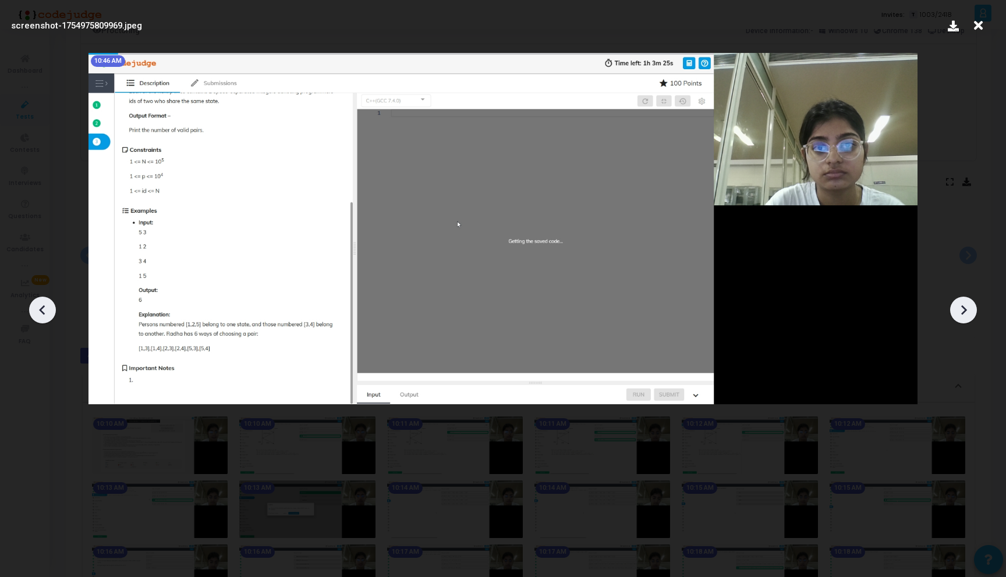
click at [961, 311] on icon at bounding box center [963, 310] width 17 height 17
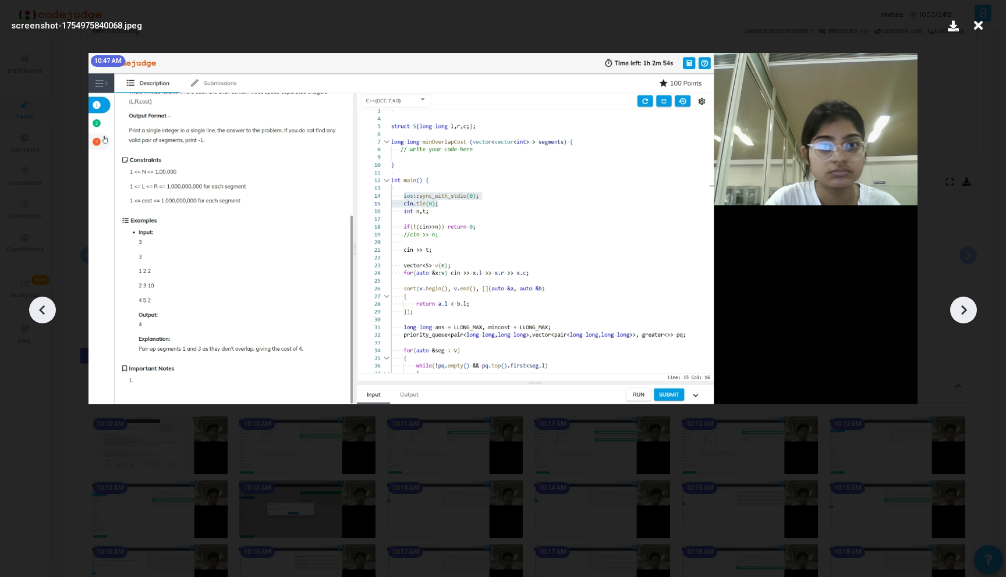
click at [961, 311] on icon at bounding box center [963, 310] width 17 height 17
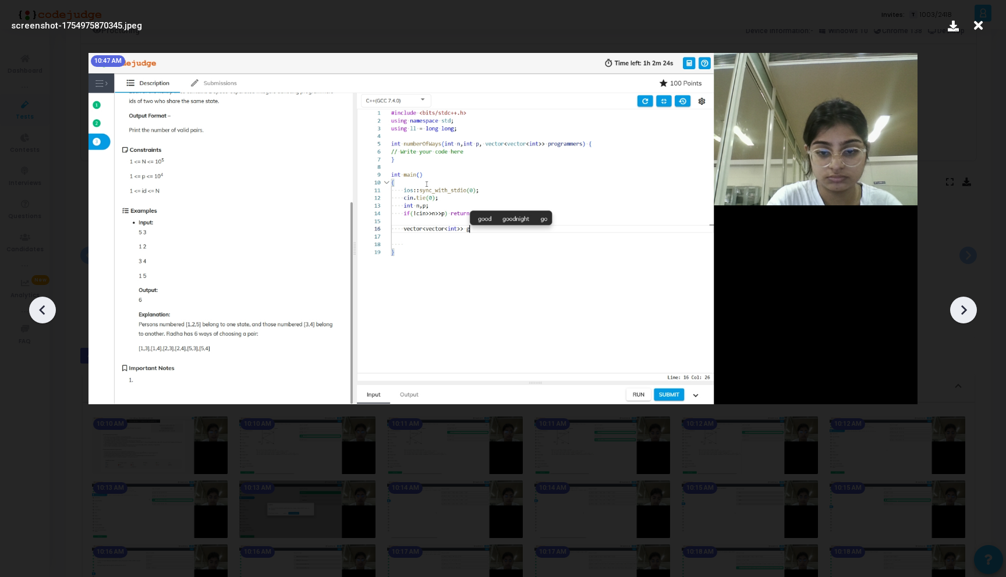
click at [961, 311] on icon at bounding box center [963, 310] width 17 height 17
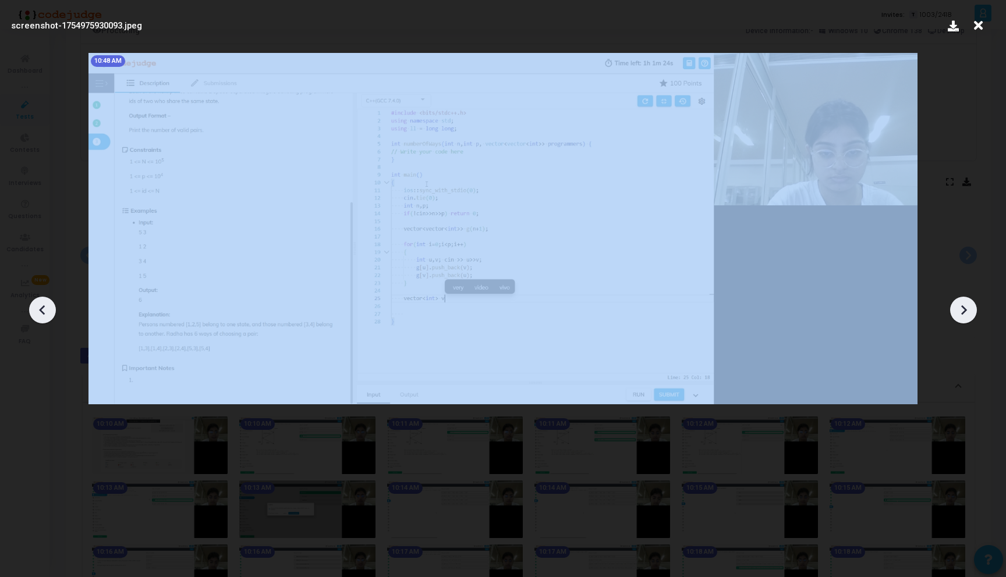
click at [961, 311] on icon at bounding box center [963, 310] width 17 height 17
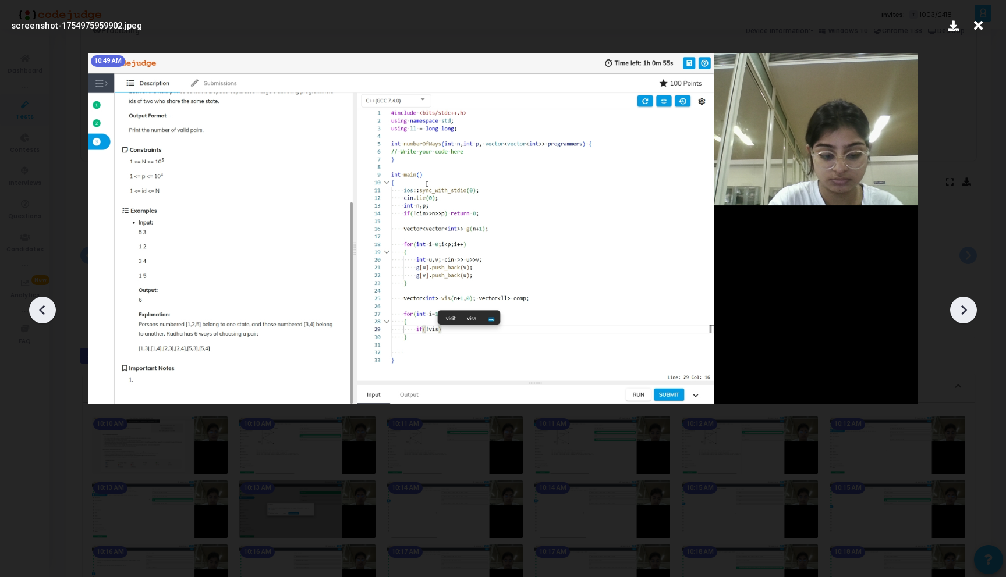
click at [961, 311] on icon at bounding box center [963, 310] width 17 height 17
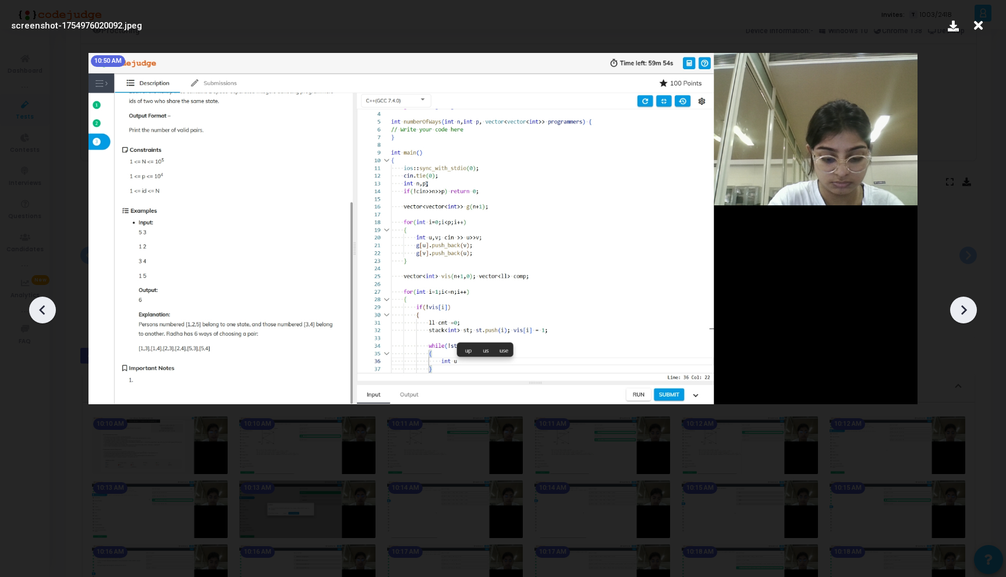
click at [961, 311] on icon at bounding box center [963, 310] width 17 height 17
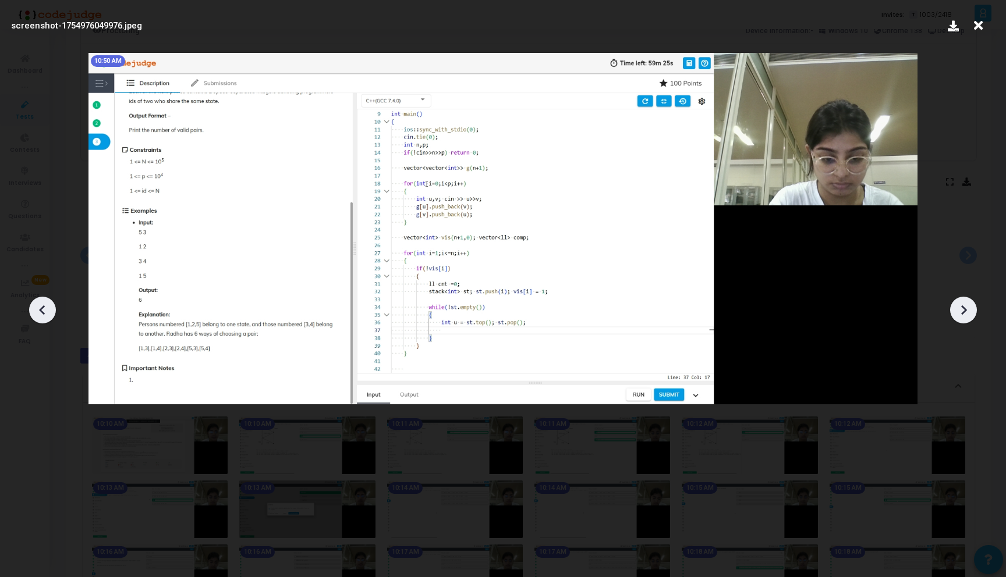
click at [961, 311] on icon at bounding box center [963, 310] width 17 height 17
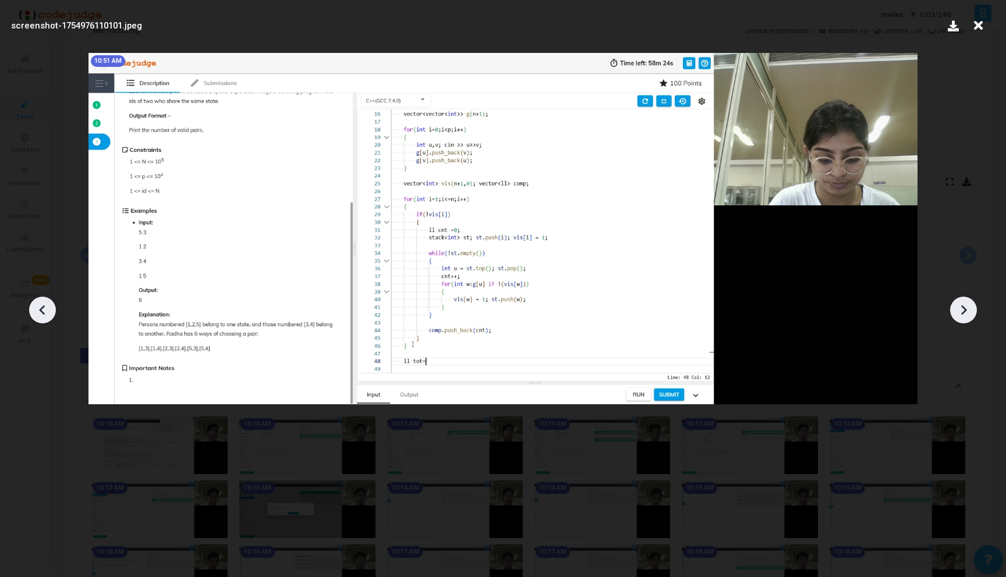
click at [961, 311] on icon at bounding box center [963, 310] width 17 height 17
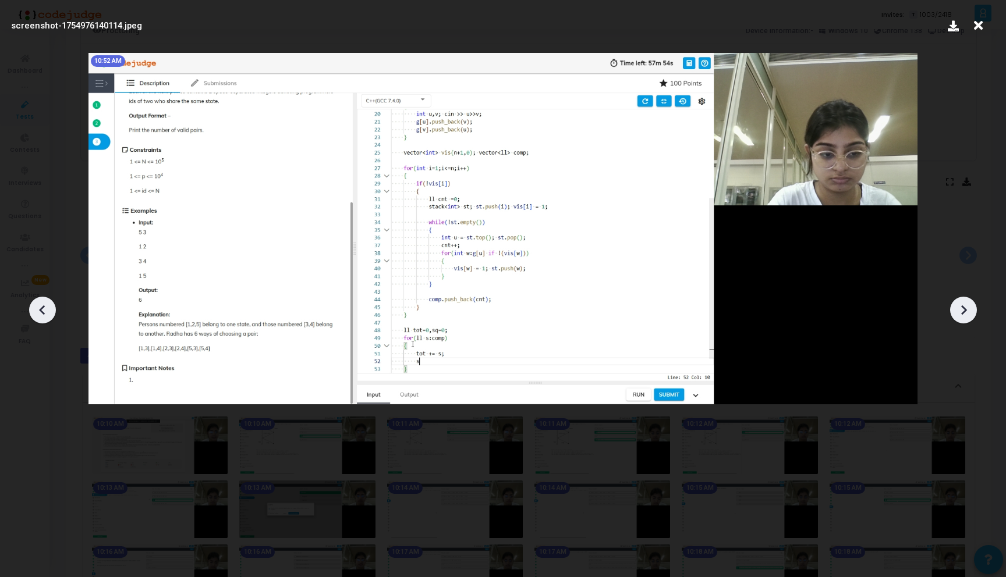
click at [961, 311] on icon at bounding box center [963, 310] width 17 height 17
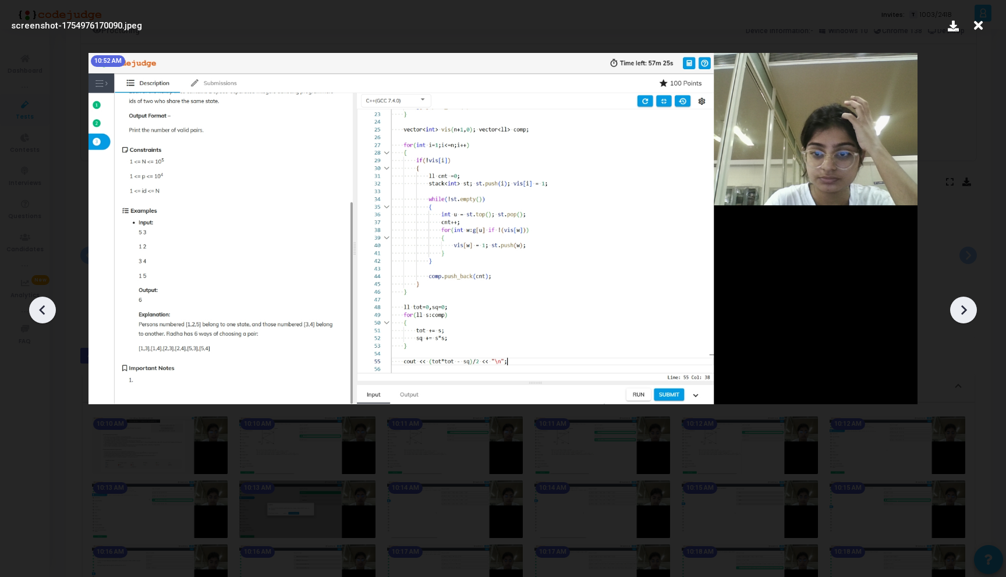
click at [961, 311] on icon at bounding box center [963, 310] width 17 height 17
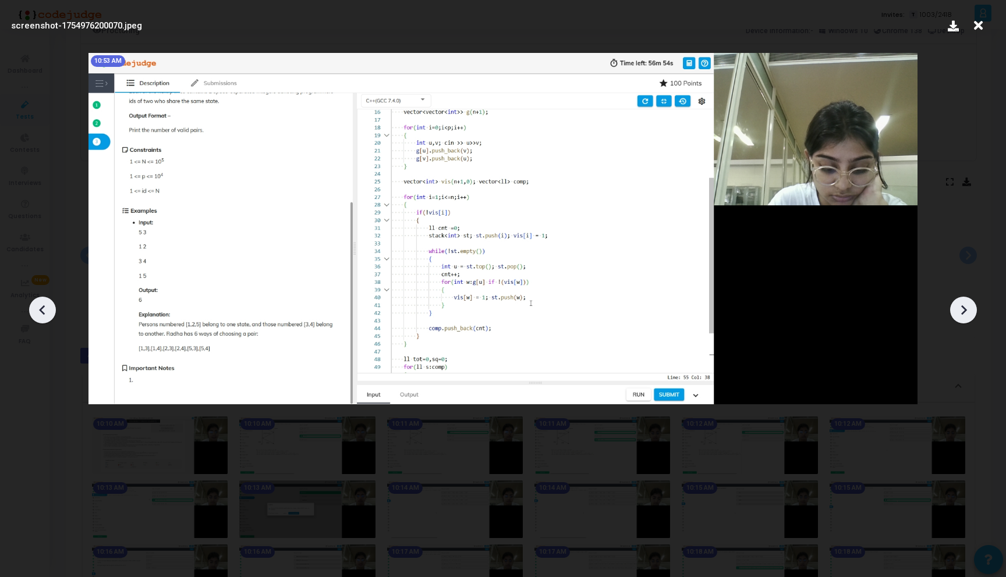
click at [961, 311] on icon at bounding box center [963, 310] width 17 height 17
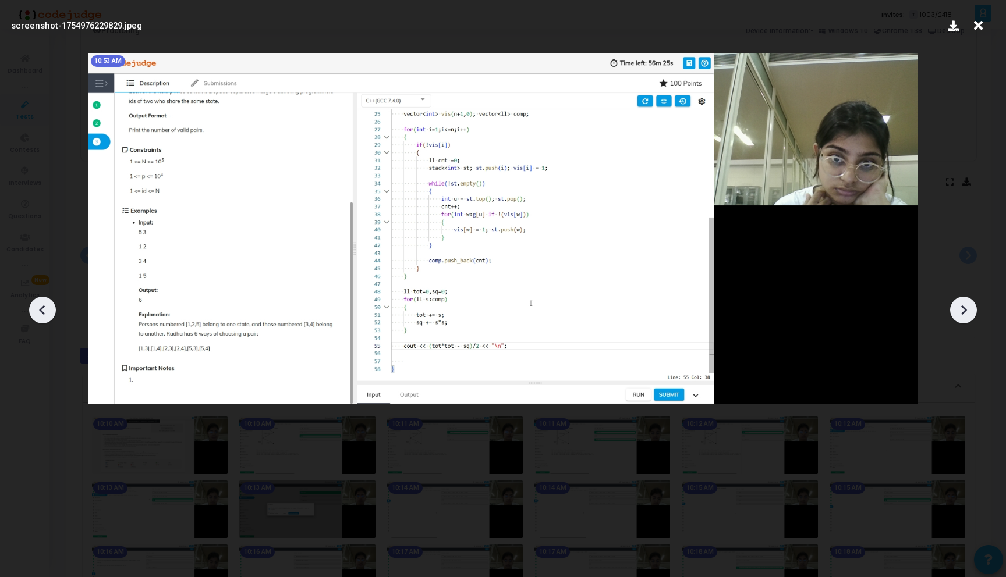
click at [961, 311] on icon at bounding box center [963, 310] width 17 height 17
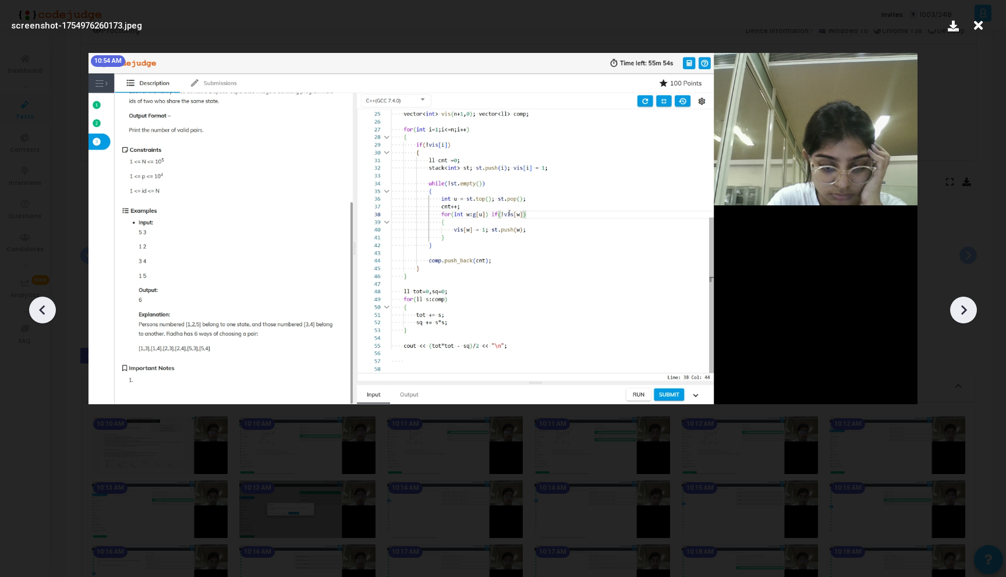
click at [961, 311] on icon at bounding box center [963, 310] width 17 height 17
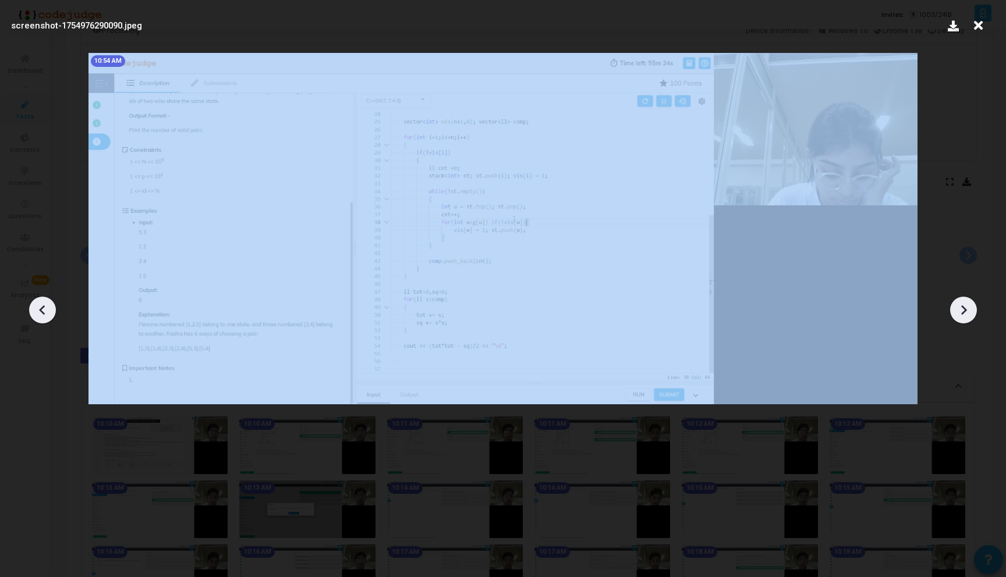
click at [961, 311] on icon at bounding box center [963, 310] width 17 height 17
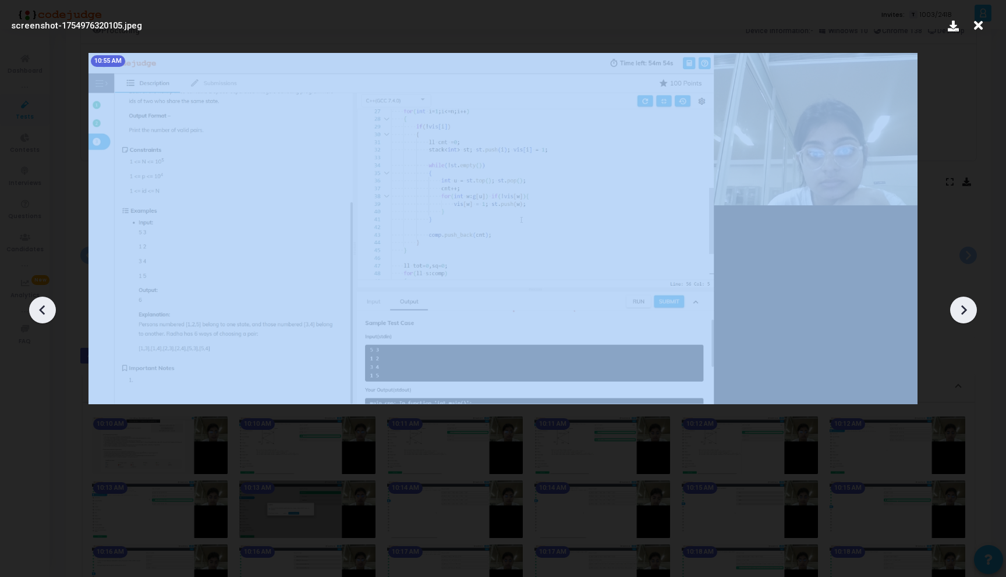
click at [961, 311] on icon at bounding box center [963, 310] width 17 height 17
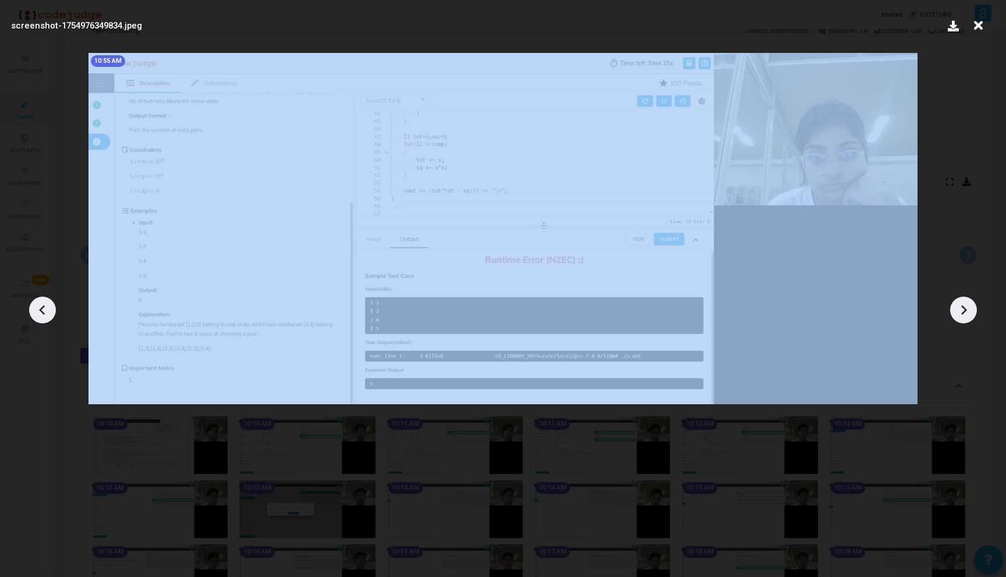
click at [961, 311] on icon at bounding box center [963, 310] width 17 height 17
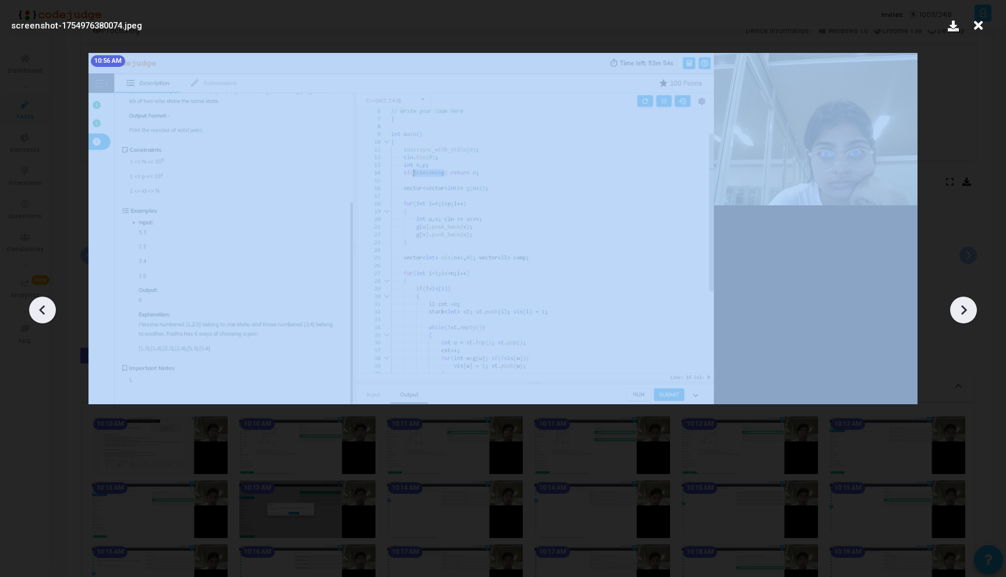
click at [961, 311] on icon at bounding box center [963, 310] width 17 height 17
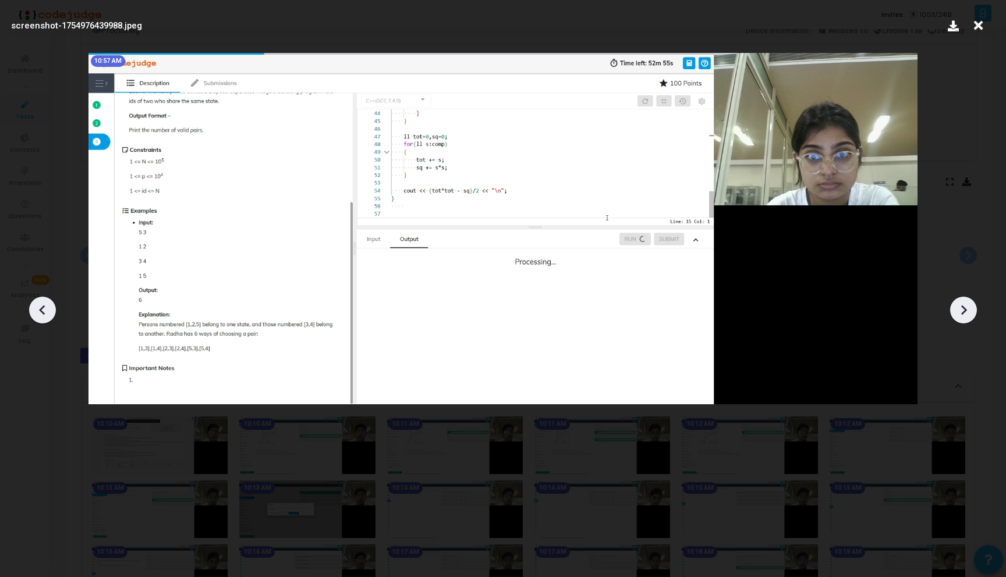
click at [961, 311] on icon at bounding box center [963, 310] width 17 height 17
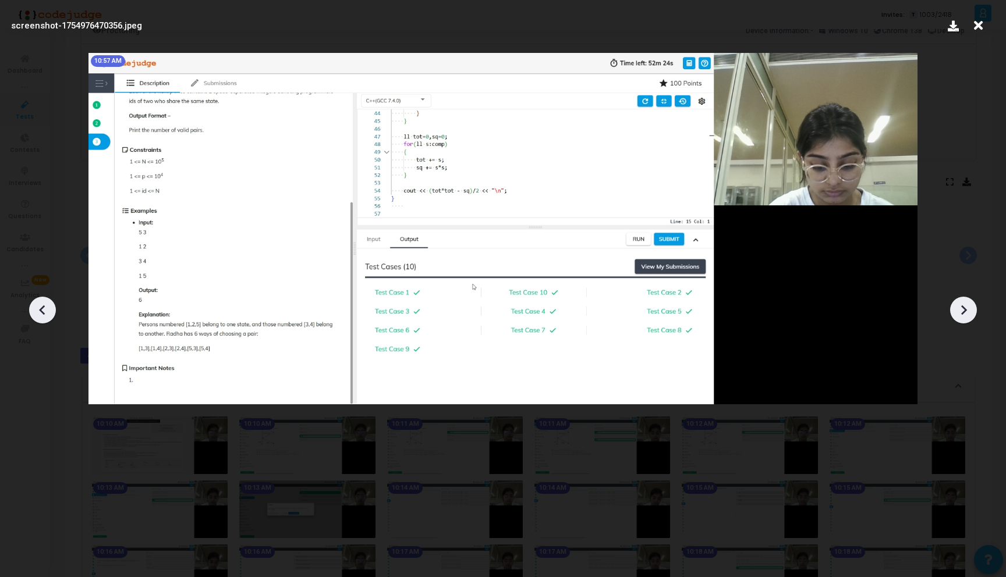
click at [961, 311] on icon at bounding box center [963, 310] width 17 height 17
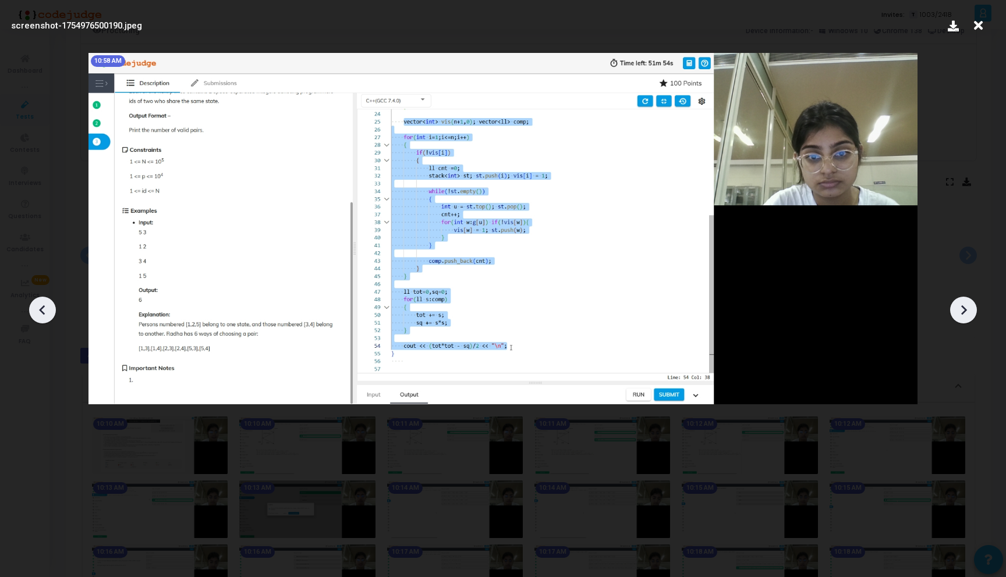
click at [961, 311] on icon at bounding box center [963, 310] width 17 height 17
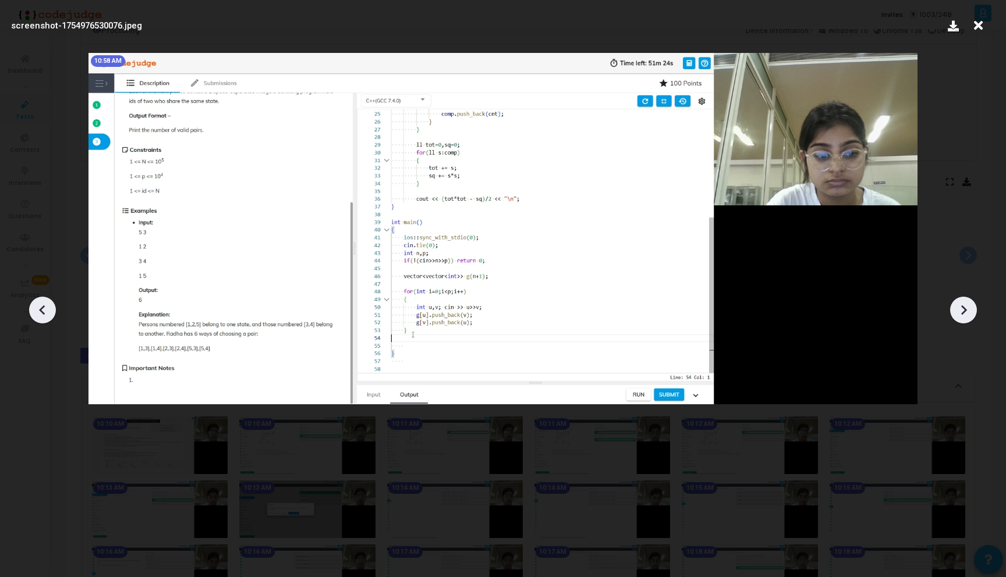
click at [961, 311] on icon at bounding box center [963, 310] width 17 height 17
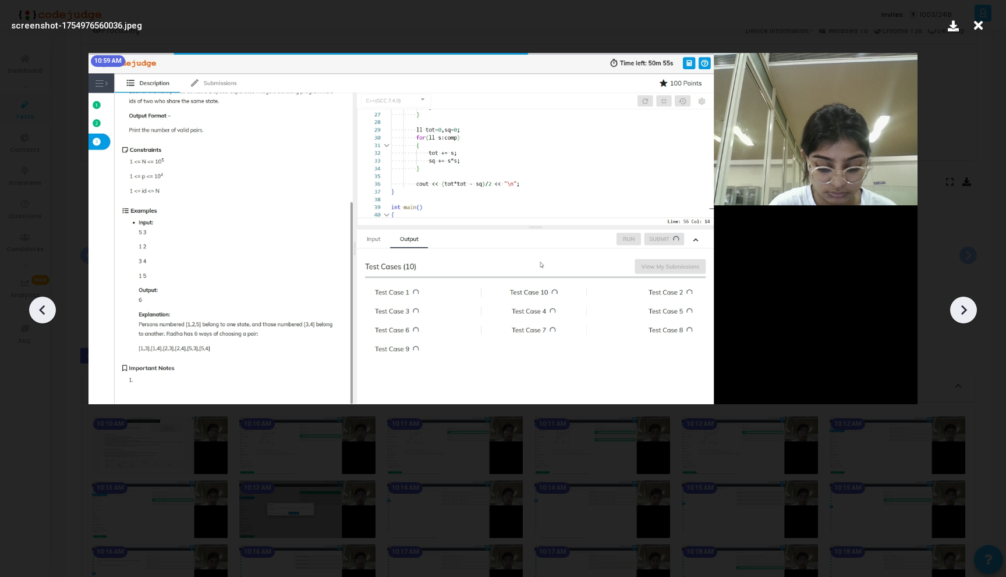
click at [961, 311] on icon at bounding box center [963, 310] width 17 height 17
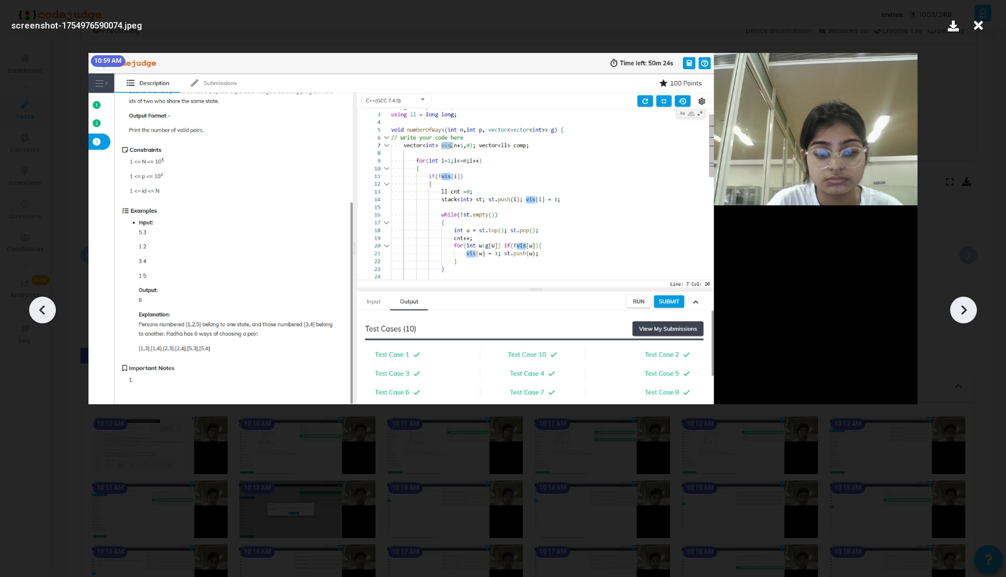
click at [977, 27] on icon at bounding box center [978, 26] width 18 height 22
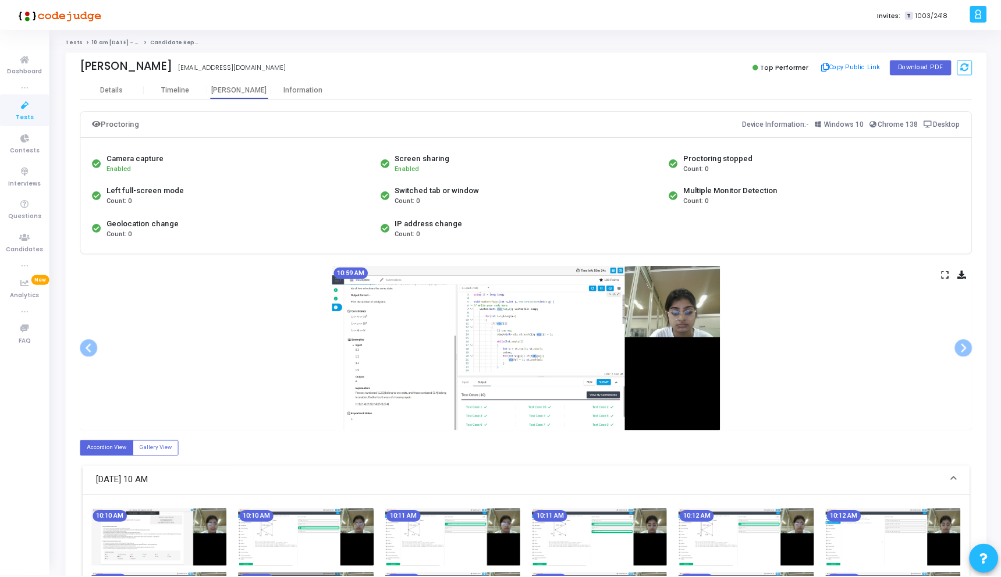
scroll to position [93, 0]
